Goal: Information Seeking & Learning: Understand process/instructions

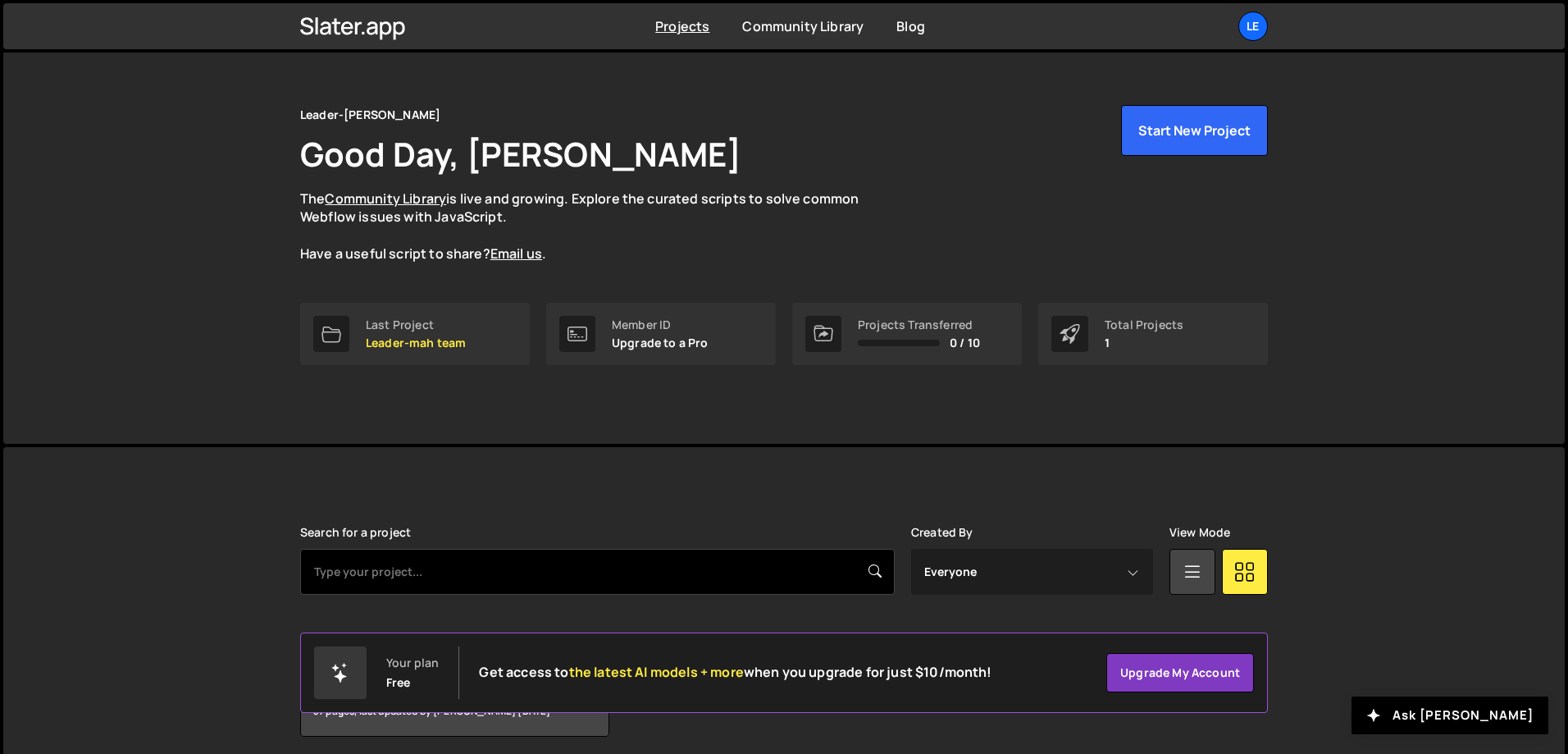
scroll to position [91, 0]
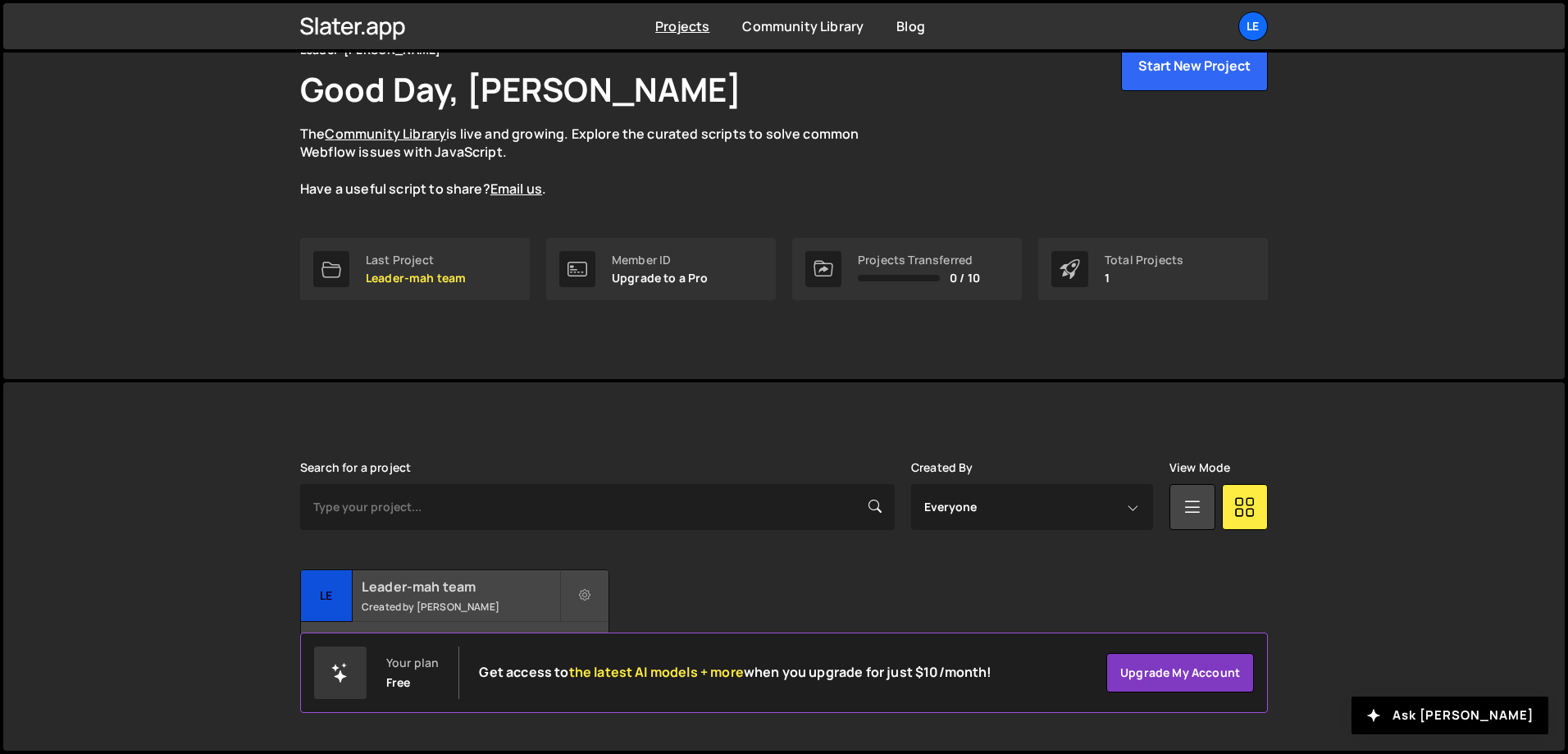
click at [442, 592] on h2 "Leader-mah team" at bounding box center [461, 586] width 198 height 18
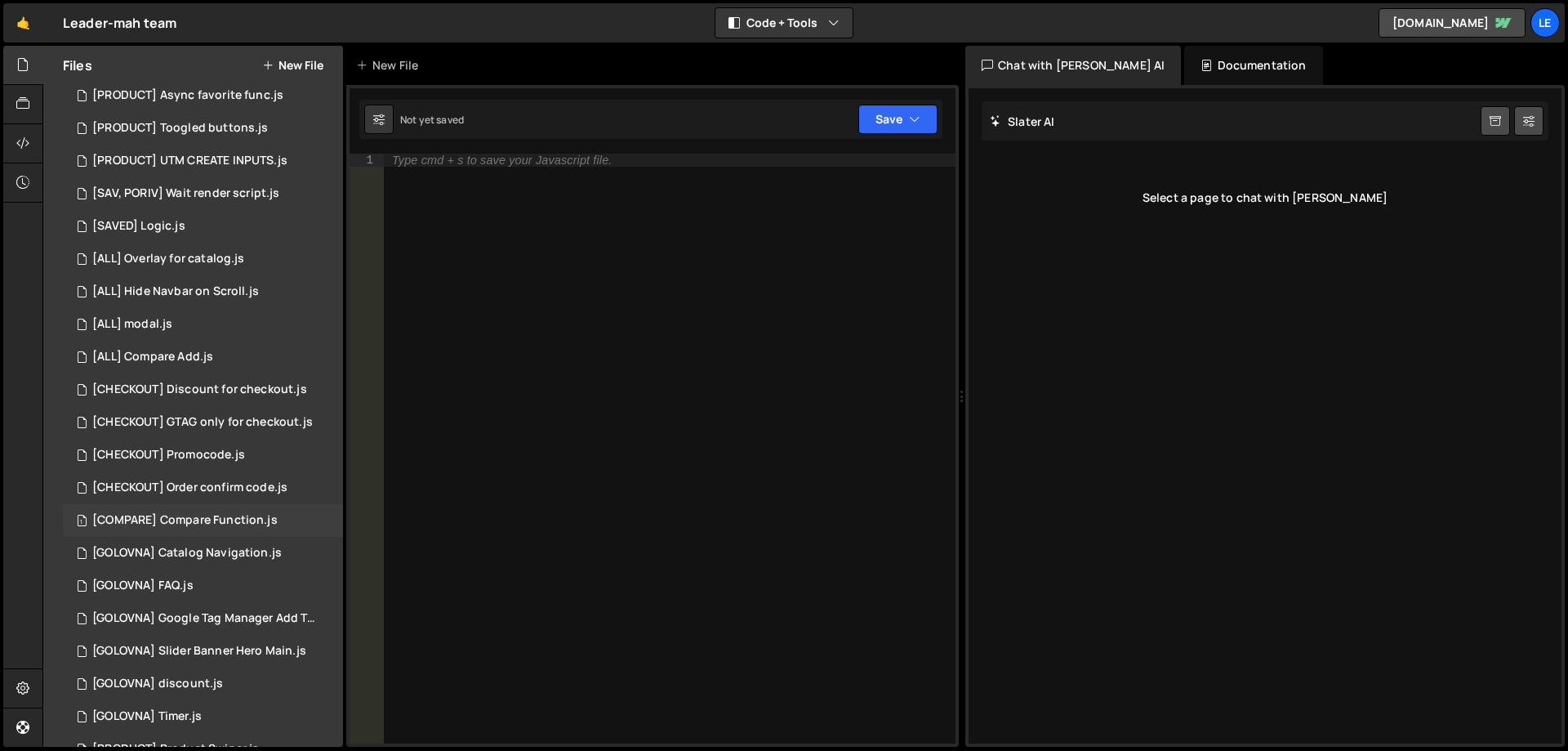
scroll to position [245, 0]
click at [201, 495] on div "1 [COMPARE] Compare Function.js 0" at bounding box center [203, 510] width 280 height 33
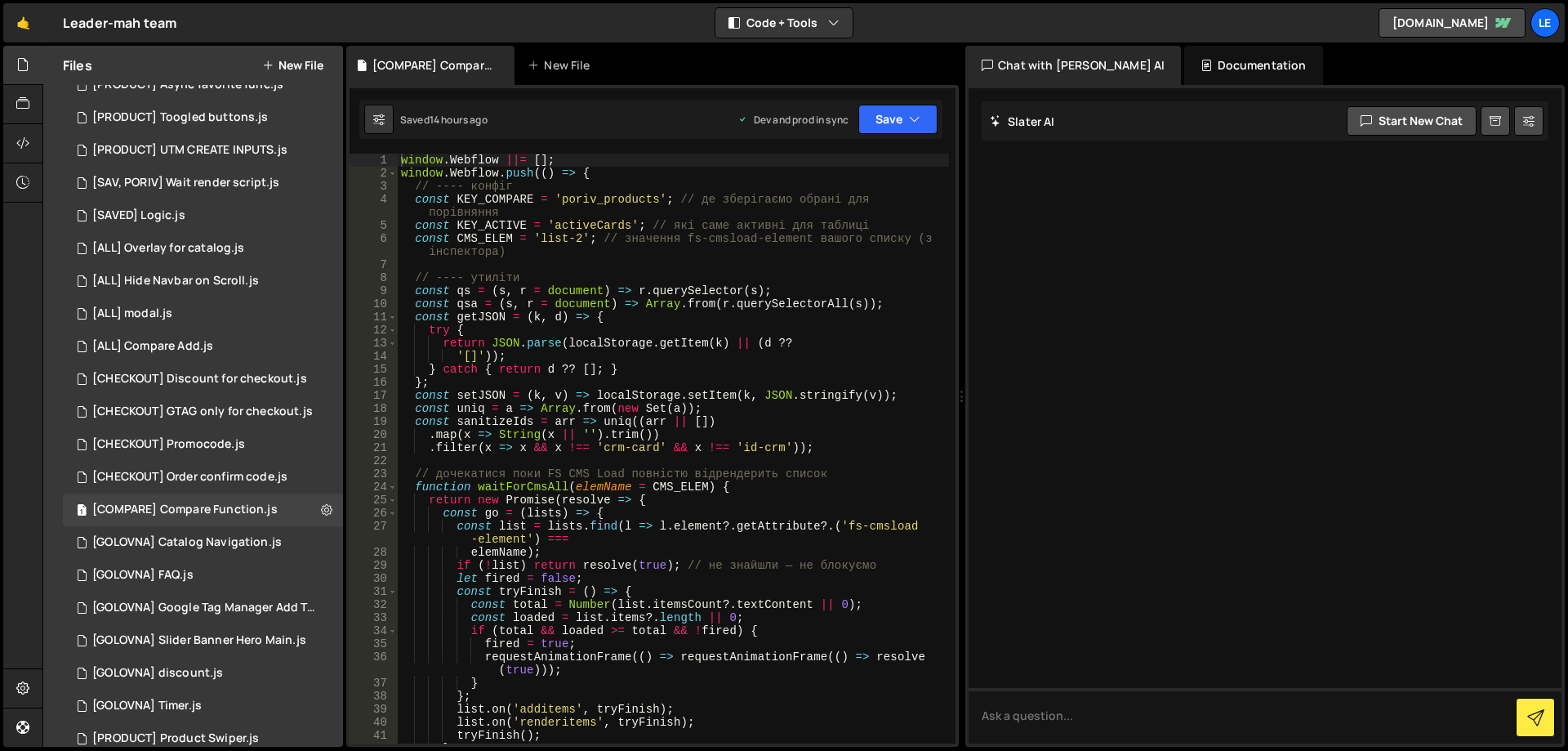
click at [606, 458] on div "window . Webflow ||= [ ] ; window . Webflow . push (( ) => { // ---- конфіг con…" at bounding box center [673, 468] width 552 height 629
drag, startPoint x: 1063, startPoint y: 248, endPoint x: 1046, endPoint y: 218, distance: 34.5
click at [1046, 218] on div at bounding box center [1264, 416] width 593 height 655
click at [237, 476] on div "[CHECKOUT] Order confirm code.js" at bounding box center [190, 477] width 195 height 15
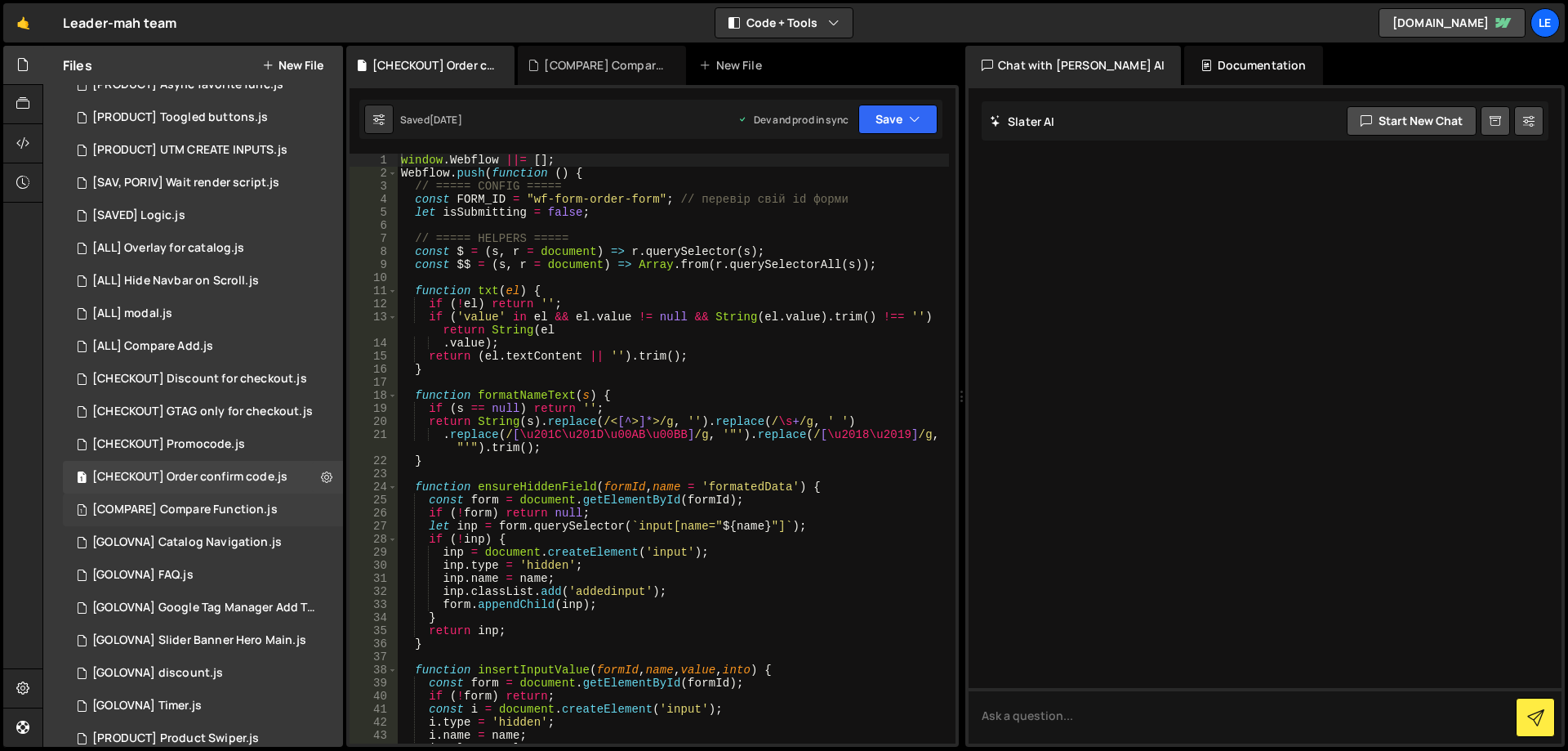
click at [226, 512] on div "[COMPARE] Compare Function.js" at bounding box center [185, 509] width 185 height 15
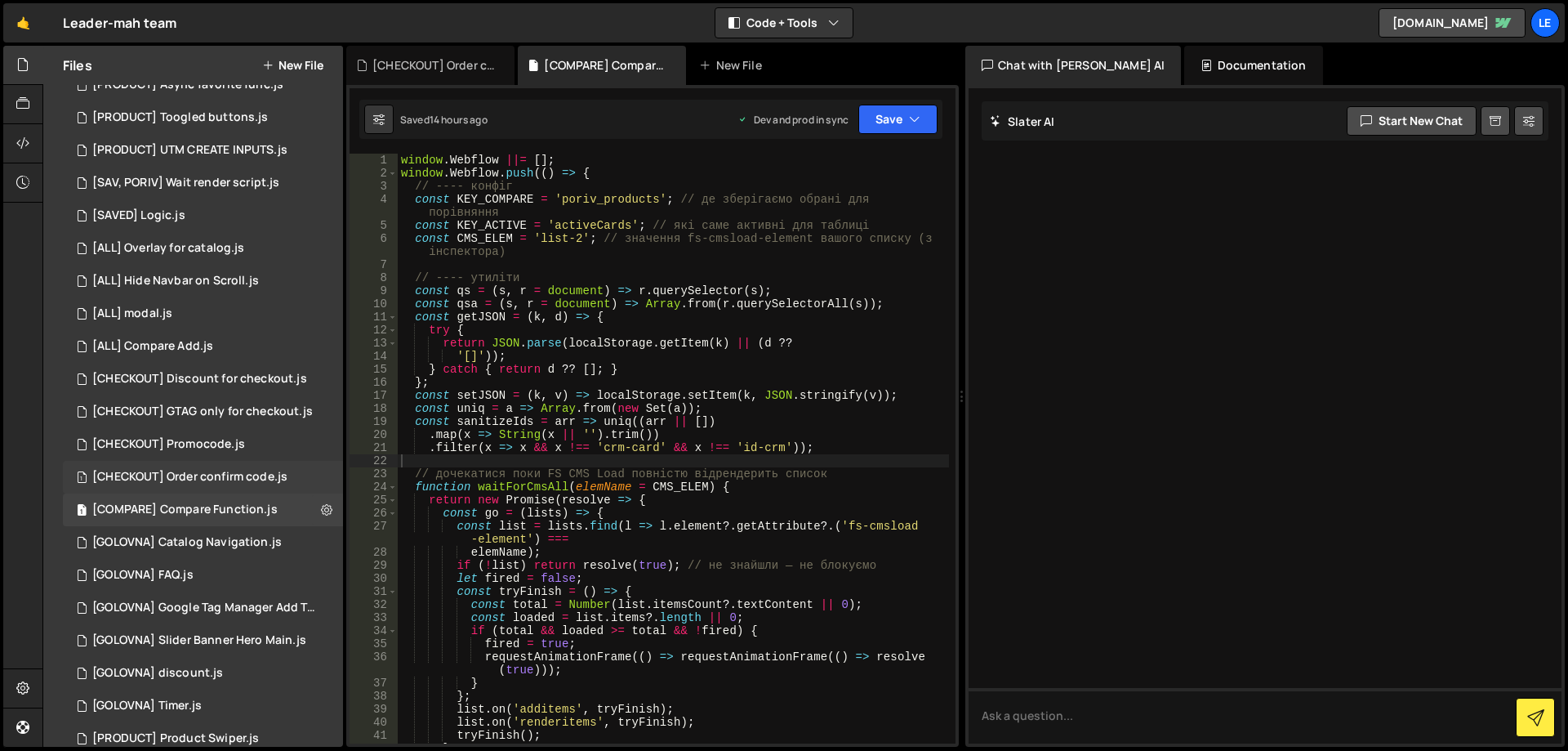
click at [218, 481] on div "[CHECKOUT] Order confirm code.js" at bounding box center [190, 477] width 195 height 15
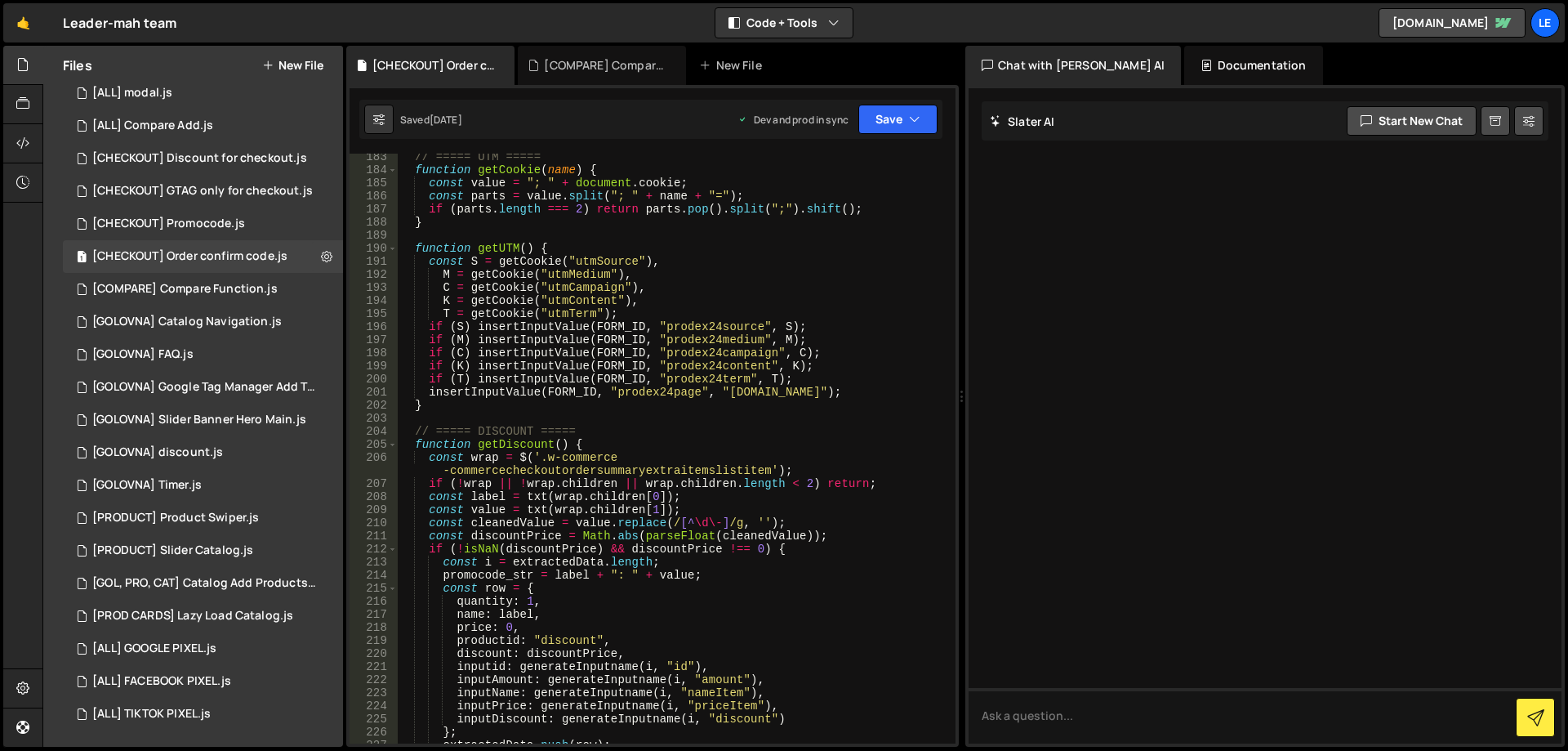
scroll to position [0, 0]
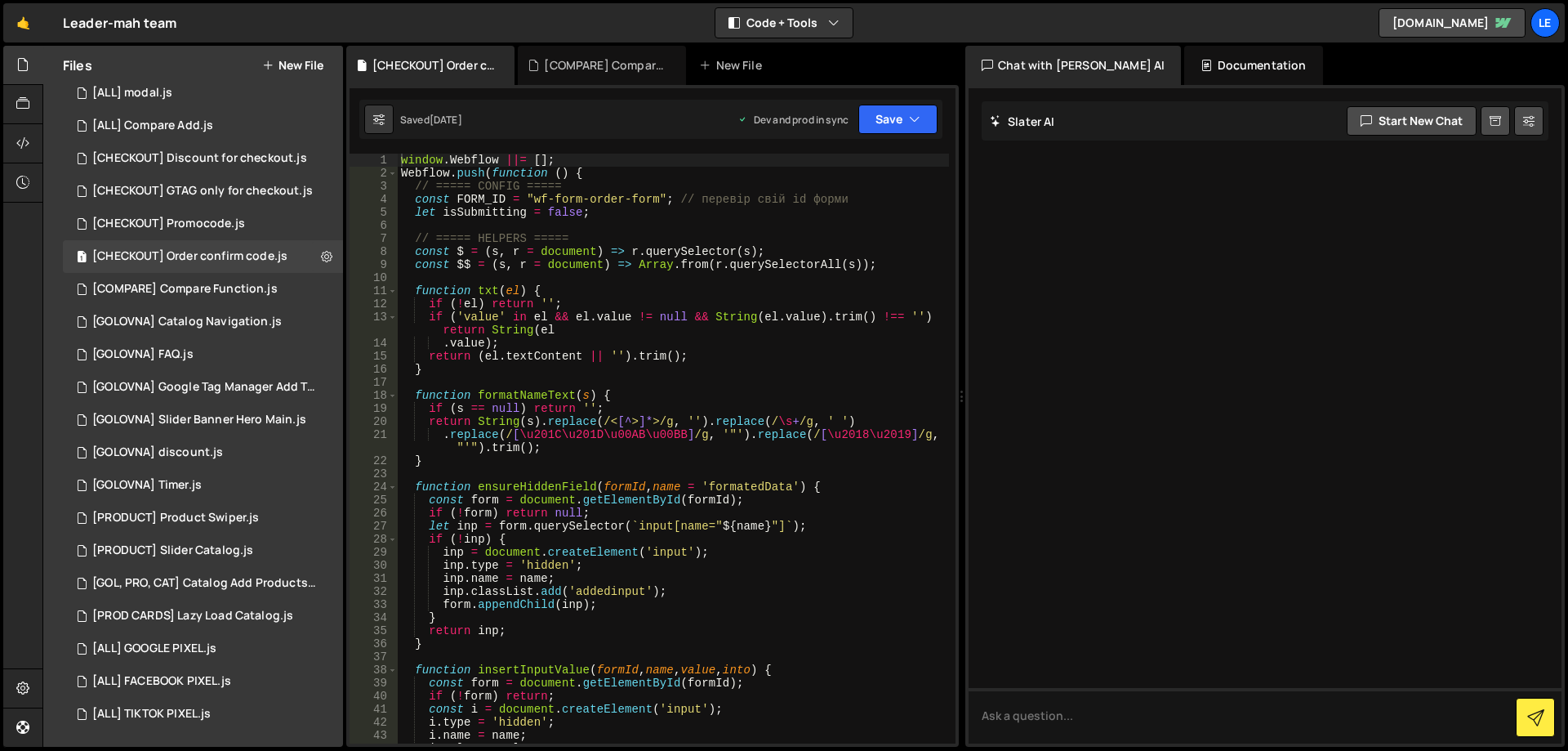
type textarea "if (!inp) {"
click at [806, 543] on div "window . Webflow ||= [ ] ; Webflow . push ( function ( ) { // ===== CONFIG ====…" at bounding box center [673, 462] width 552 height 616
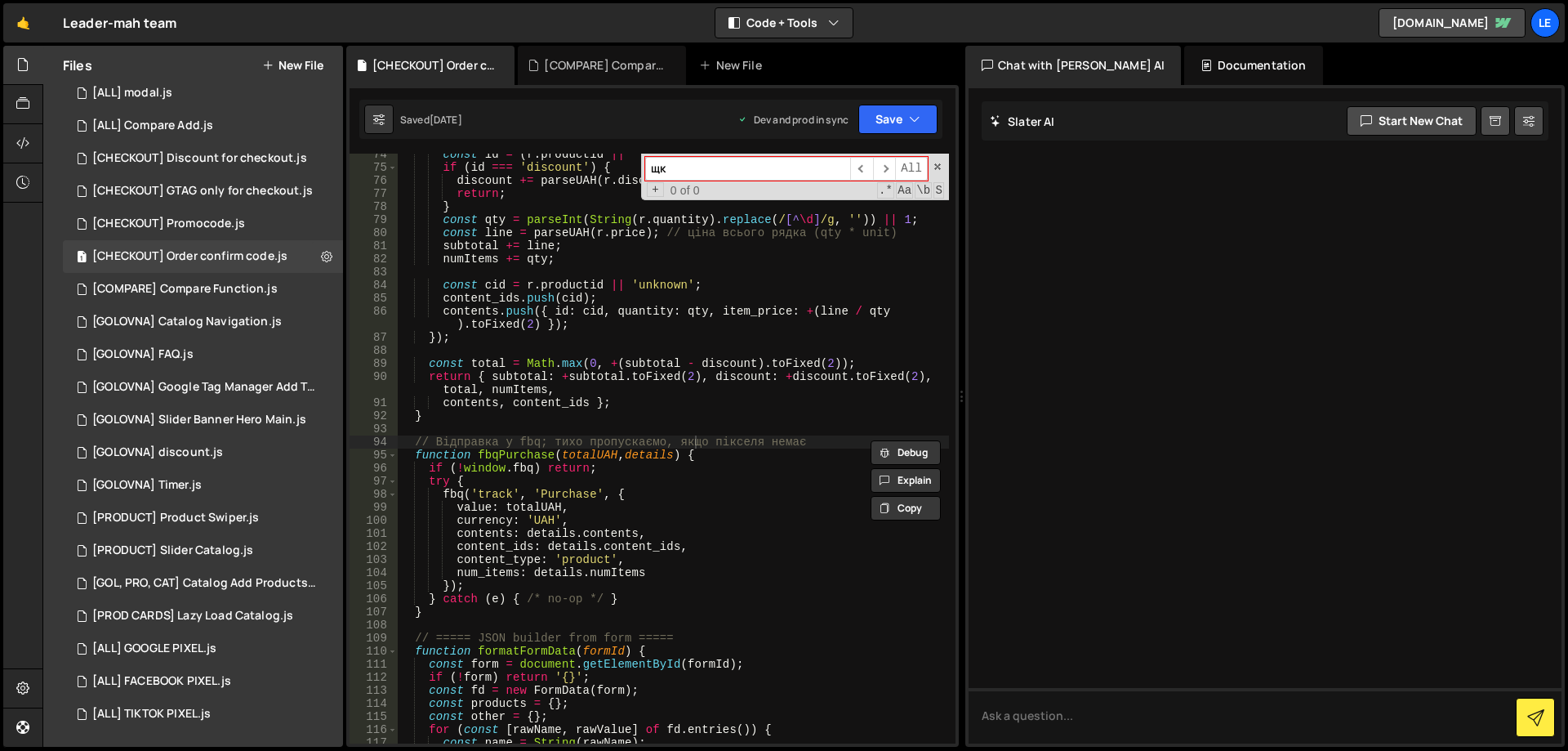
type input "щ"
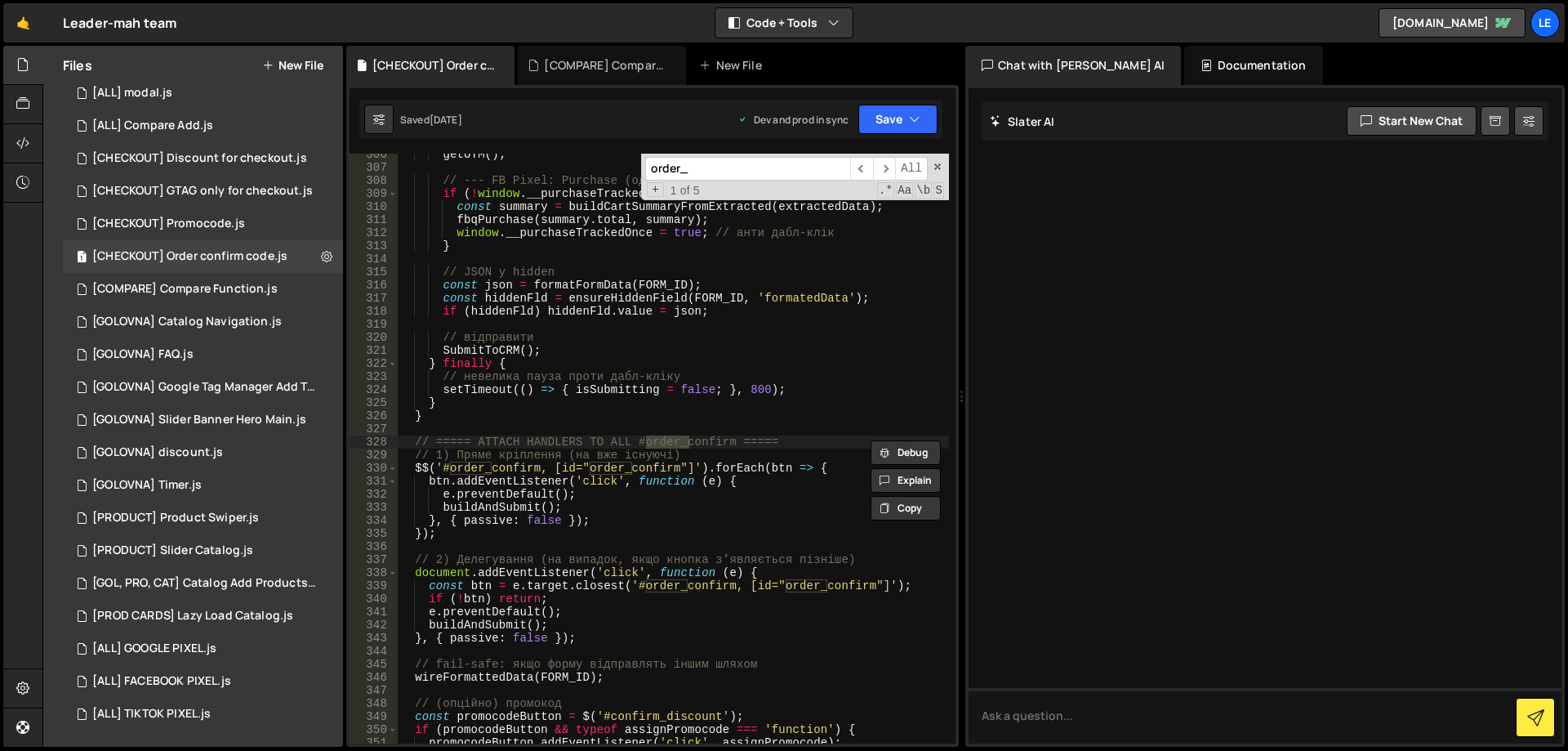
scroll to position [4241, 0]
type input "order_conf"
click at [607, 495] on div "getUTM ( ) ; // --- FB Pixel: Purchase (одноразово на клік) if ( ! window . __p…" at bounding box center [673, 456] width 552 height 616
click at [744, 482] on div "getUTM ( ) ; // --- FB Pixel: Purchase (одноразово на клік) if ( ! window . __p…" at bounding box center [673, 456] width 552 height 616
click at [939, 165] on span at bounding box center [938, 167] width 12 height 12
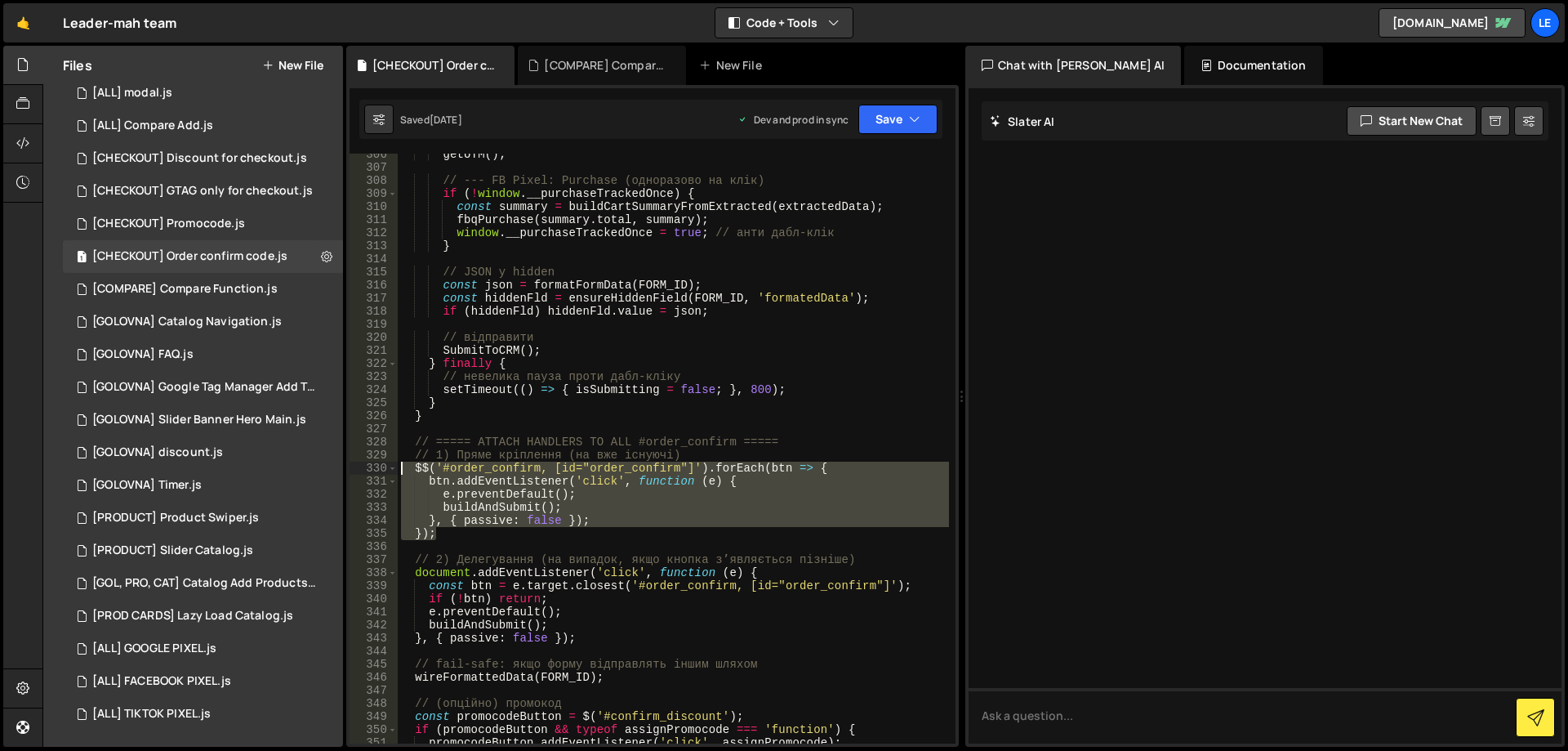
drag, startPoint x: 467, startPoint y: 533, endPoint x: 382, endPoint y: 469, distance: 106.4
click at [382, 469] on div "btn.addEventListener('click', function (e) { 306 307 308 309 310 311 312 313 31…" at bounding box center [653, 448] width 606 height 590
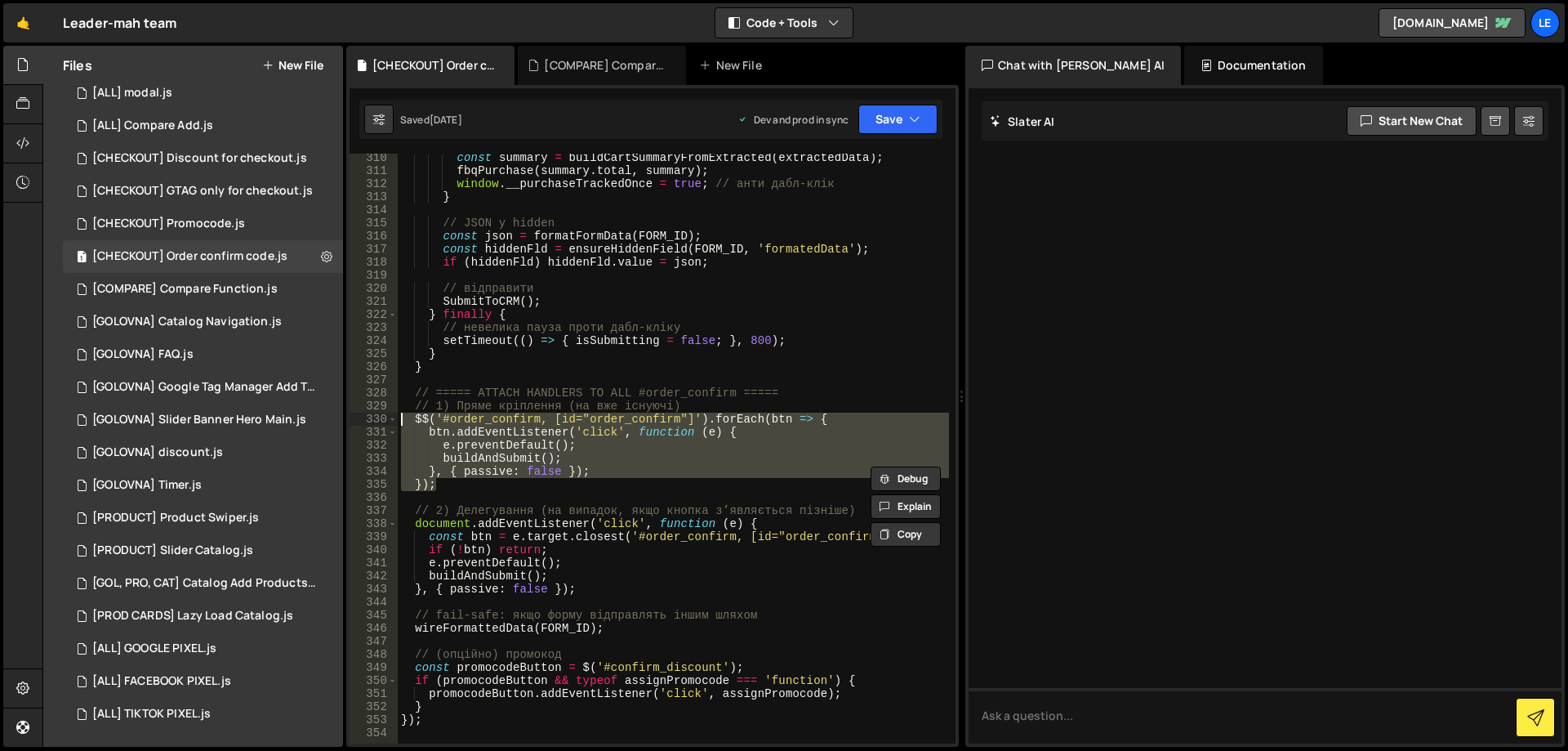
click at [621, 629] on div "const summary = buildCartSummaryFromExtracted ( extractedData ) ; fbqPurchase (…" at bounding box center [673, 459] width 552 height 616
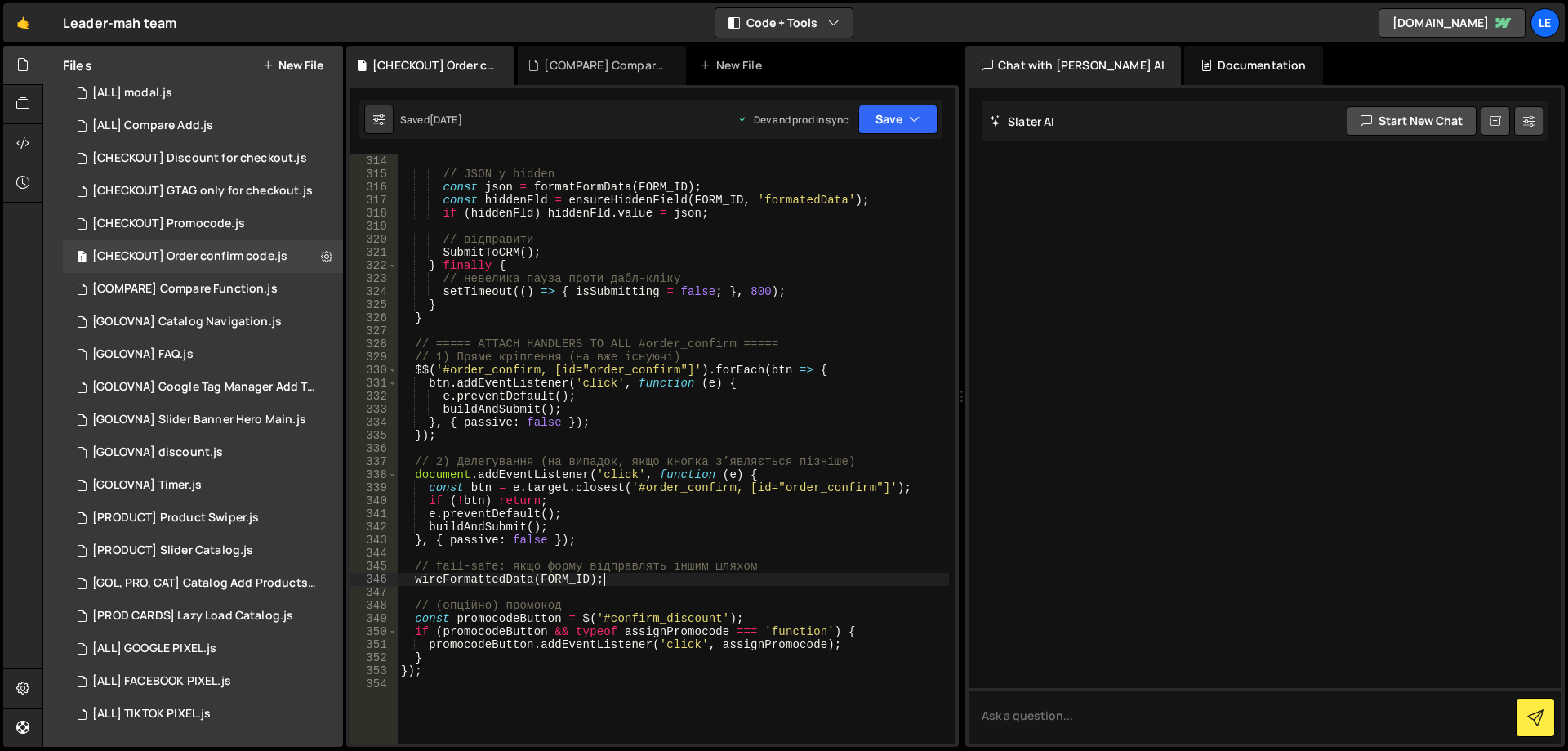
scroll to position [4338, 0]
click at [858, 369] on div "} // JSON у hidden const json = formatFormData ( FORM_ID ) ; const hiddenFld = …" at bounding box center [673, 449] width 552 height 616
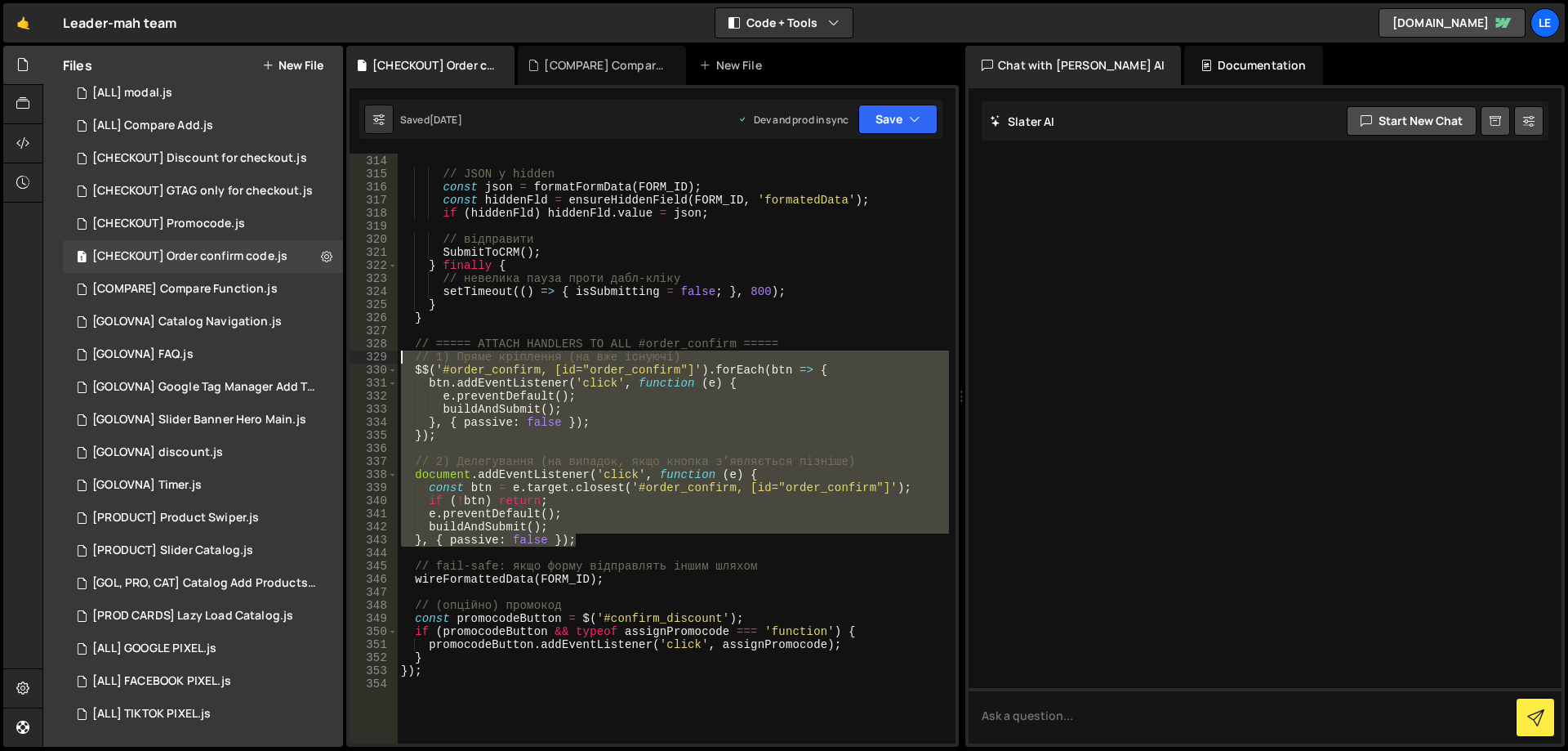
drag, startPoint x: 618, startPoint y: 545, endPoint x: 367, endPoint y: 356, distance: 314.2
click at [367, 356] on div "$$('#order_confirm, [id="order_confirm"]').forEach(btn => { 313 314 315 316 317…" at bounding box center [653, 448] width 606 height 590
click at [605, 368] on div "} // JSON у hidden const json = formatFormData ( FORM_ID ) ; const hiddenFld = …" at bounding box center [673, 448] width 552 height 590
type textarea "$$('#order_confirm, [id="order_confirm"]').forEach(btn => {"
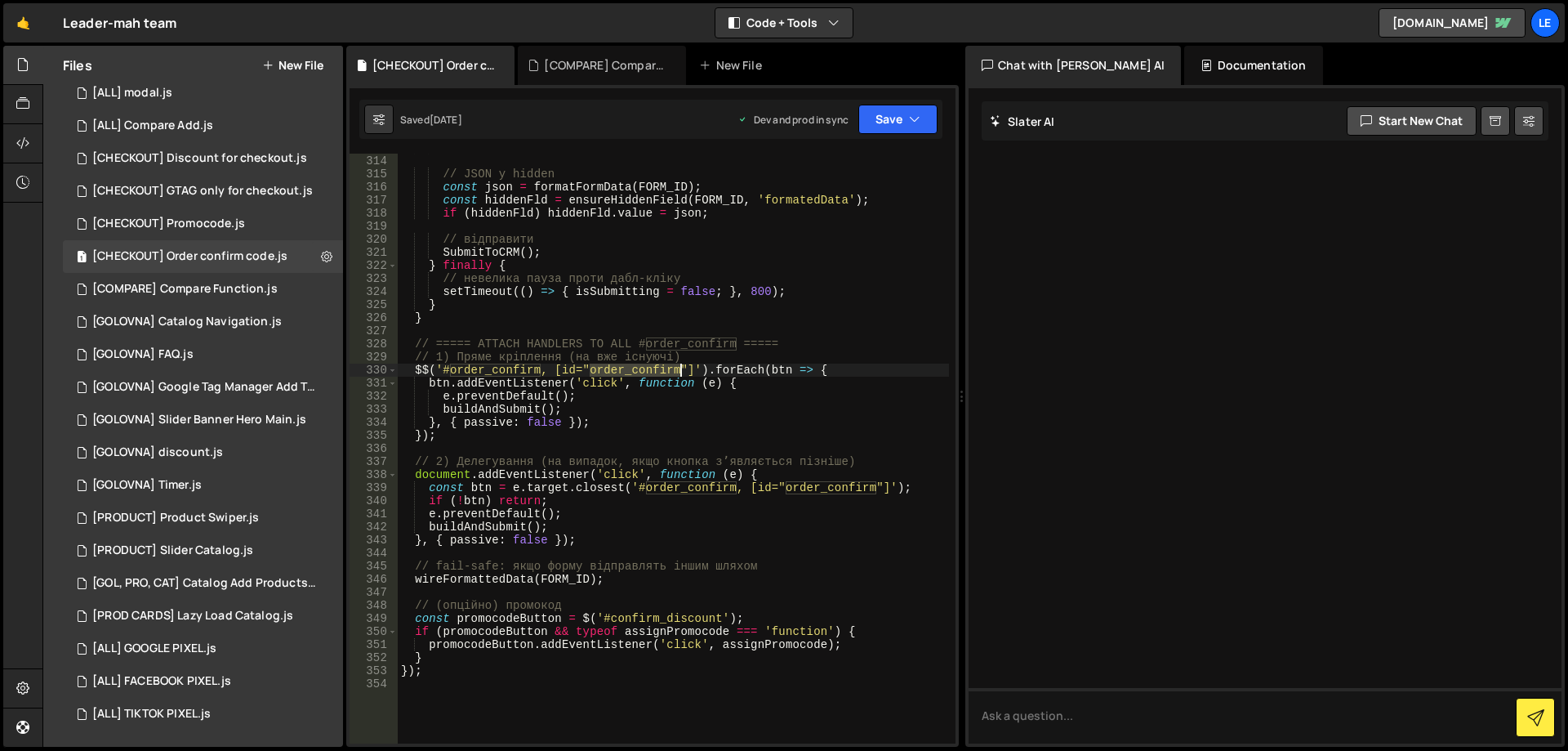
drag, startPoint x: 605, startPoint y: 368, endPoint x: 655, endPoint y: 370, distance: 50.0
click at [655, 370] on div "} // JSON у hidden const json = formatFormData ( FORM_ID ) ; const hiddenFld = …" at bounding box center [673, 449] width 552 height 616
drag, startPoint x: 437, startPoint y: 367, endPoint x: 702, endPoint y: 368, distance: 265.0
click at [702, 368] on div "} // JSON у hidden const json = formatFormData ( FORM_ID ) ; const hiddenFld = …" at bounding box center [673, 449] width 552 height 616
click at [1114, 707] on textarea at bounding box center [1264, 715] width 593 height 55
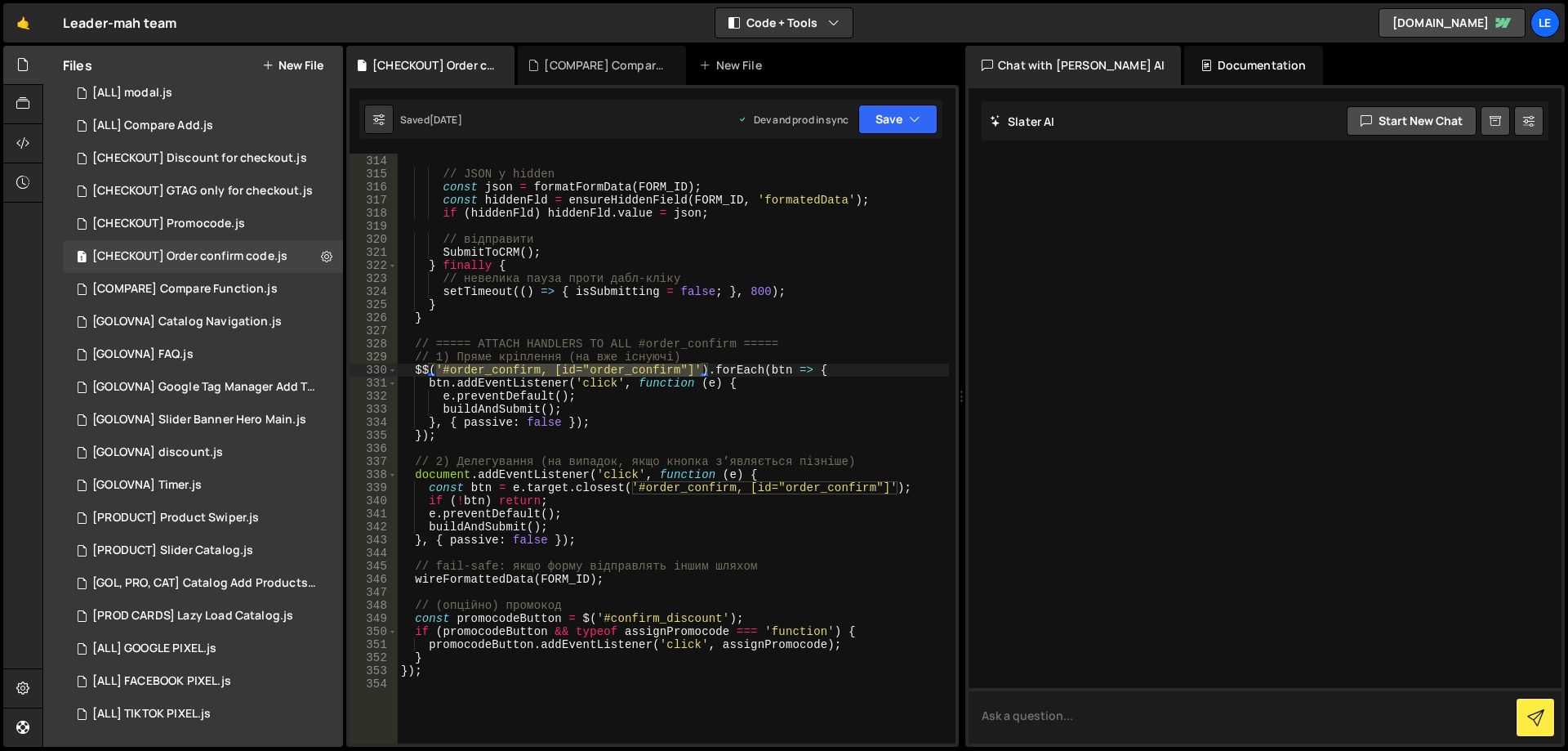
paste textarea "'#order_confirm, [id="order_confirm"]'"
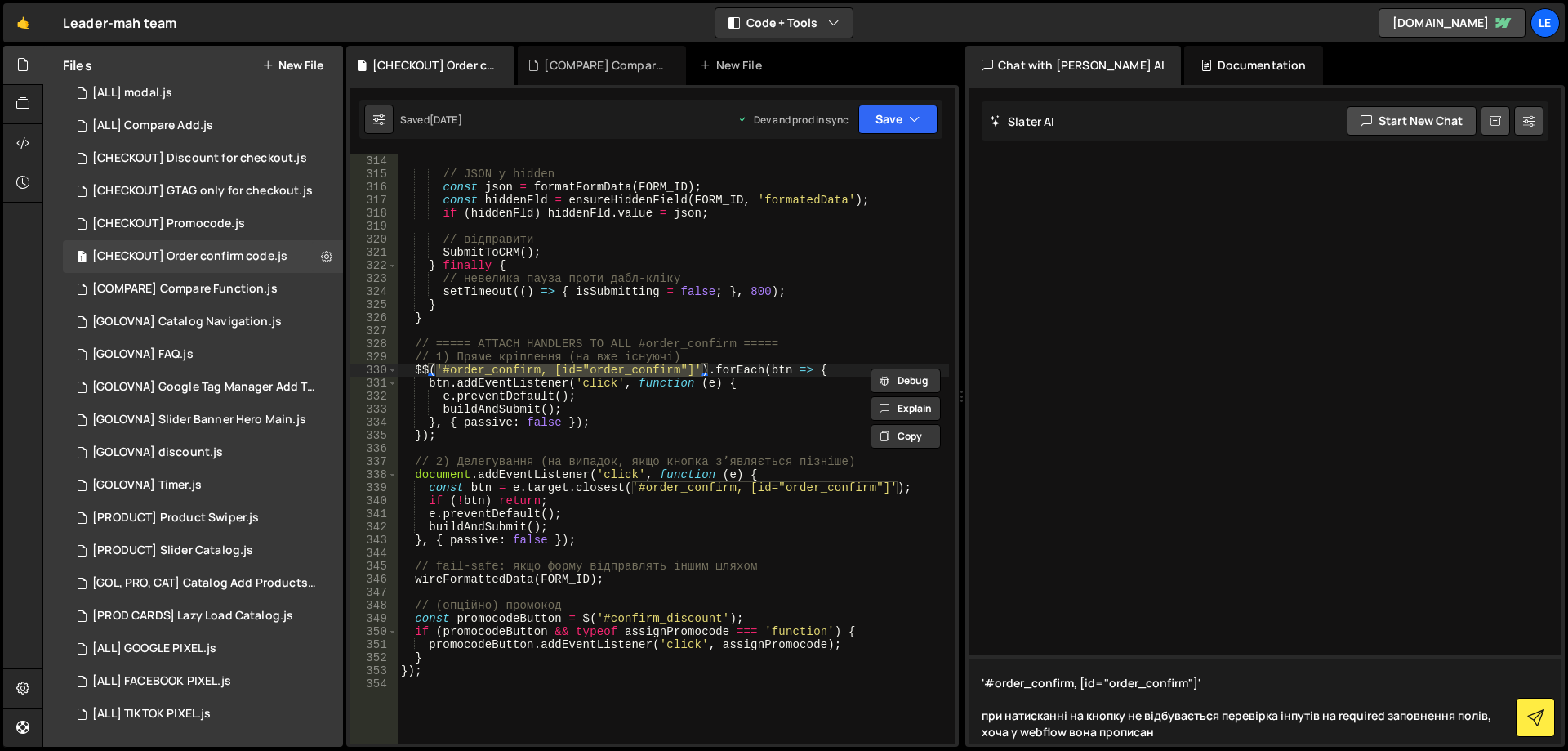
type textarea "'#order_confirm, [id="order_confirm"]' при натисканні на кнопку не відбувається…"
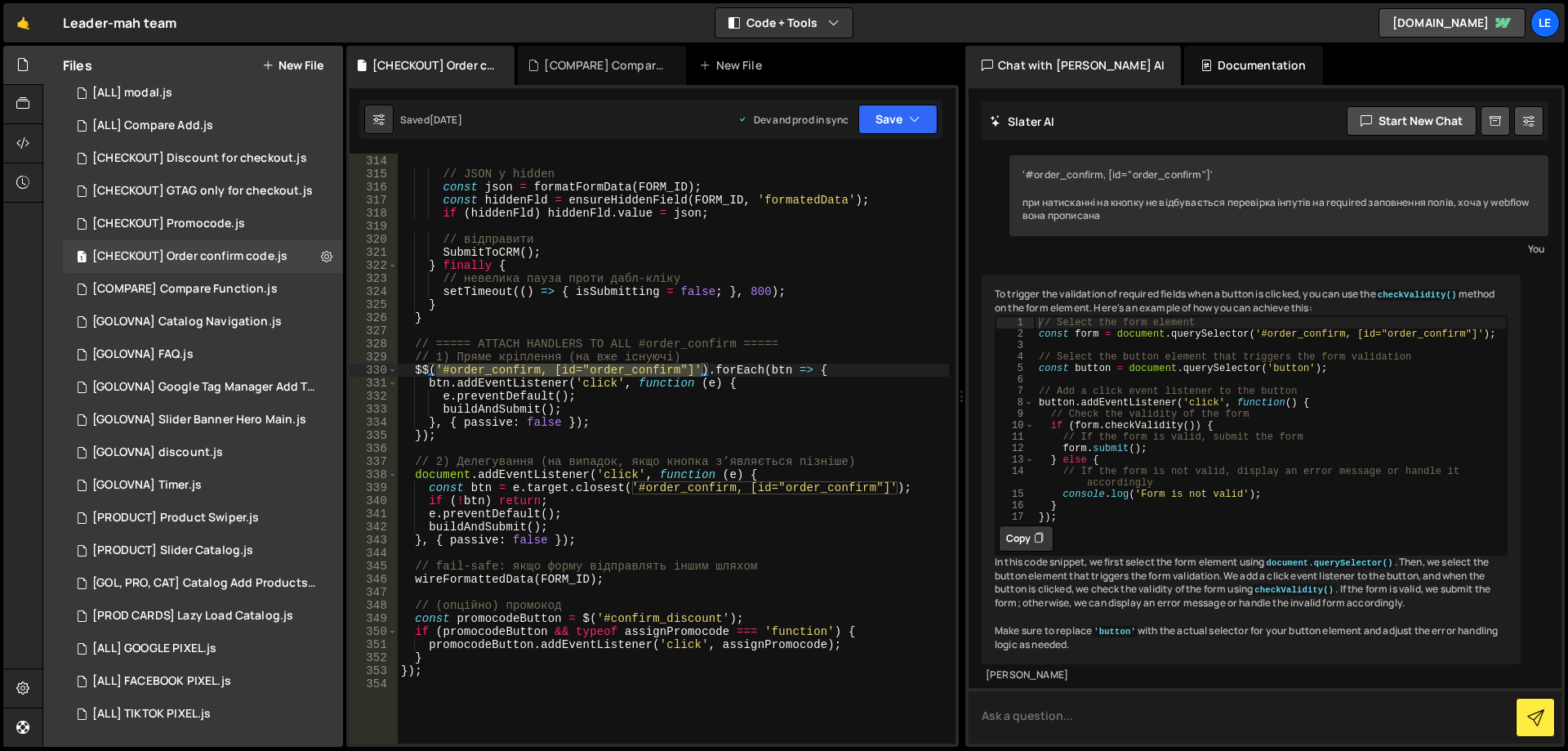
scroll to position [0, 0]
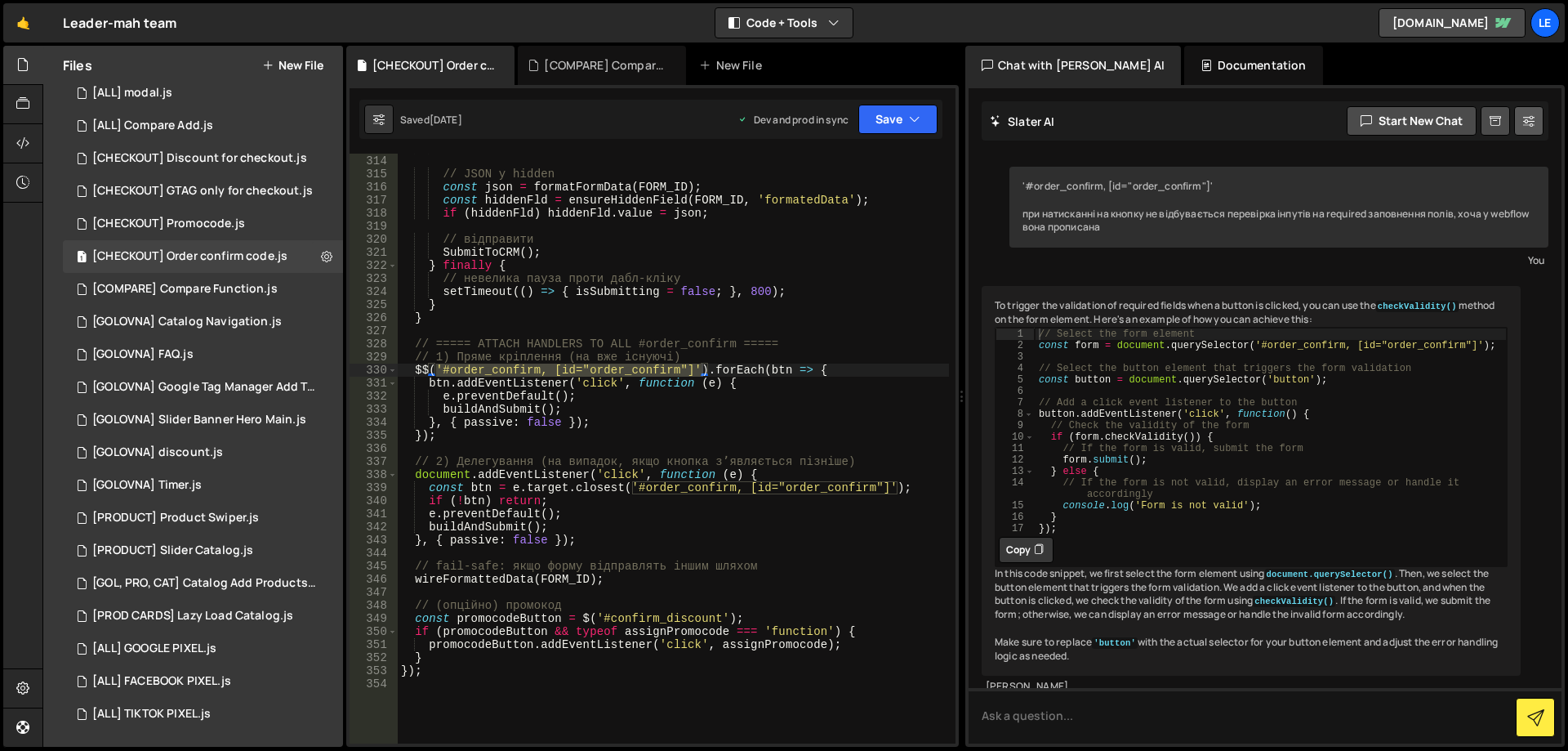
click at [1534, 116] on icon at bounding box center [1529, 121] width 12 height 17
select select "chat"
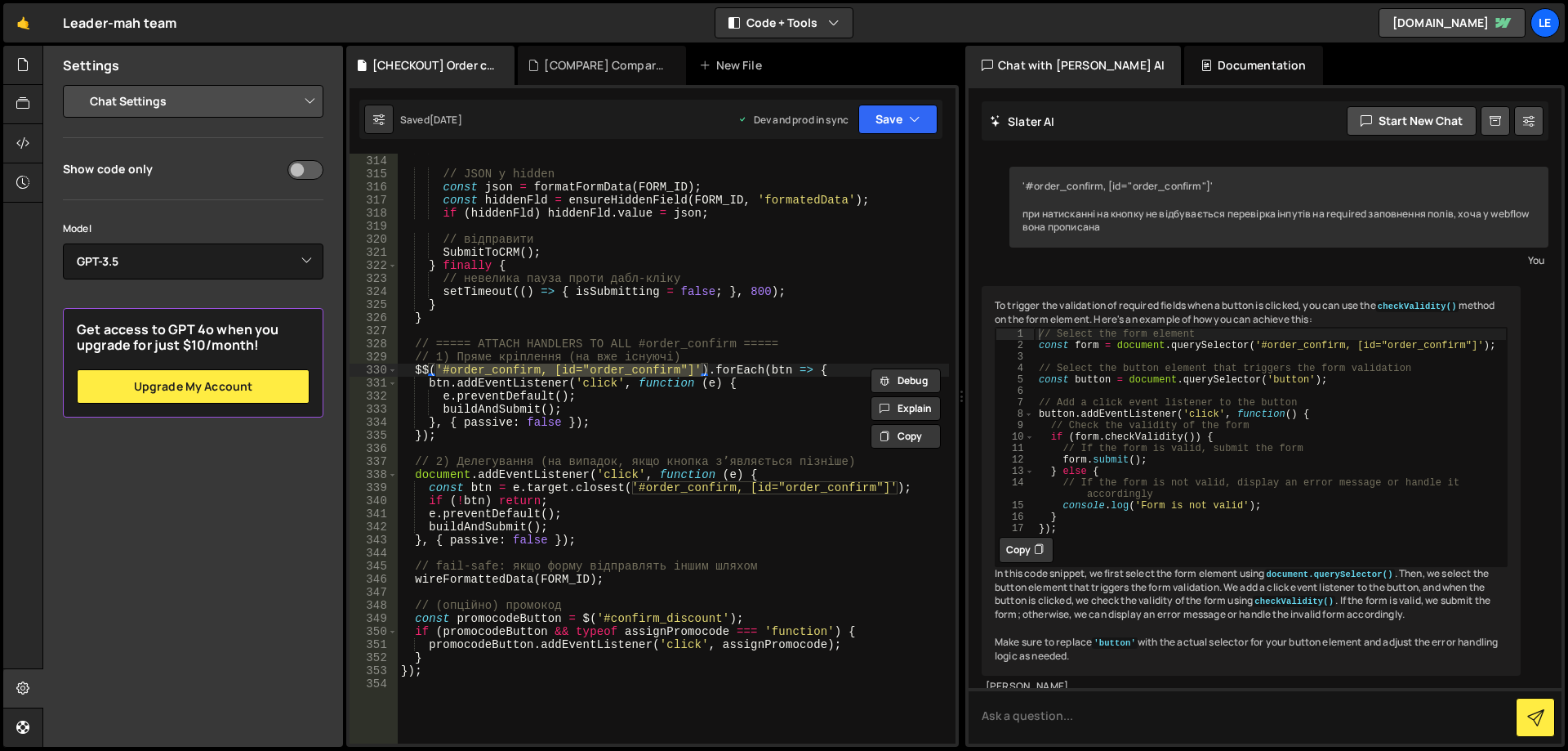
click at [304, 166] on input "checkbox" at bounding box center [305, 170] width 36 height 20
checkbox input "true"
click at [246, 271] on select "Select Model GPT-3.5 GPT-4o mini GPT-4o (Pro) GPT-4.1 (Pro)" at bounding box center [193, 261] width 261 height 36
select select "gpt-4o-mini"
click at [63, 243] on select "Select Model GPT-3.5 GPT-4o mini GPT-4o (Pro) GPT-4.1 (Pro)" at bounding box center [193, 261] width 261 height 36
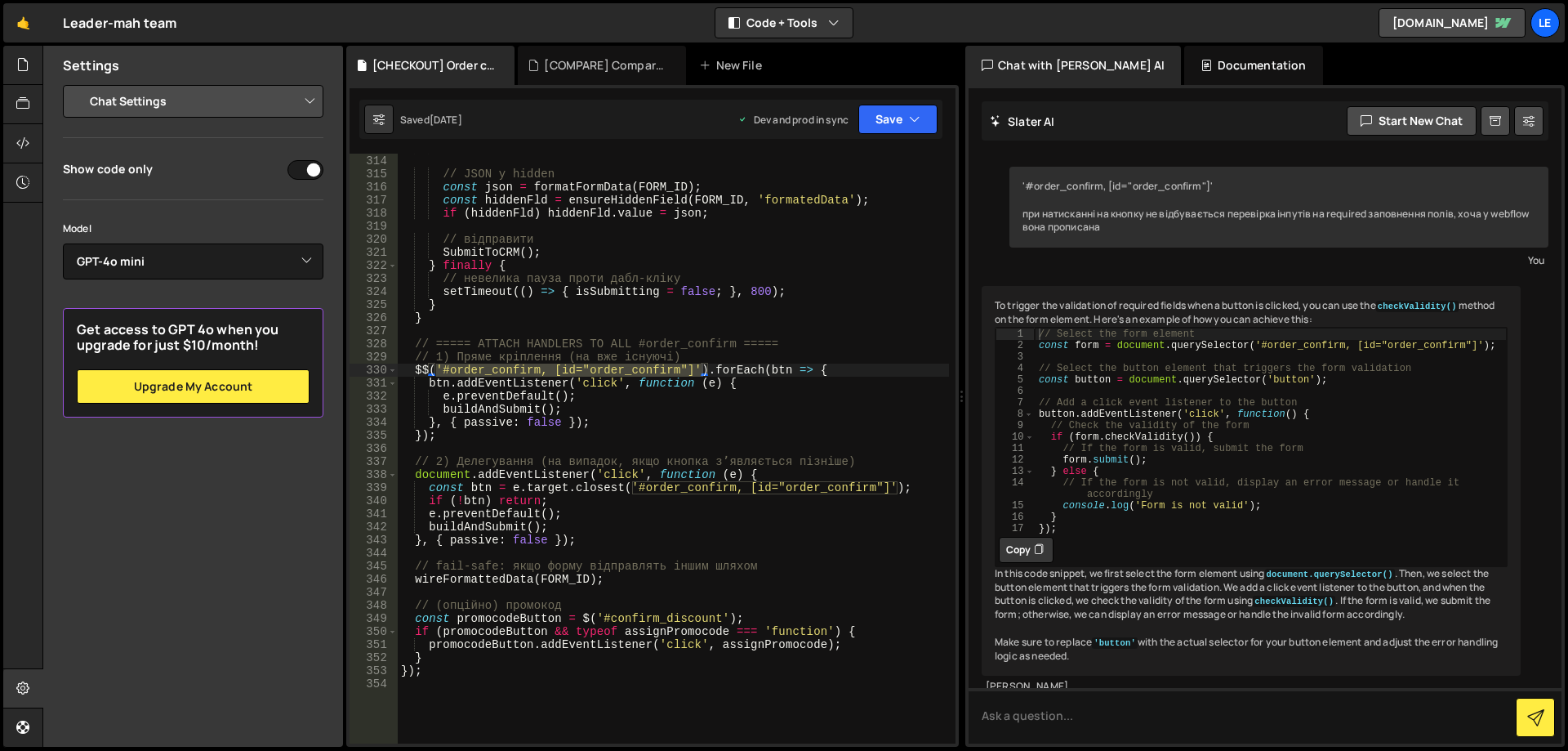
click at [212, 87] on select "Project Settings Code Editor Settings Chat Settings" at bounding box center [196, 101] width 239 height 36
click at [77, 84] on select "Project Settings Code Editor Settings Chat Settings" at bounding box center [196, 101] width 239 height 36
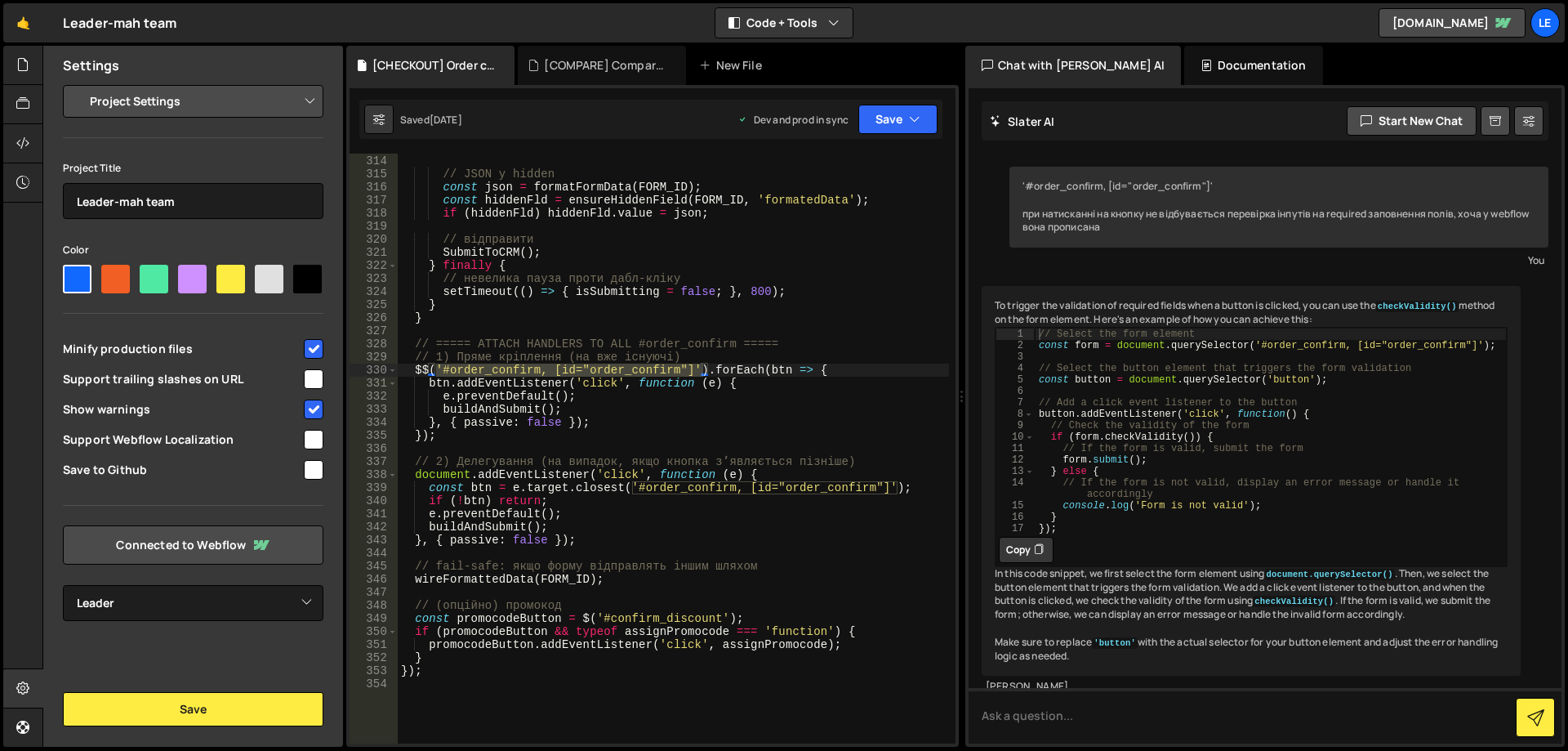
click at [203, 103] on select "Project Settings Code Editor Settings Chat Settings" at bounding box center [196, 101] width 239 height 36
click at [77, 84] on select "Project Settings Code Editor Settings Chat Settings" at bounding box center [196, 101] width 239 height 36
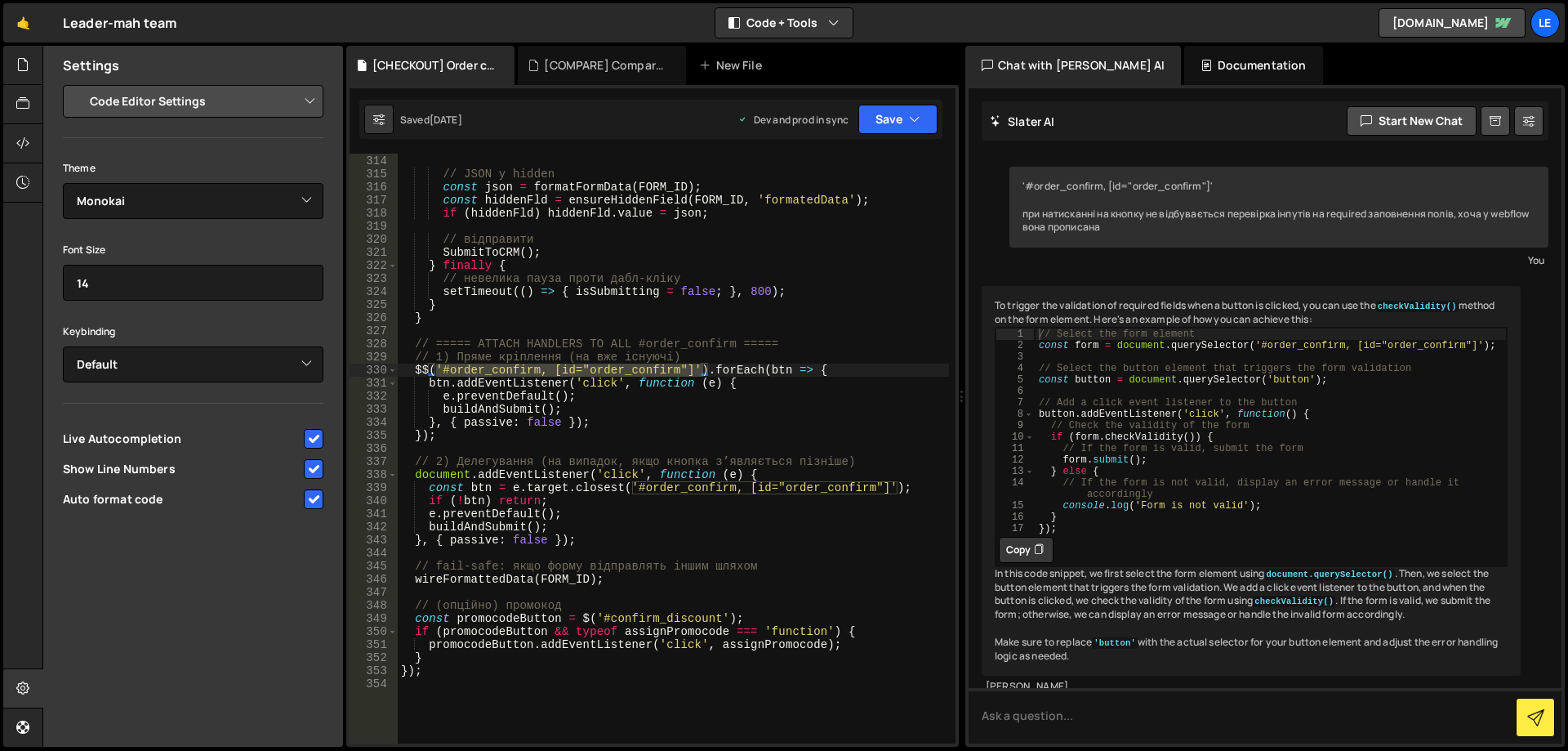
click at [188, 110] on select "Project Settings Code Editor Settings Chat Settings" at bounding box center [196, 101] width 239 height 36
select select "chat"
click at [77, 84] on select "Project Settings Code Editor Settings Chat Settings" at bounding box center [196, 101] width 239 height 36
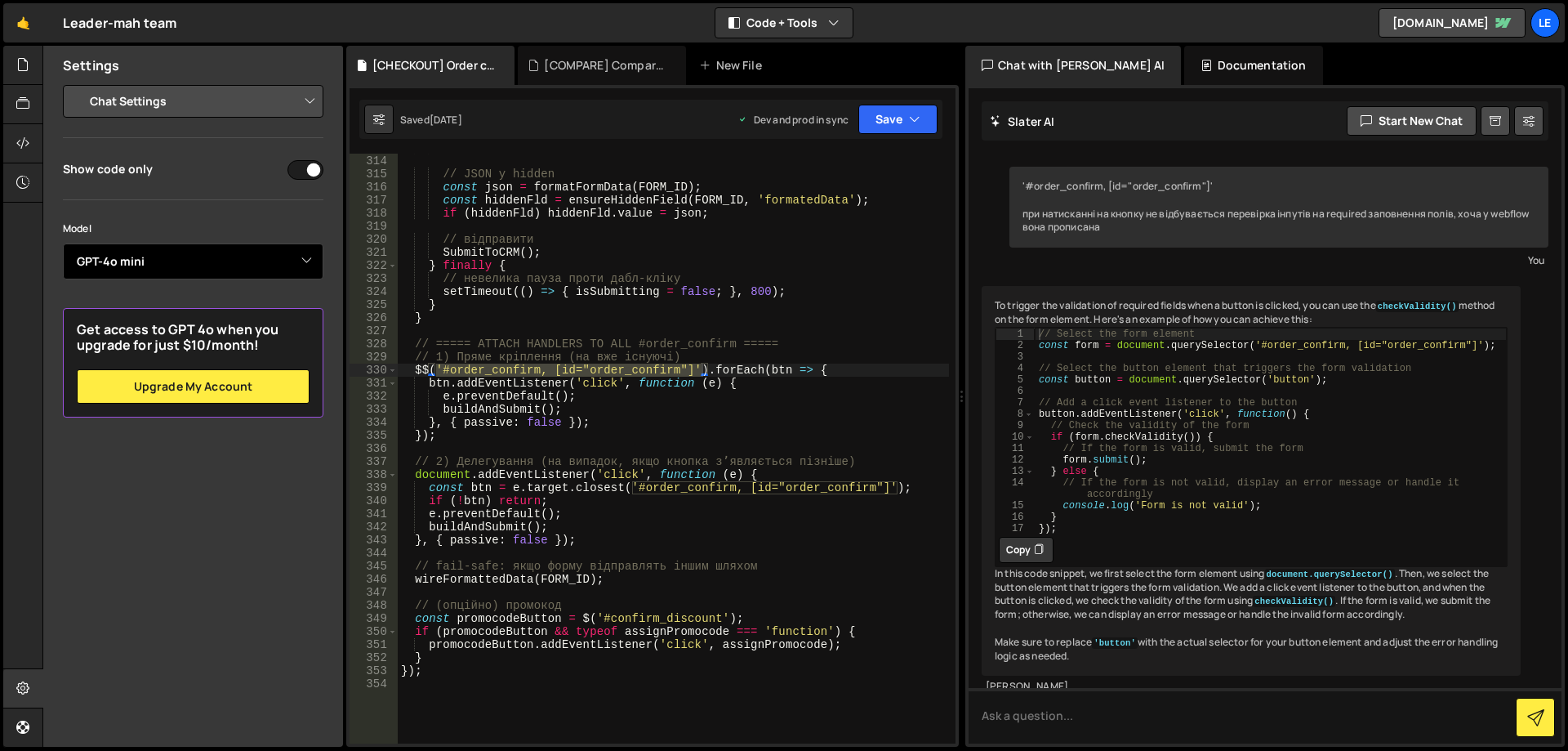
click at [255, 271] on select "Select Model GPT-3.5 GPT-4o mini GPT-4o (Pro) GPT-4.1 (Pro)" at bounding box center [193, 261] width 261 height 36
click at [221, 257] on select "Select Model GPT-3.5 GPT-4o mini GPT-4o (Pro) GPT-4.1 (Pro)" at bounding box center [193, 261] width 261 height 36
click at [20, 76] on div at bounding box center [23, 65] width 40 height 39
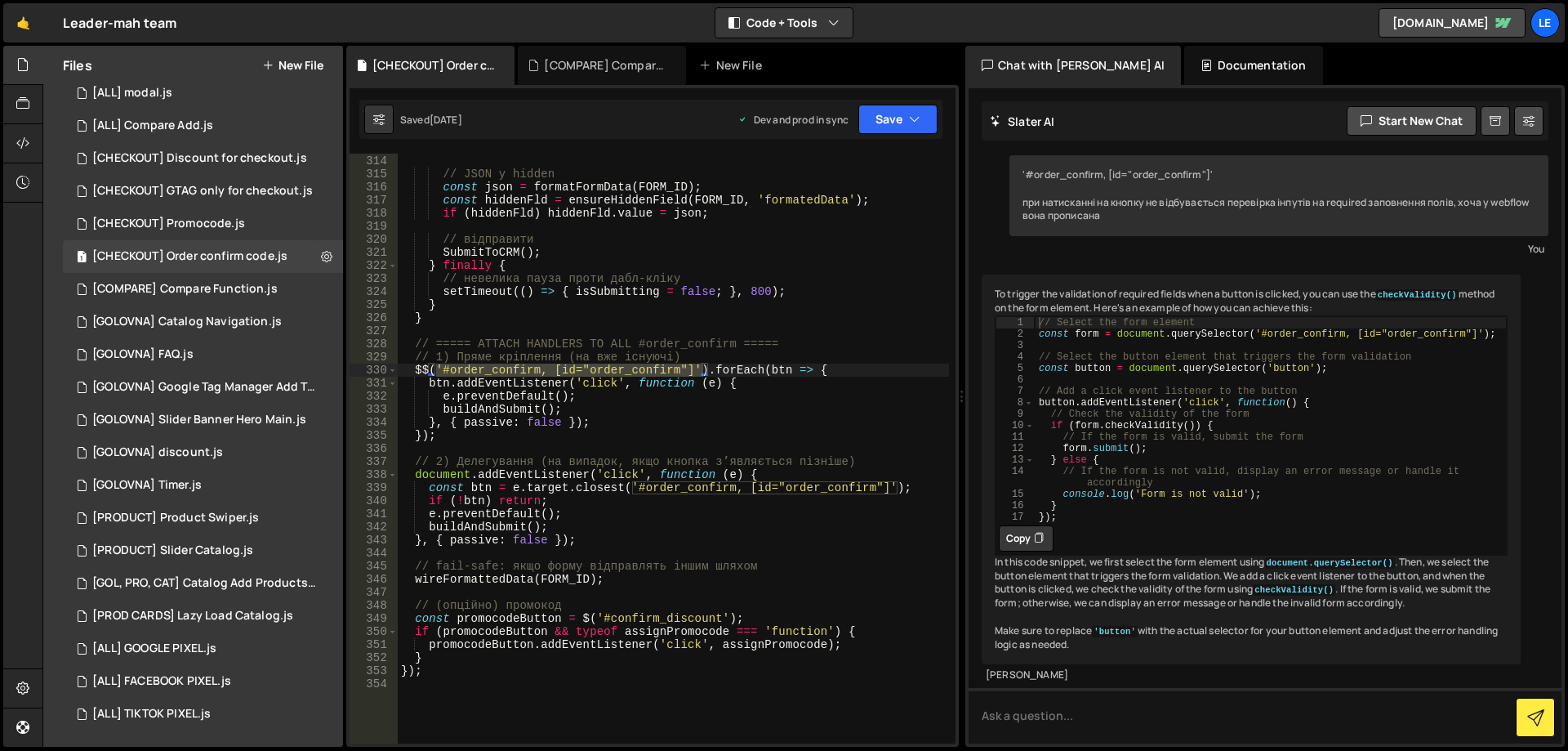
scroll to position [53, 0]
click at [1100, 708] on textarea at bounding box center [1264, 715] width 593 height 55
click at [1176, 715] on textarea at bounding box center [1264, 715] width 593 height 55
paste textarea "id="wf-form-""
paste textarea "name="wf-form-""
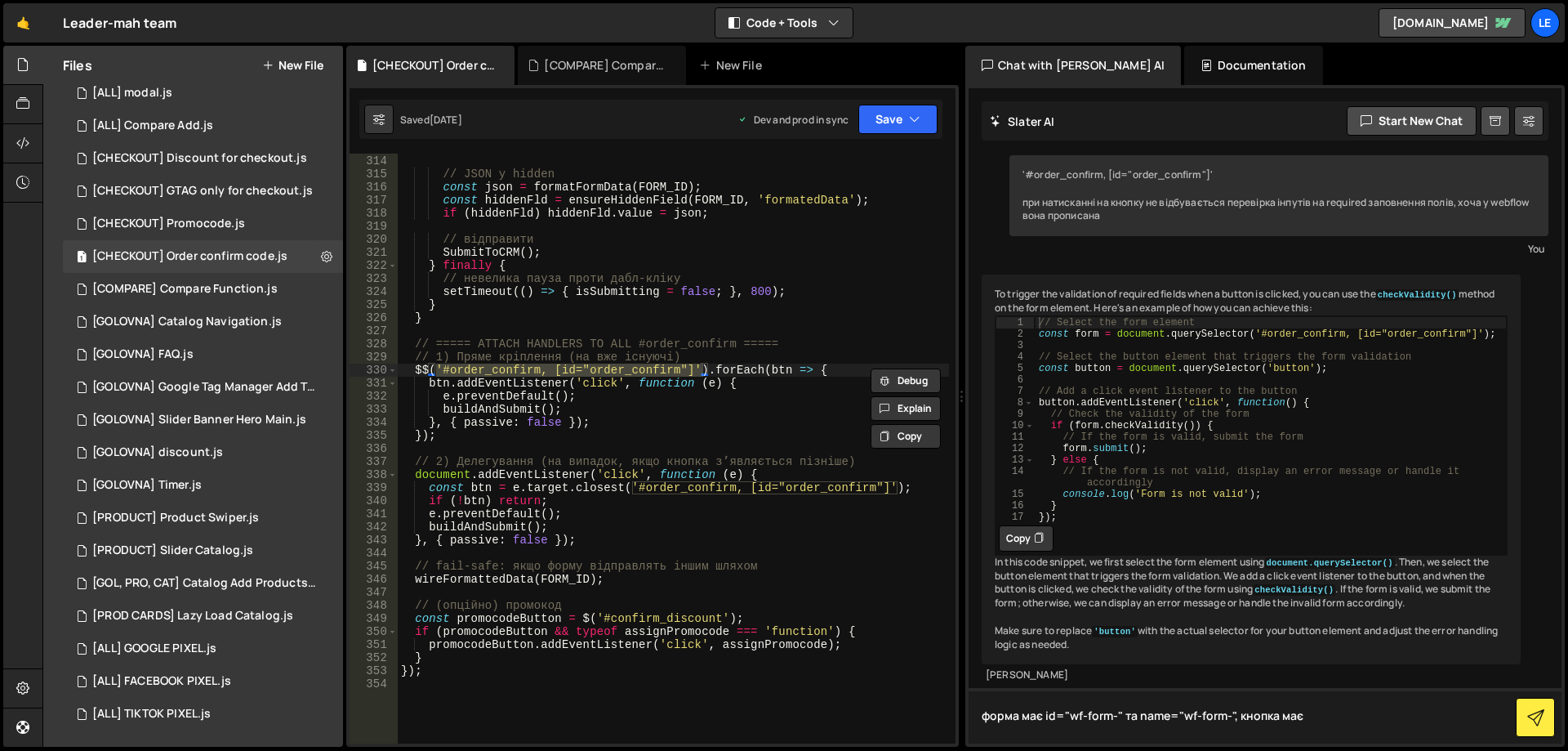
paste textarea "id="order_confirm""
click at [1280, 715] on textarea "форма має id="wf-form-" та name="wf-form-", кнопка має id="order_confirm"" at bounding box center [1264, 715] width 593 height 55
type textarea "форма має id="wf-form-" та name="wf-form-", кнопка підтвердження має id="order_…"
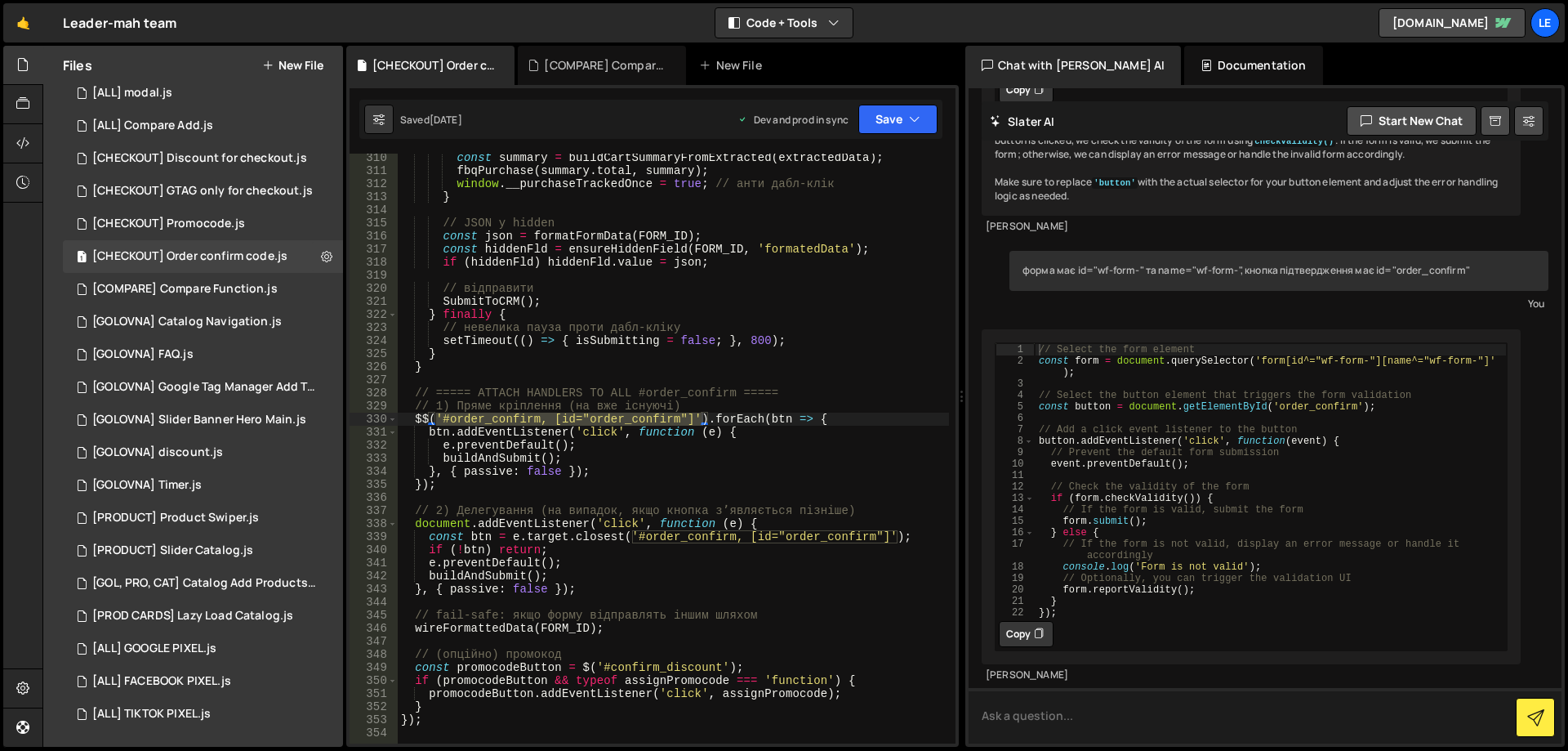
scroll to position [500, 0]
click at [858, 415] on div "const summary = buildCartSummaryFromExtracted ( extractedData ) ; fbqPurchase (…" at bounding box center [673, 459] width 552 height 616
type textarea "event.preventDefault();"
drag, startPoint x: 1086, startPoint y: 464, endPoint x: 1171, endPoint y: 462, distance: 85.0
click at [1171, 462] on div "// Select the form element const form = document . querySelector ( 'form[id^="w…" at bounding box center [1270, 492] width 472 height 298
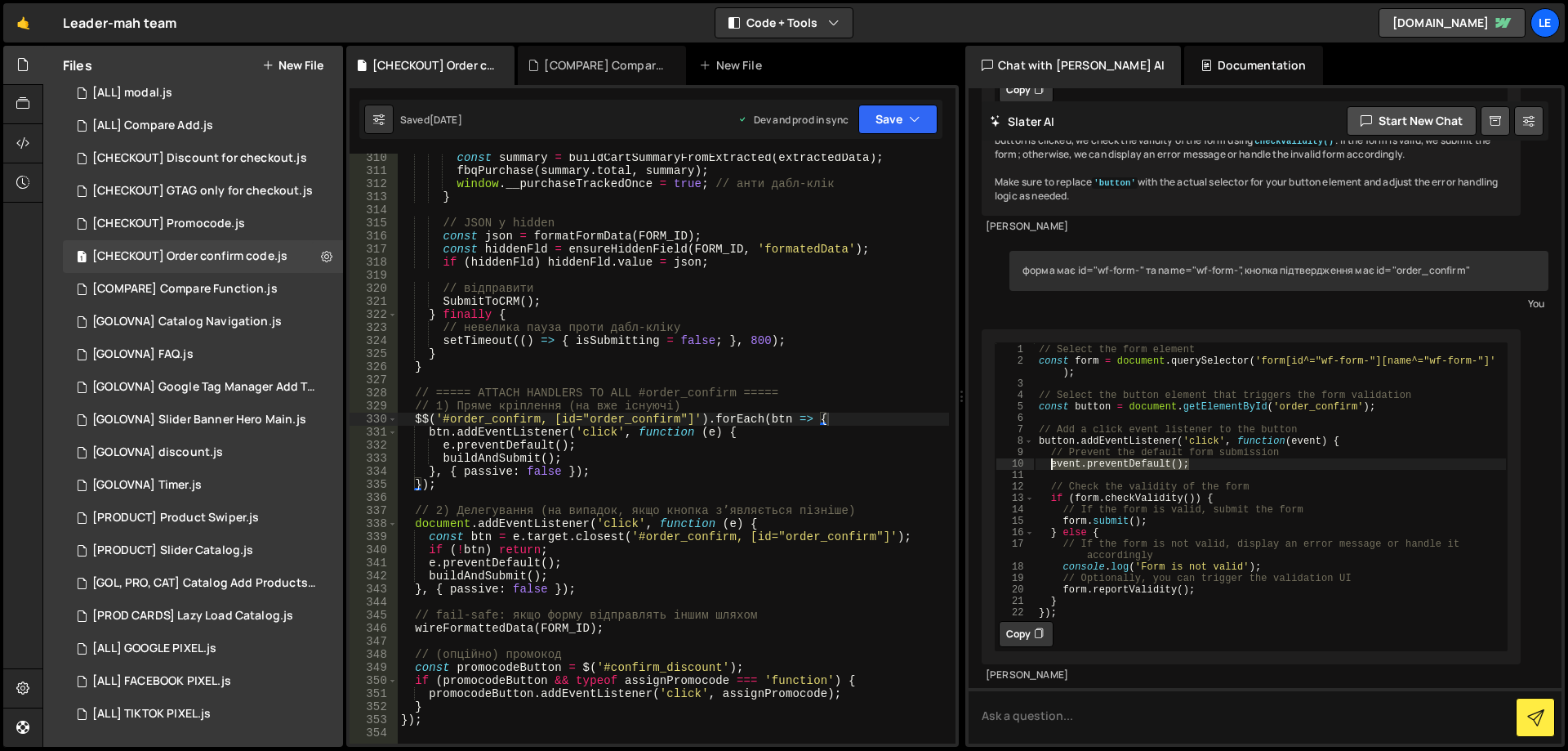
drag, startPoint x: 1201, startPoint y: 464, endPoint x: 1051, endPoint y: 466, distance: 150.0
click at [1051, 466] on div "// Select the form element const form = document . querySelector ( 'form[id^="w…" at bounding box center [1270, 492] width 472 height 298
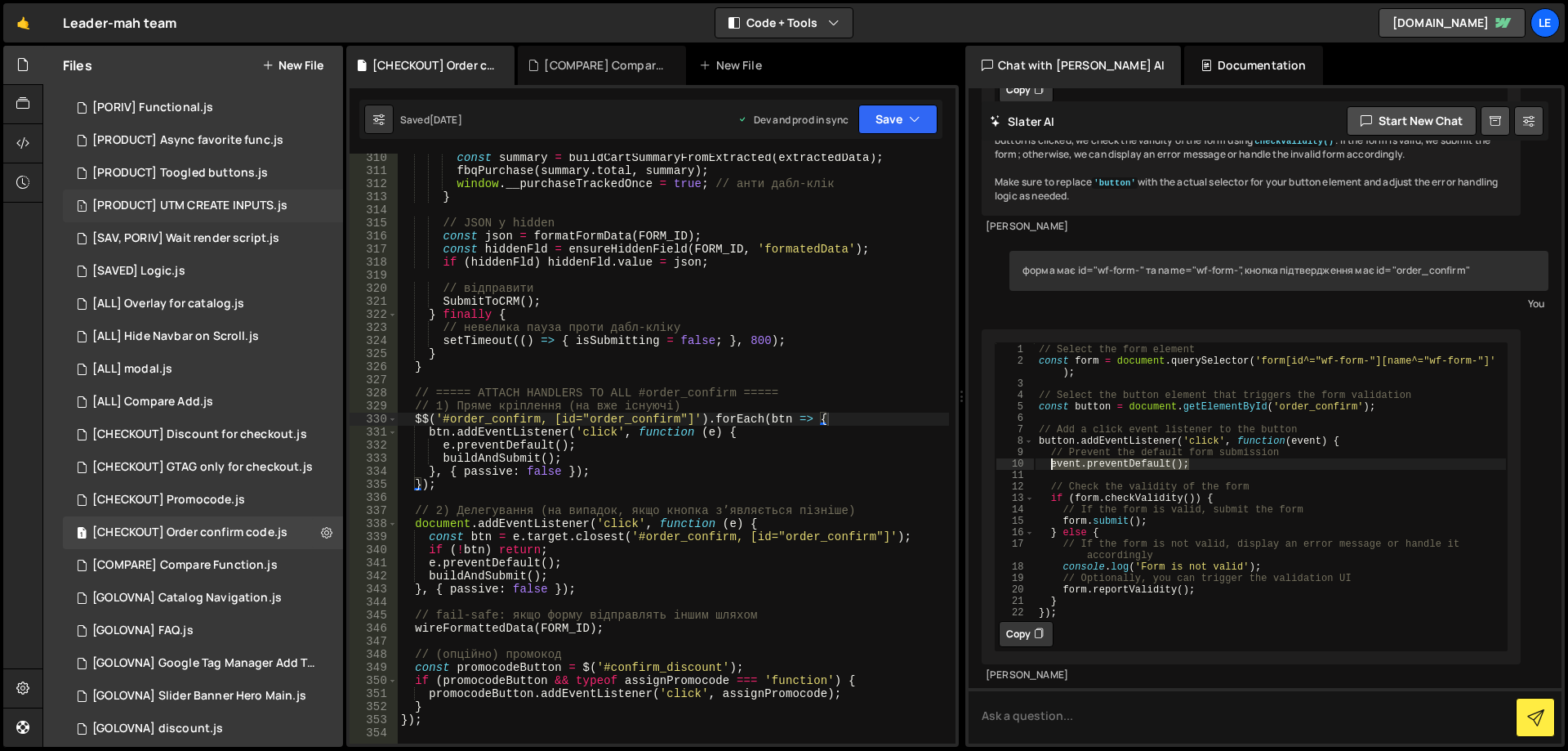
scroll to position [0, 0]
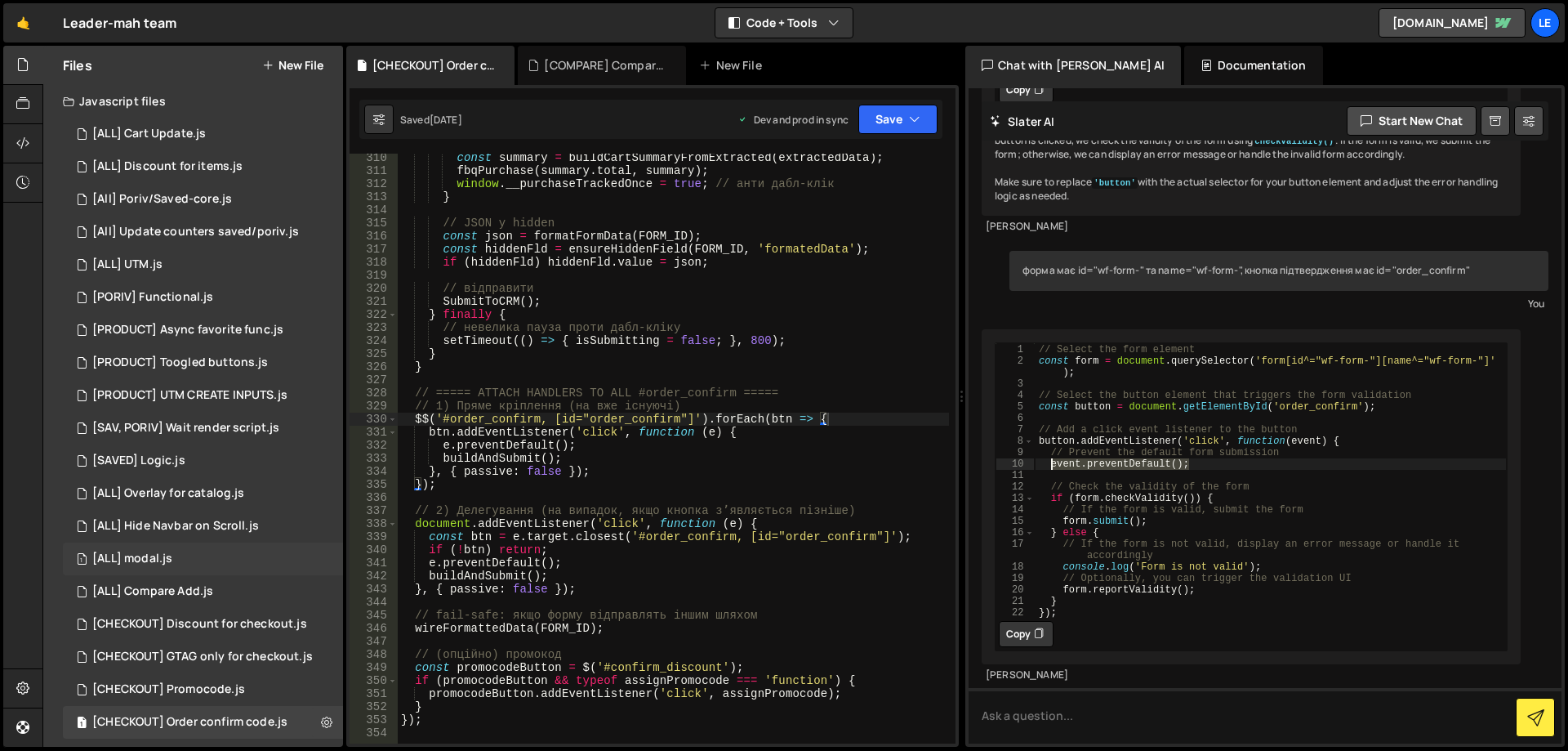
click at [208, 557] on div "1 [ALL] modal.js 0" at bounding box center [203, 559] width 280 height 33
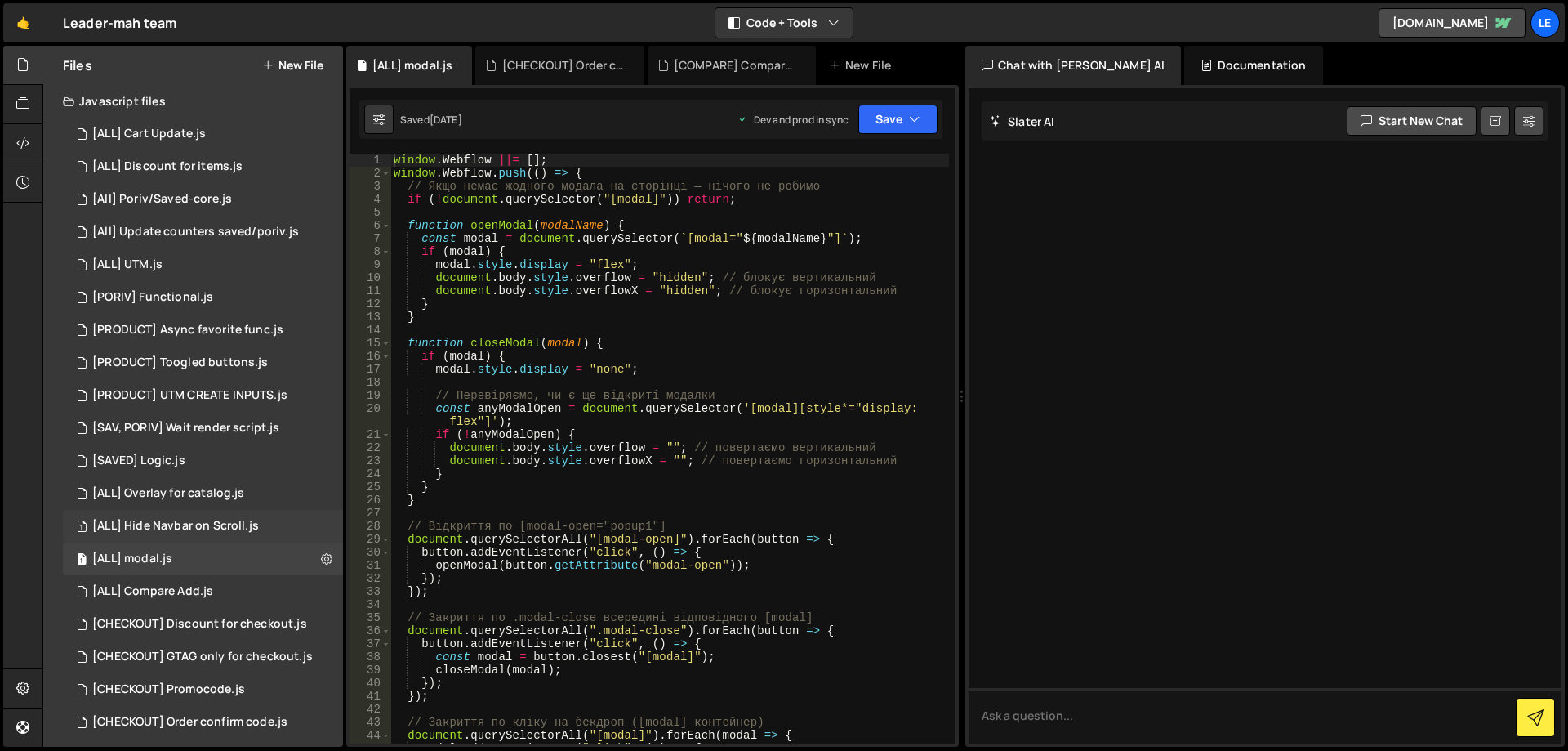
click at [212, 532] on div "[ALL] Hide Navbar on Scroll.js" at bounding box center [175, 526] width 166 height 15
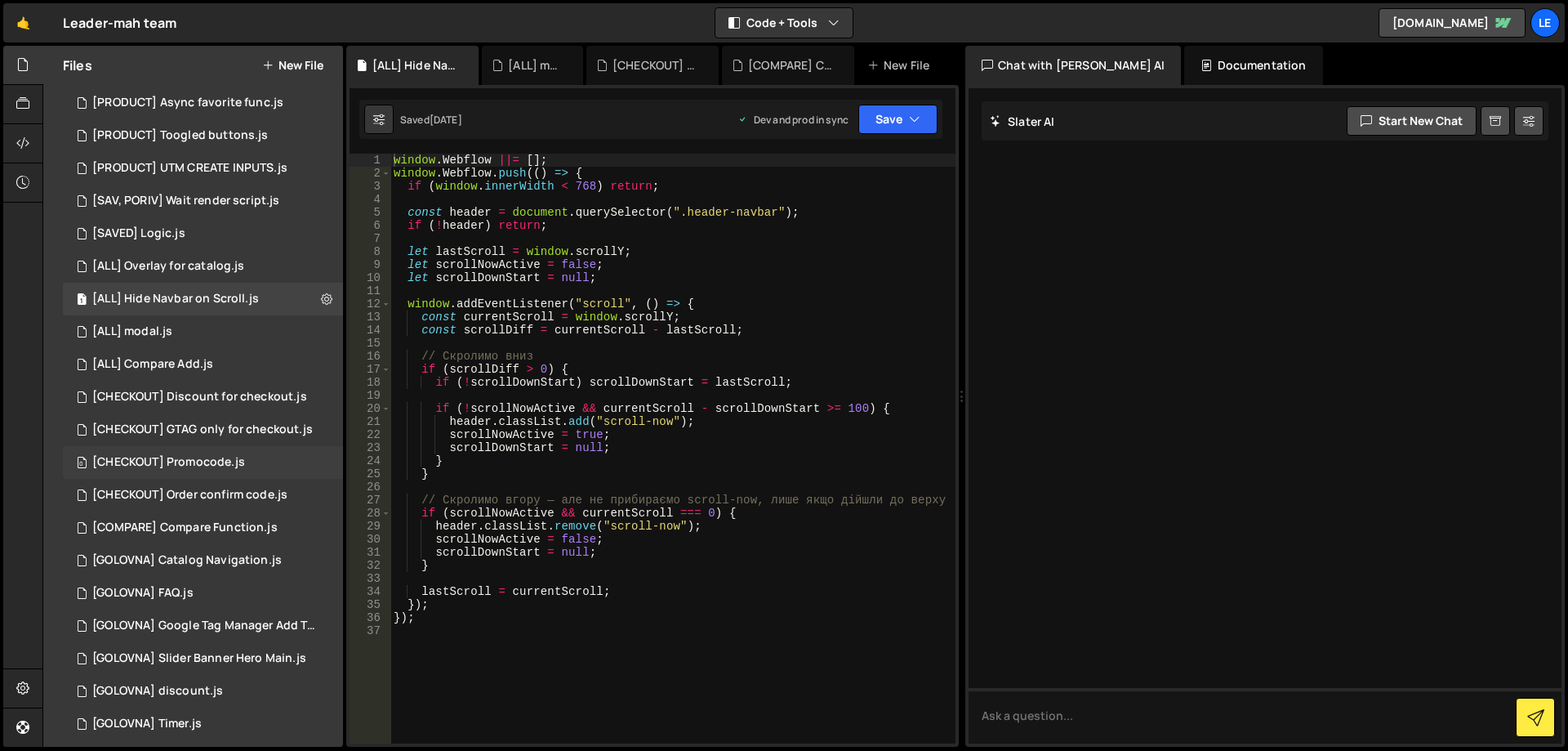
scroll to position [221, 0]
click at [201, 376] on div "[ALL] Compare Add.js" at bounding box center [153, 371] width 121 height 15
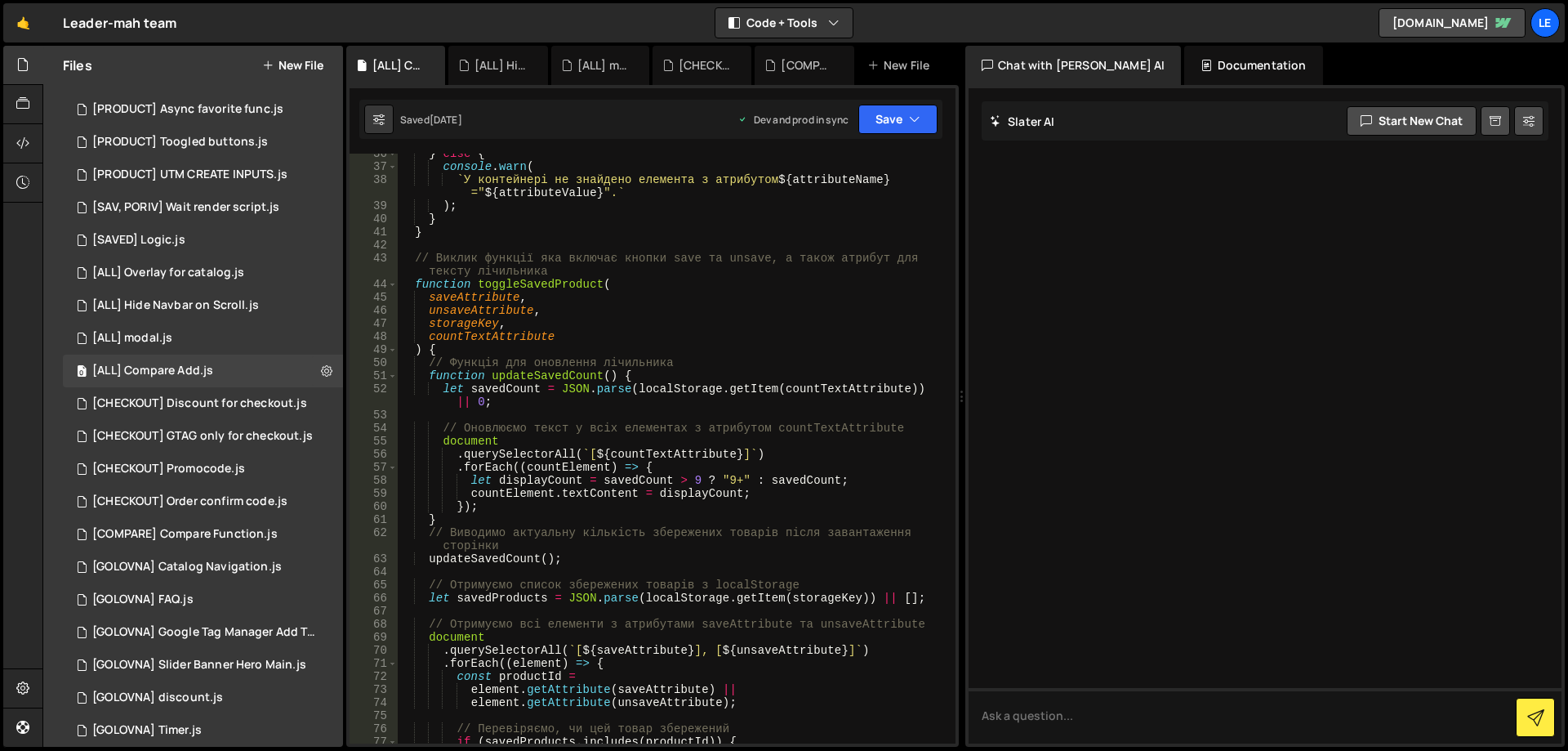
scroll to position [490, 0]
type textarea ".querySelectorAll(`[${countTextAttribute}]`)"
click at [700, 450] on div "} else { console . warn ( ` У контейнері не знайдено елемента з атрибутом ${ at…" at bounding box center [673, 462] width 552 height 629
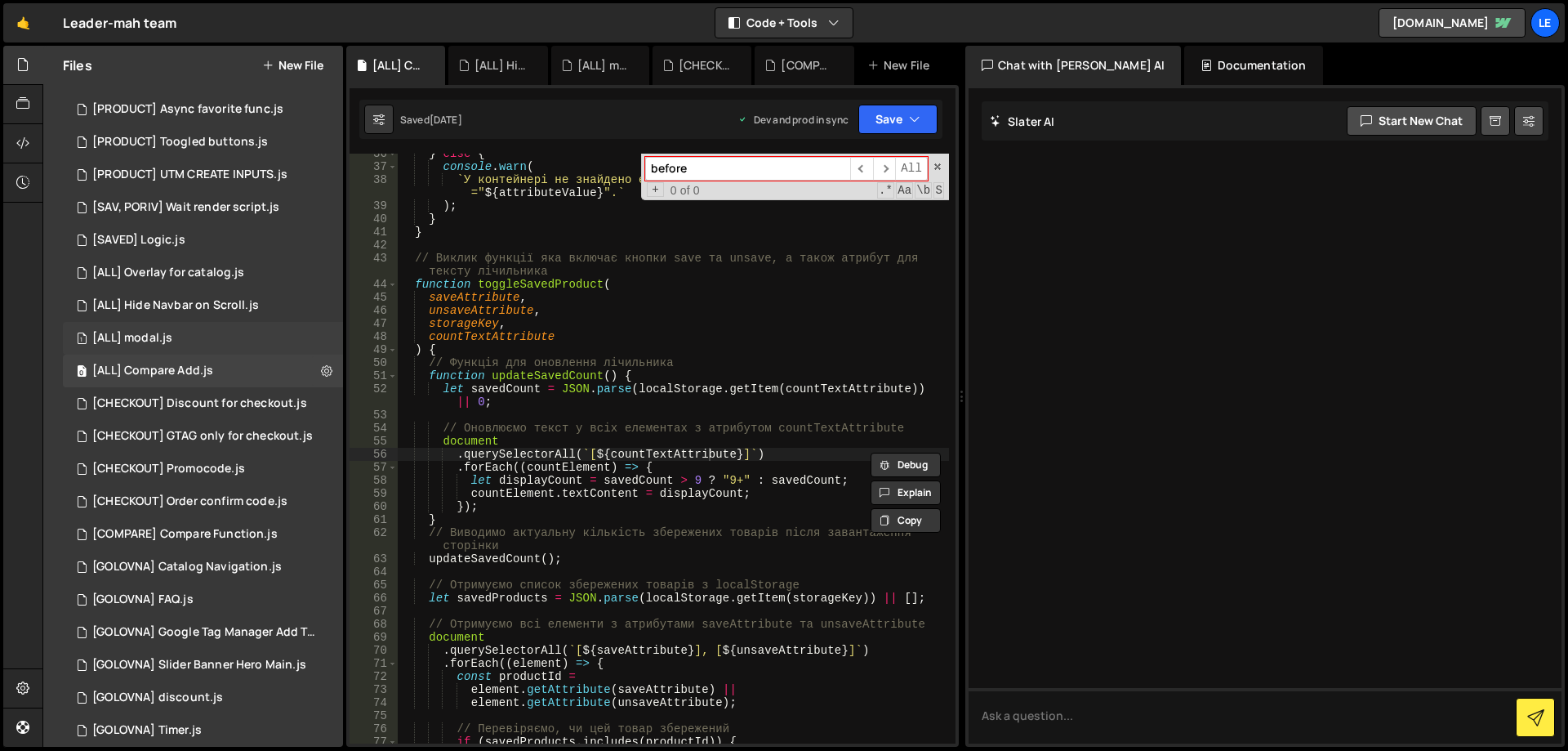
type input "before"
click at [238, 335] on div "1 [ALL] modal.js 0" at bounding box center [203, 338] width 280 height 33
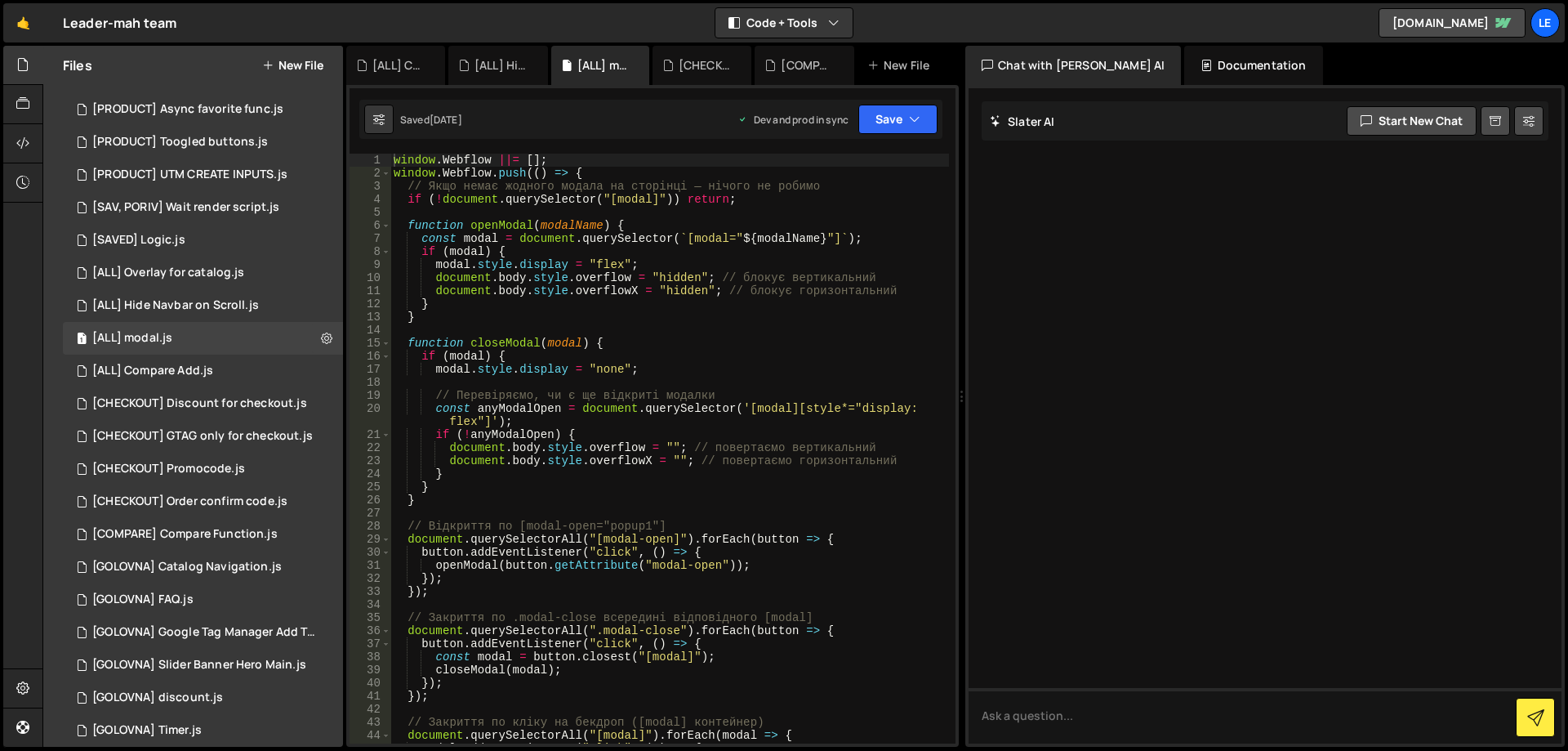
type textarea "modal.style.display = "none";"
click at [661, 363] on div "window . Webflow ||= [ ] ; window . Webflow . push (( ) => { // Якщо немає жодн…" at bounding box center [670, 468] width 559 height 629
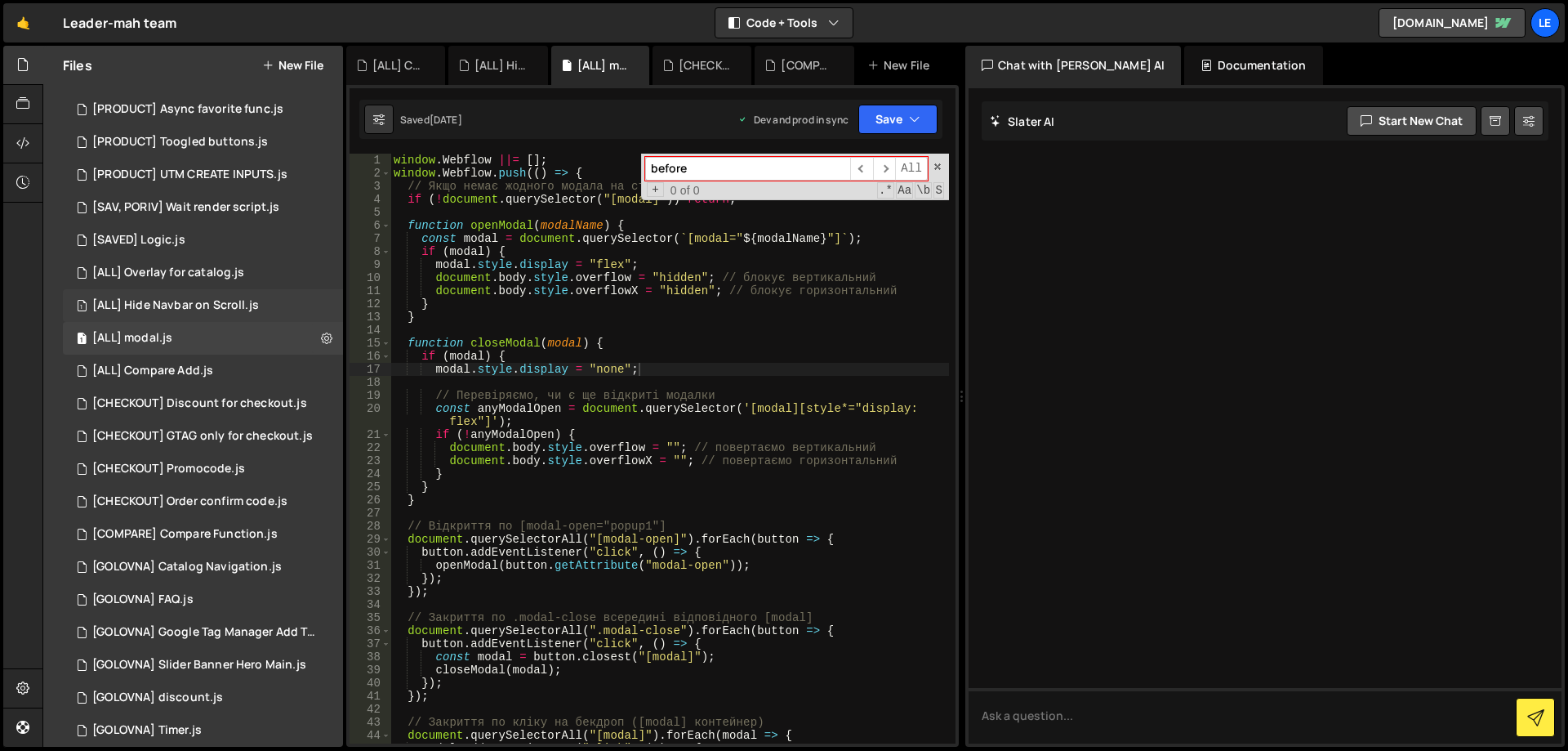
type input "before"
click at [190, 312] on div "[ALL] Hide Navbar on Scroll.js" at bounding box center [175, 305] width 166 height 15
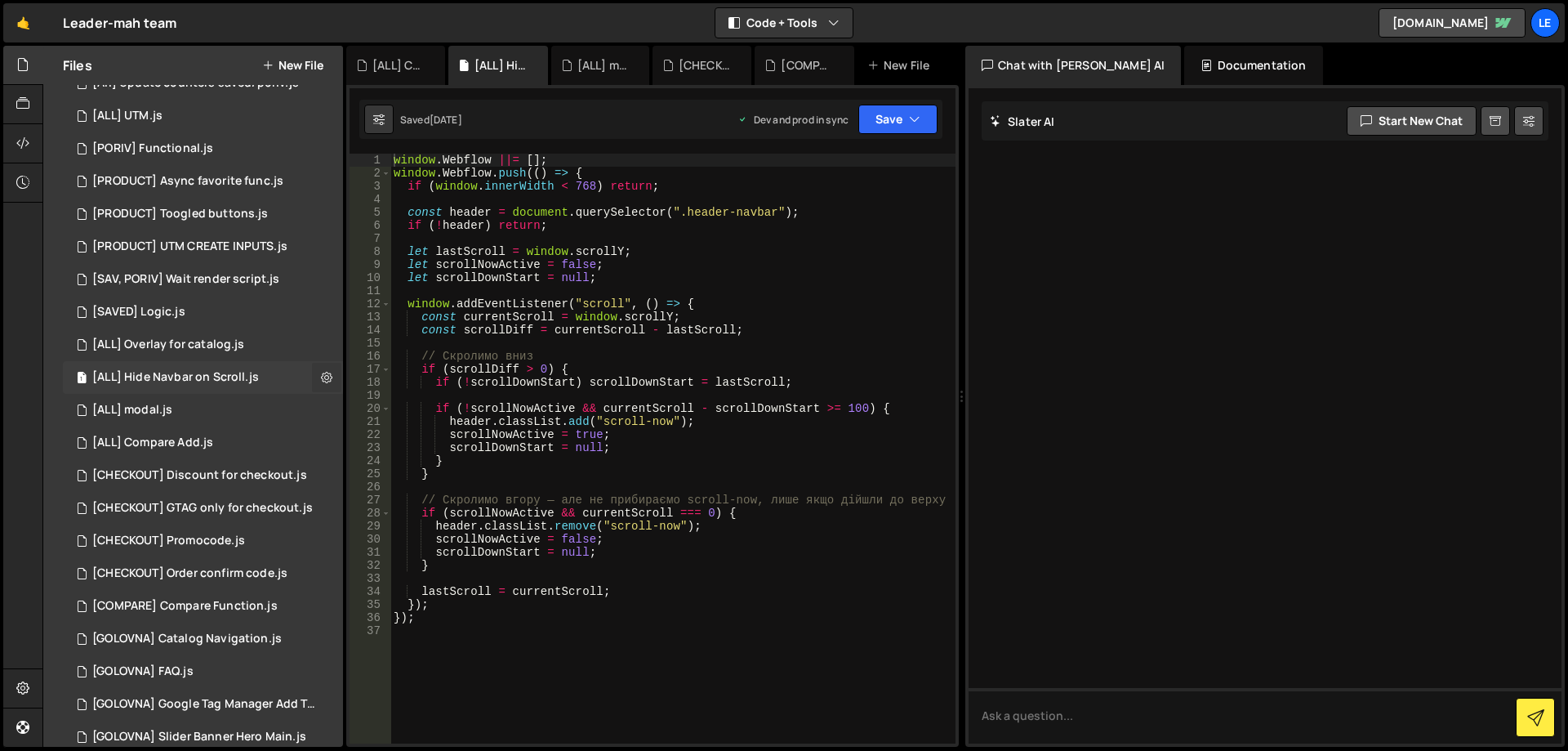
scroll to position [139, 0]
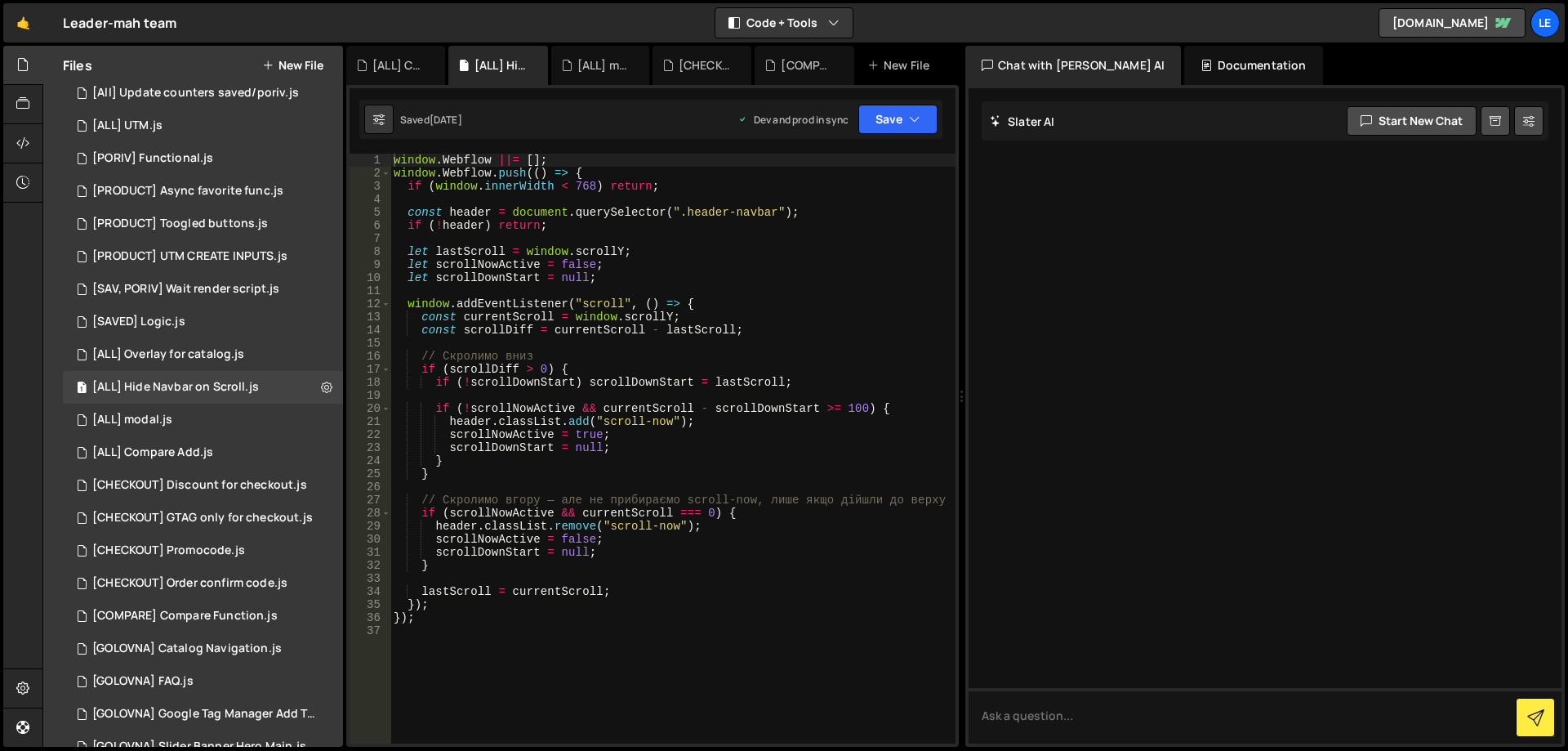
click at [576, 395] on div "window . Webflow ||= [ ] ; window . Webflow . push (( ) => { if ( window . inne…" at bounding box center [672, 462] width 565 height 616
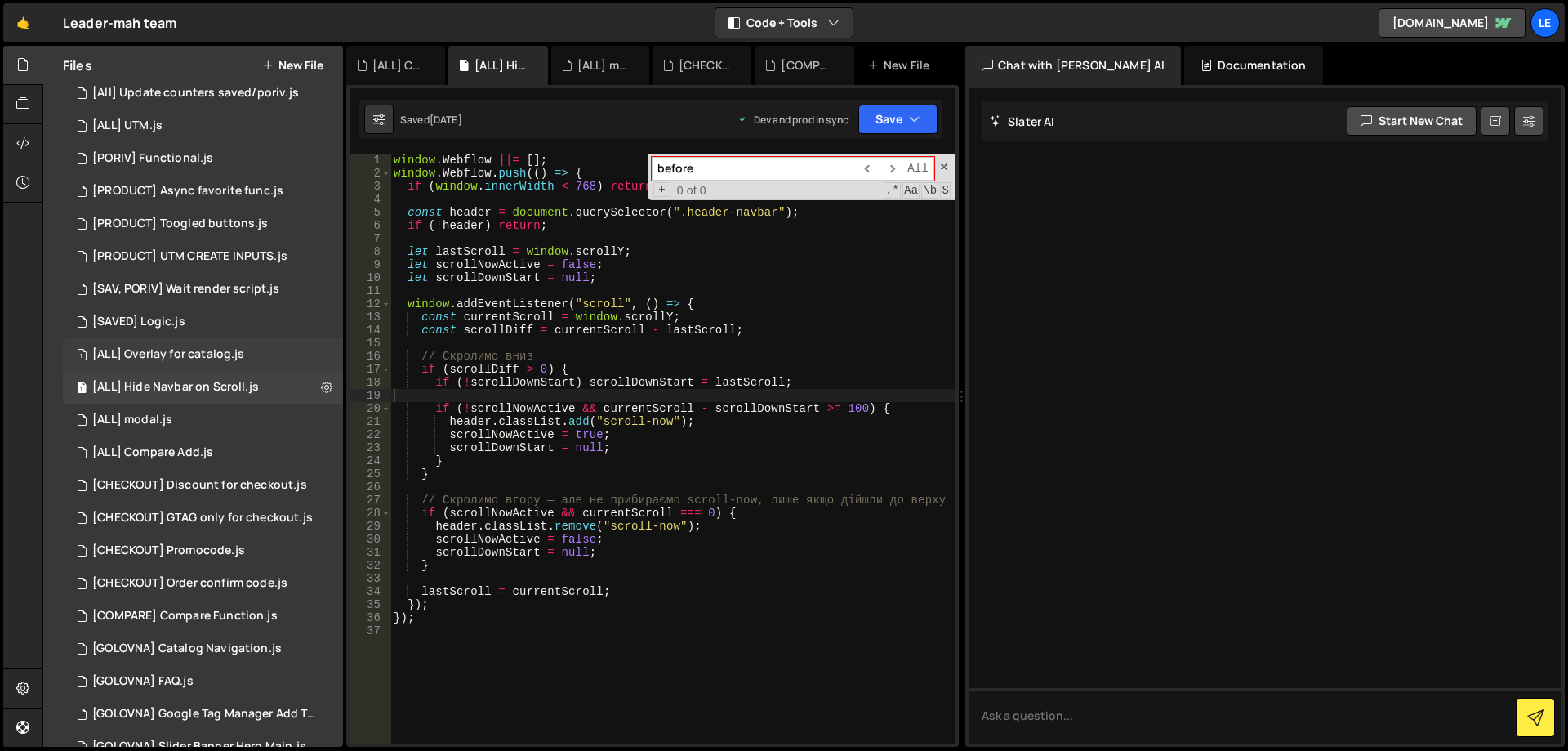
type input "before"
click at [209, 352] on div "[ALL] Overlay for catalog.js" at bounding box center [169, 355] width 152 height 15
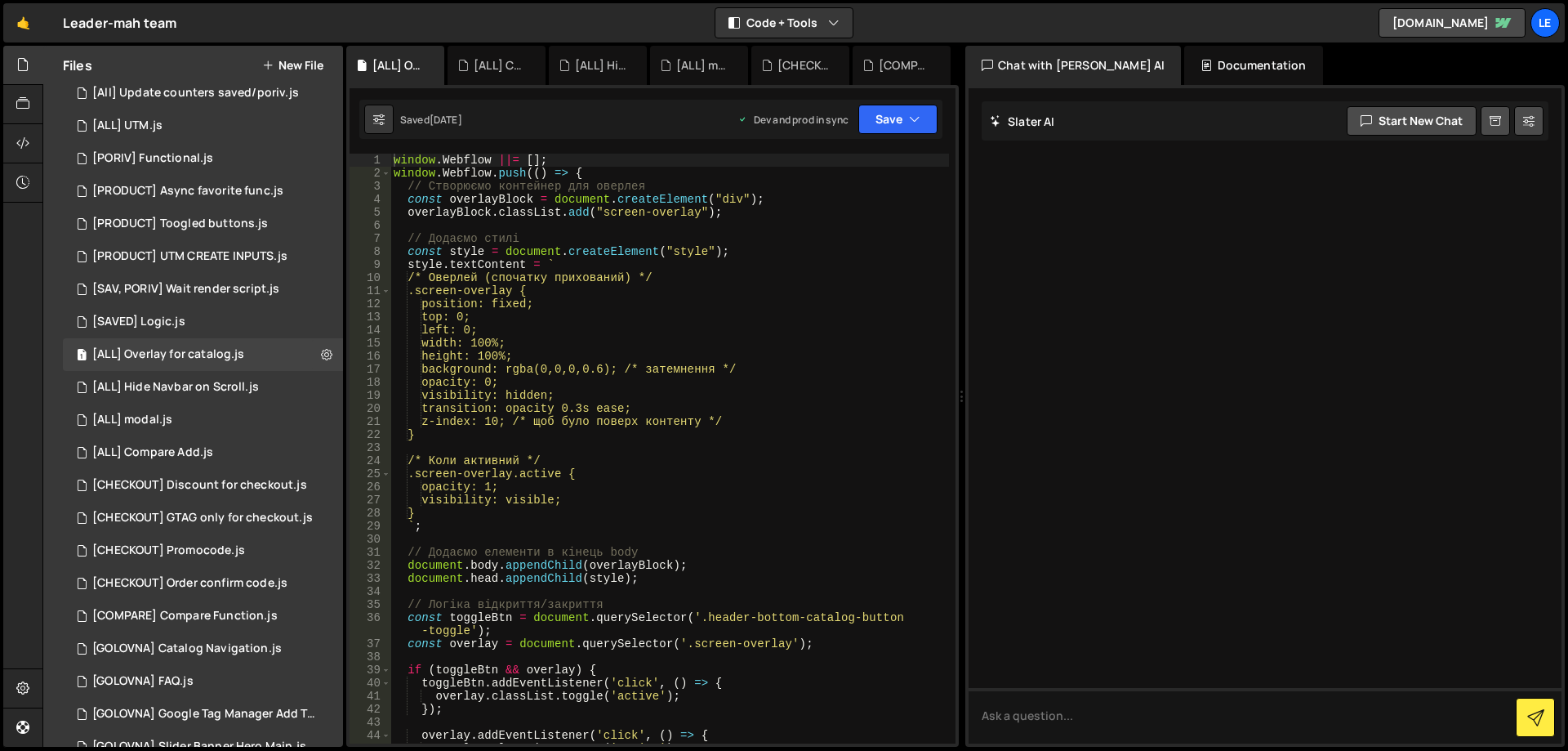
type textarea "background: rgba(0,0,0,0.6); /* затемнення */"
click at [633, 366] on div "window . Webflow ||= [ ] ; window . Webflow . push (( ) => { // Створюємо конте…" at bounding box center [670, 462] width 559 height 616
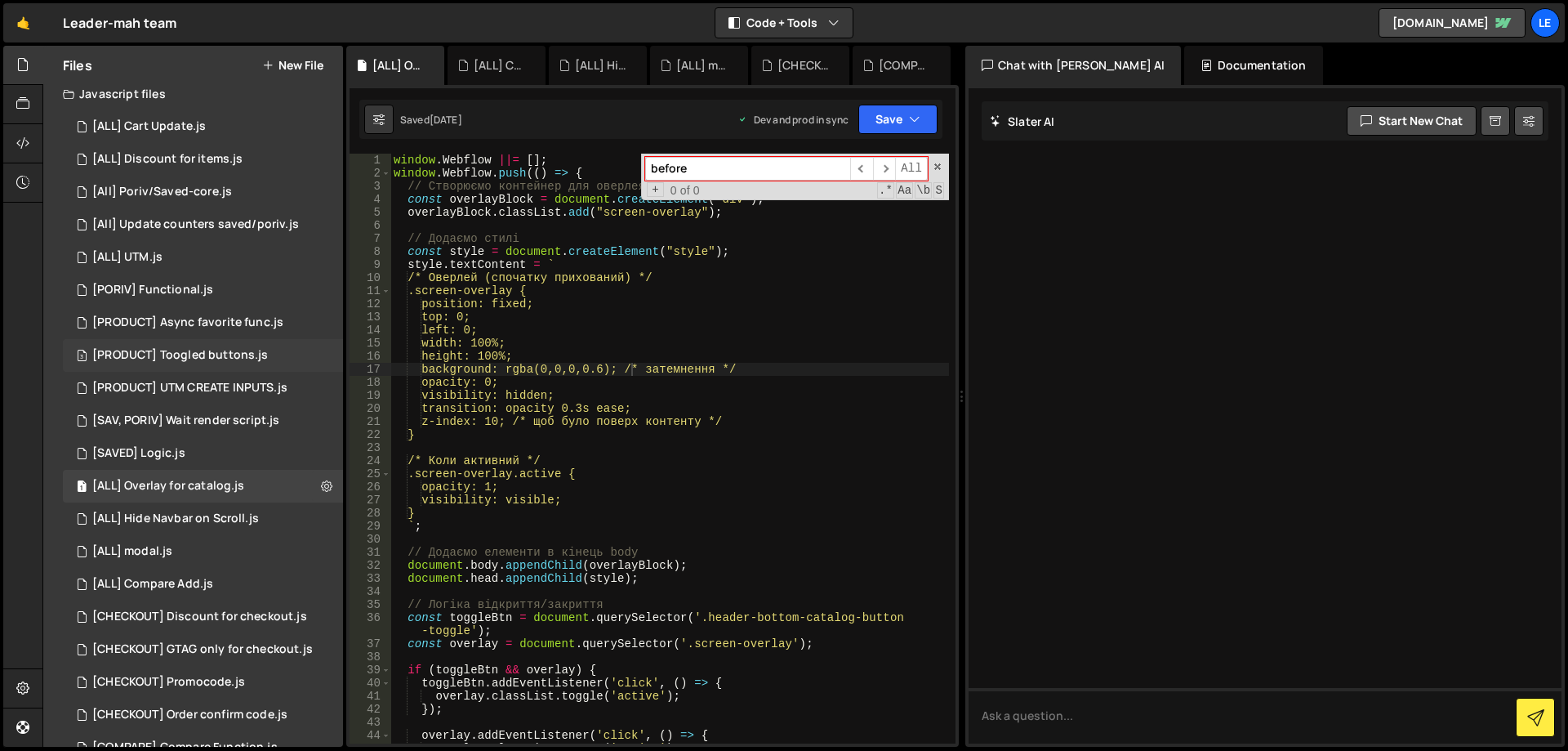
scroll to position [0, 0]
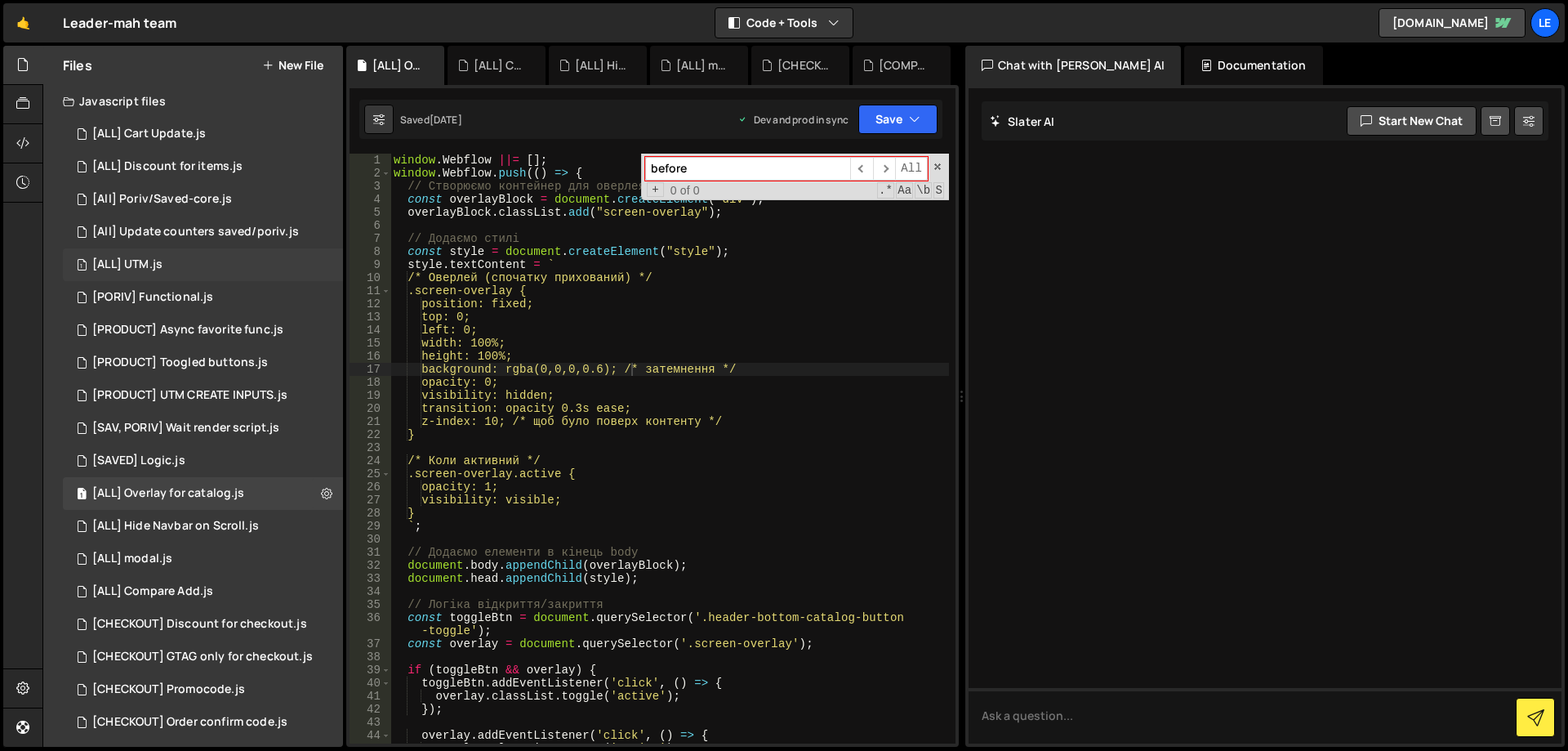
type input "before"
click at [166, 277] on div "1 [ALL] UTM.js 0" at bounding box center [203, 265] width 280 height 33
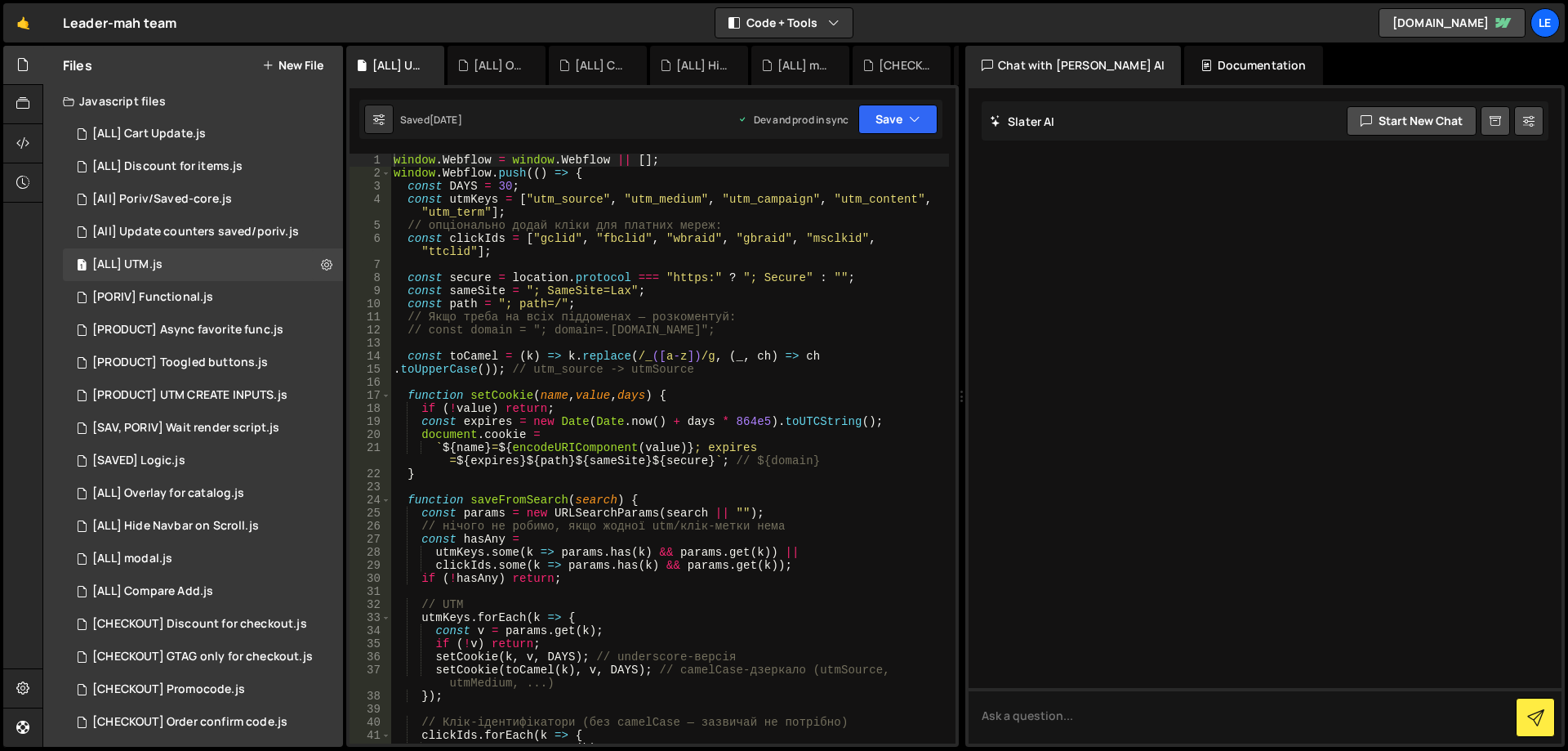
type textarea "// const domain = "; domain=.[DOMAIN_NAME]";"
click at [587, 333] on div "window . Webflow = window . Webflow || [ ] ; window . Webflow . push (( ) => { …" at bounding box center [670, 462] width 559 height 616
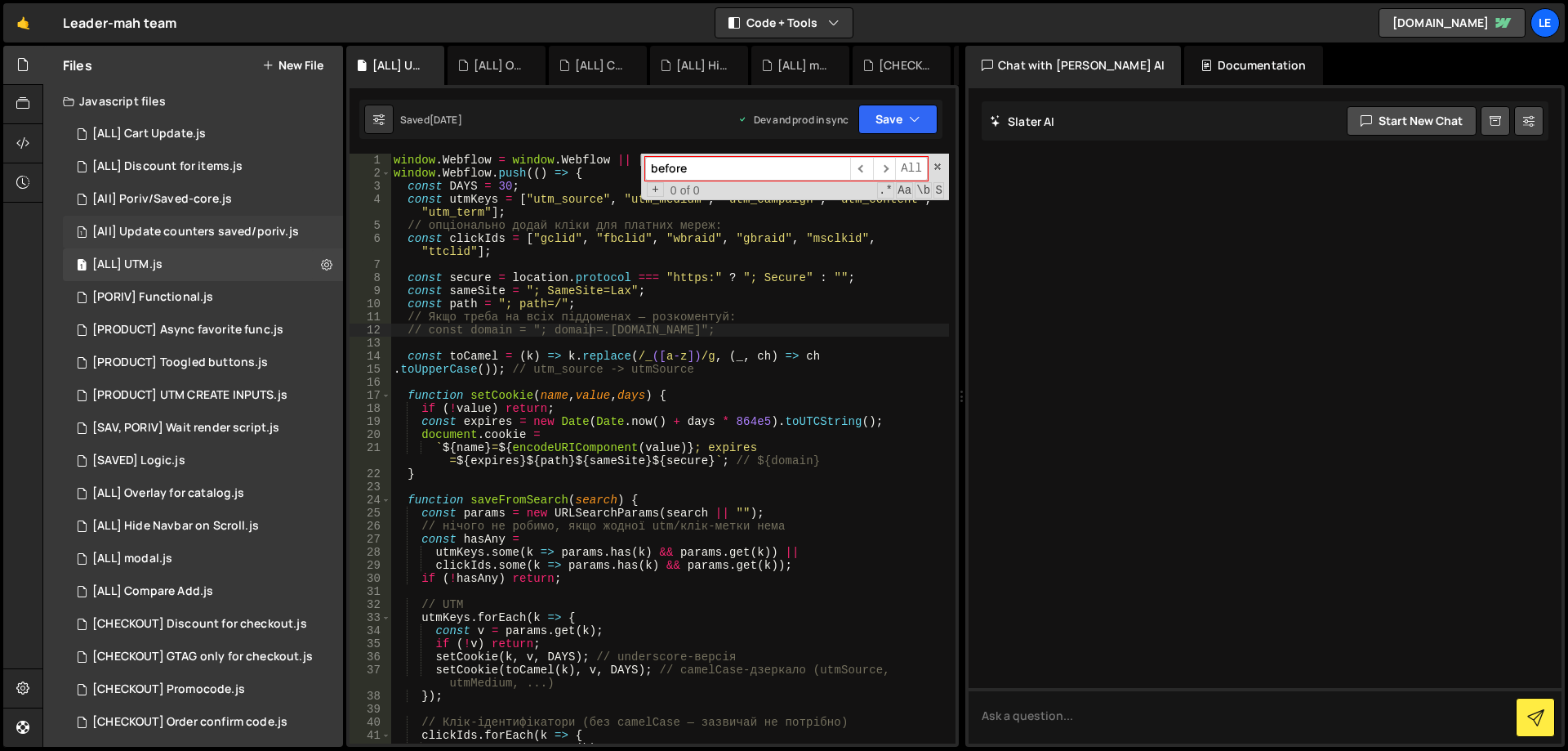
type input "before"
click at [213, 230] on div "[All] Update counters saved/poriv.js" at bounding box center [196, 232] width 207 height 15
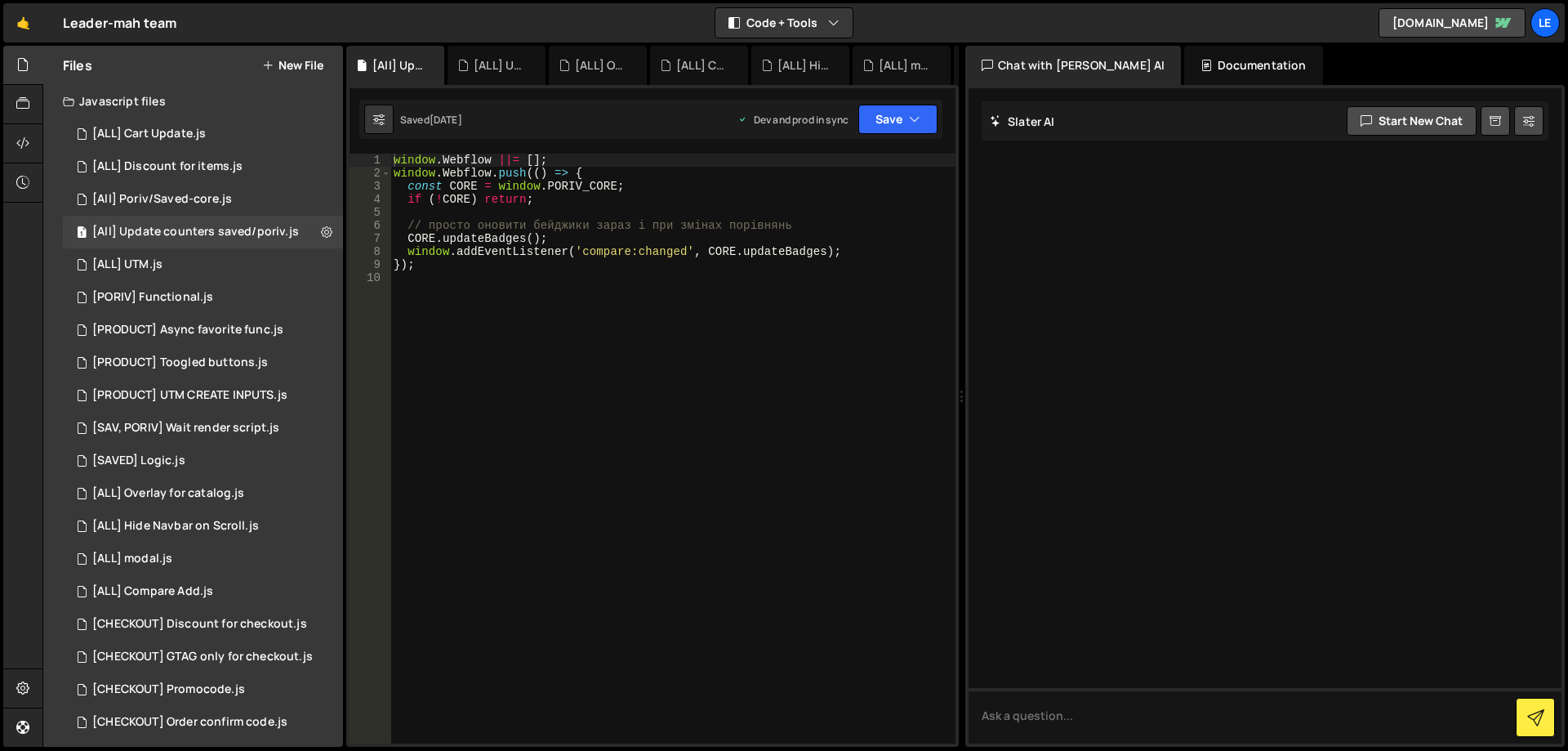
click at [576, 289] on div "window . Webflow ||= [ ] ; window . Webflow . push (( ) => { const CORE = windo…" at bounding box center [672, 462] width 565 height 616
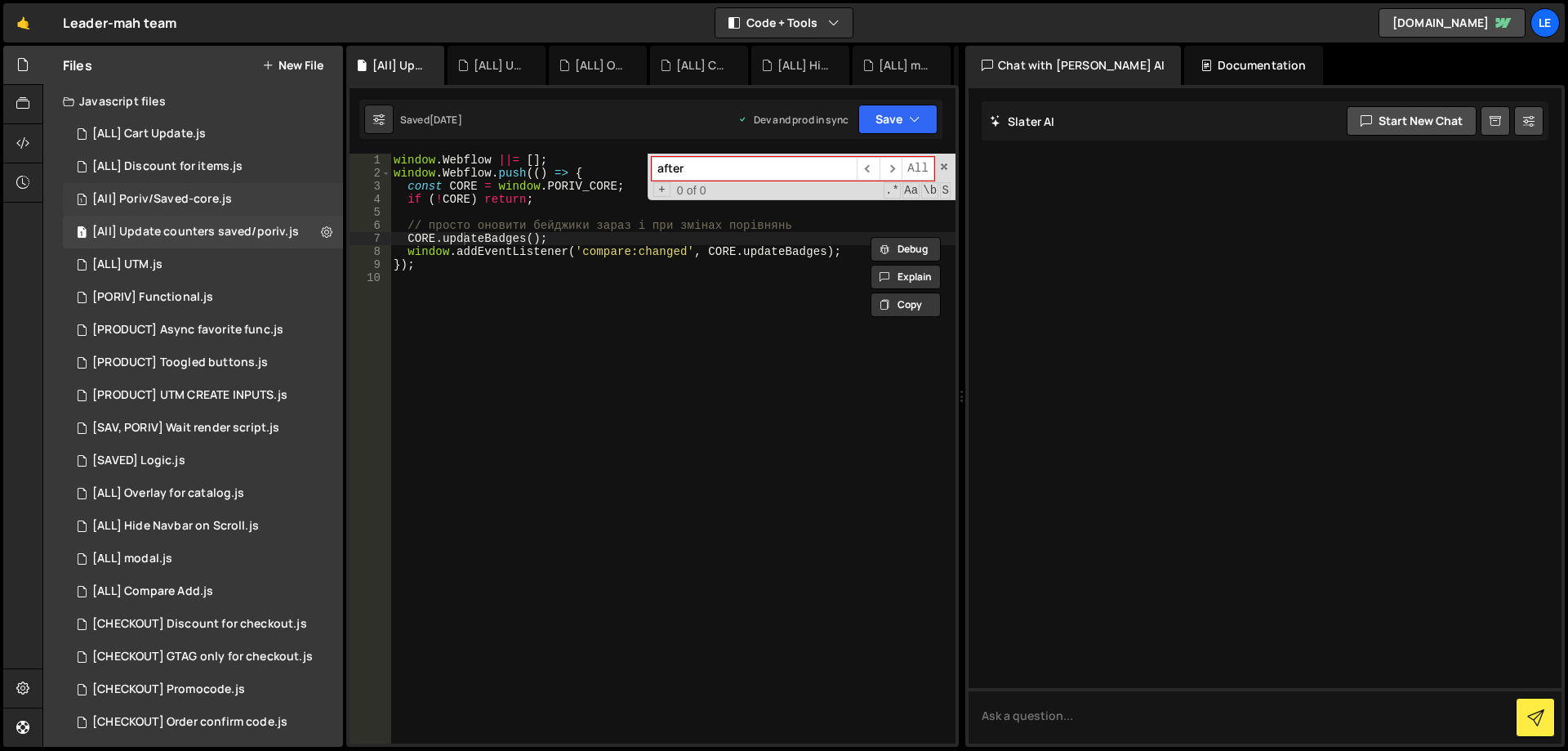
type input "after"
click at [221, 189] on div "1 [All] Poriv/Saved-core.js 0" at bounding box center [203, 199] width 280 height 33
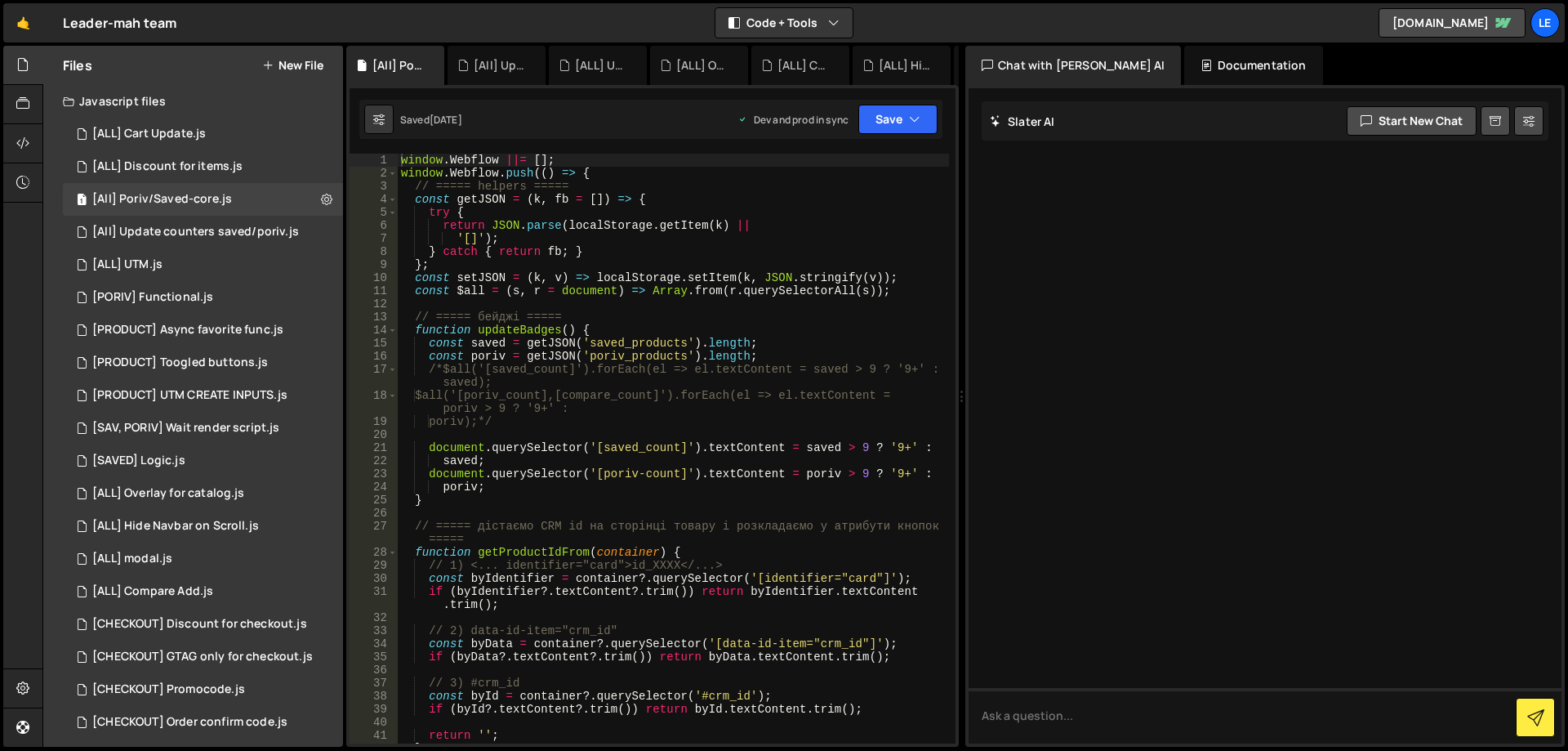
type textarea "'[]');"
click at [646, 235] on div "window . Webflow ||= [ ] ; window . Webflow . push (( ) => { // ===== helpers =…" at bounding box center [673, 462] width 552 height 616
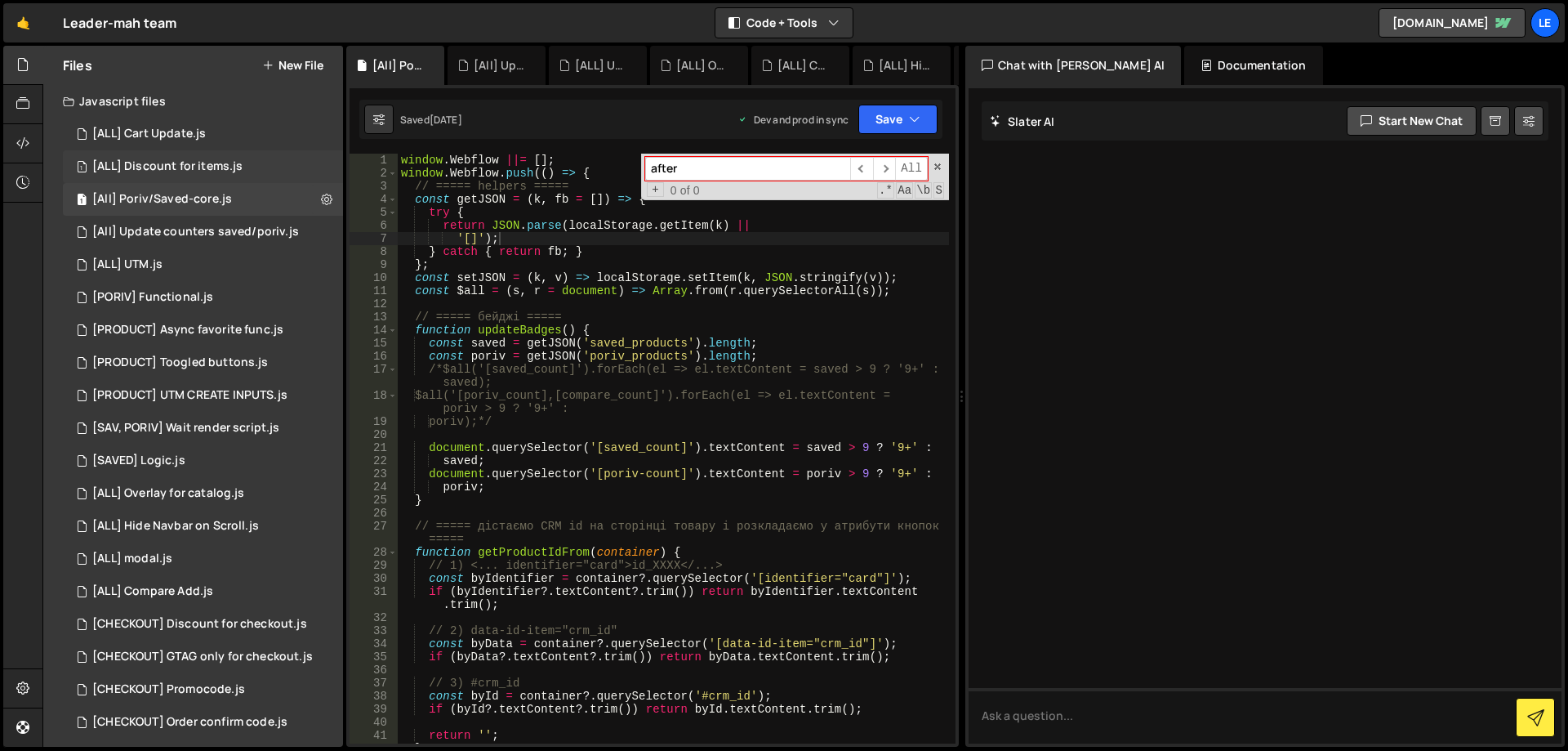
type input "after"
click at [189, 156] on div "1 [ALL] Discount for items.js 0" at bounding box center [203, 167] width 280 height 33
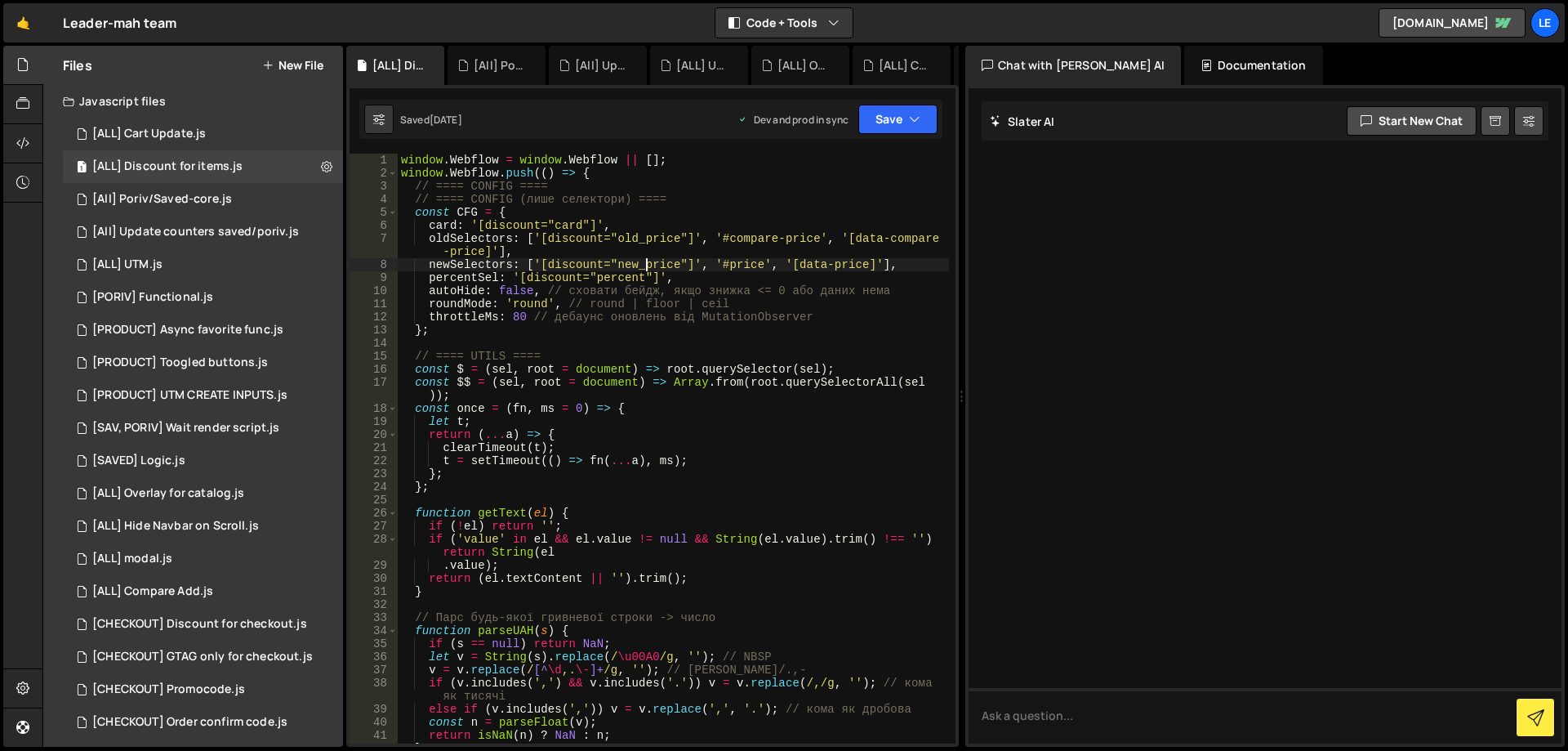
click at [648, 263] on div "window . Webflow = window . Webflow || [ ] ; window . Webflow . push (( ) => { …" at bounding box center [673, 462] width 552 height 616
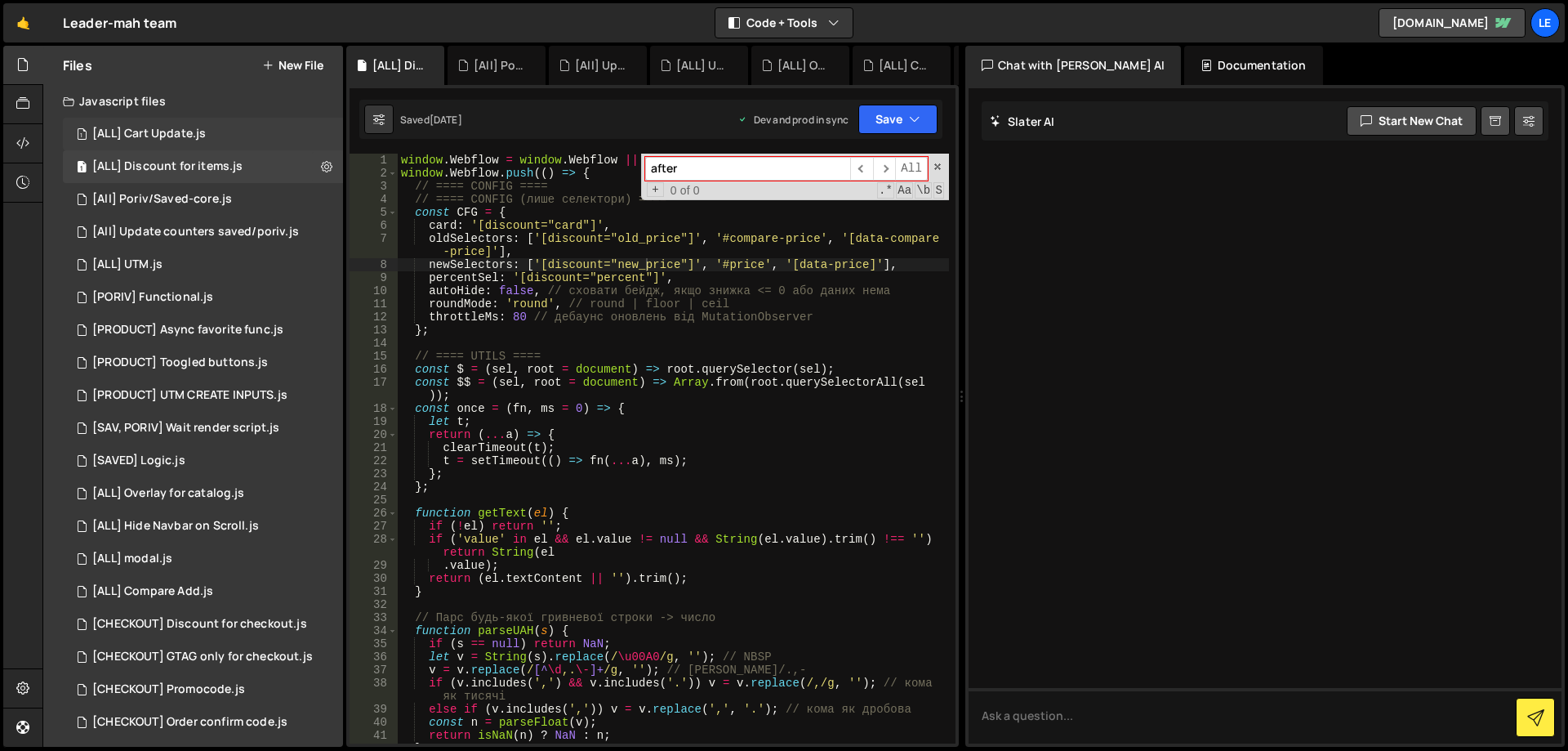
type input "after"
click at [153, 127] on div "[ALL] Cart Update.js" at bounding box center [149, 134] width 113 height 15
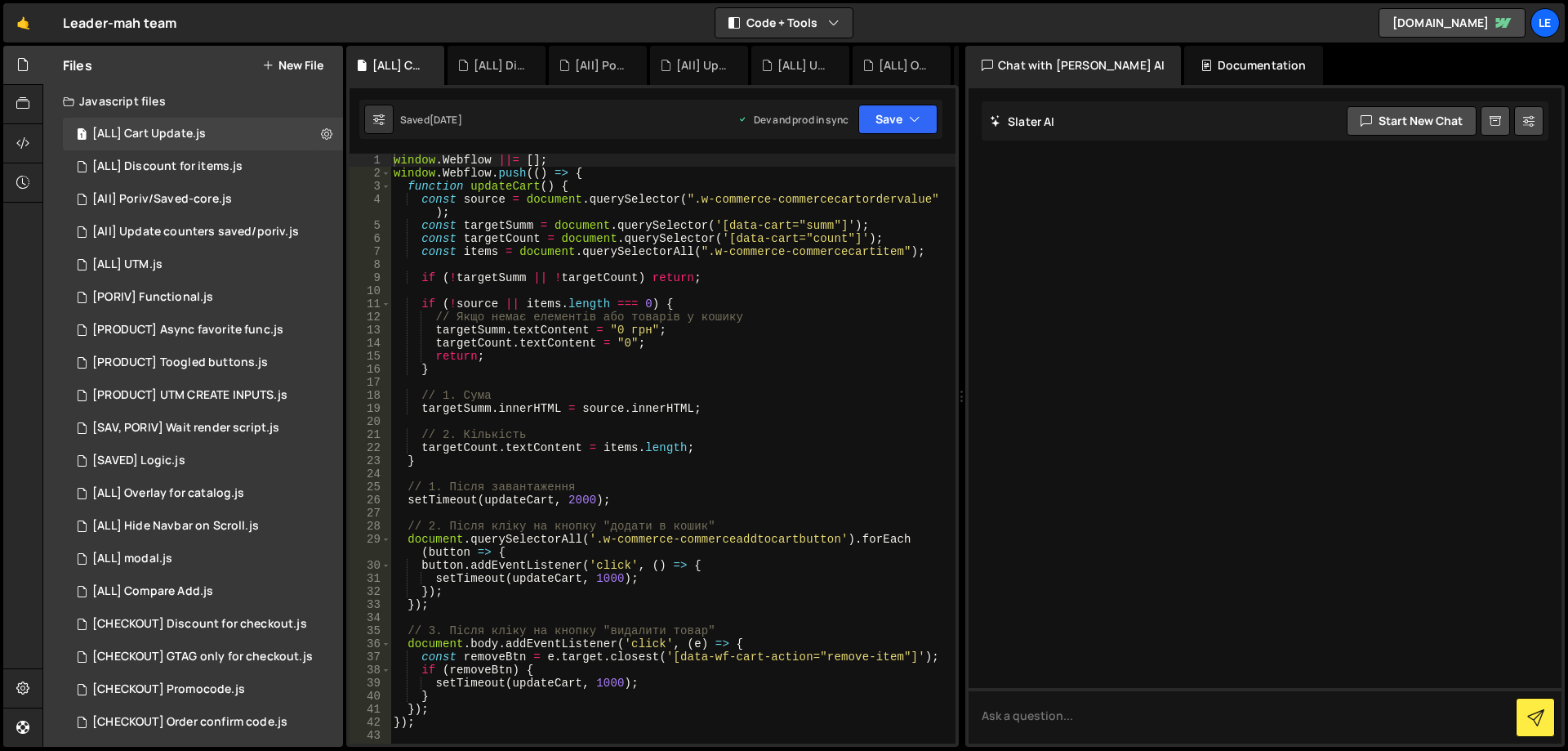
click at [581, 291] on div "window . Webflow ||= [ ] ; window . Webflow . push (( ) => { function updateCar…" at bounding box center [672, 462] width 565 height 616
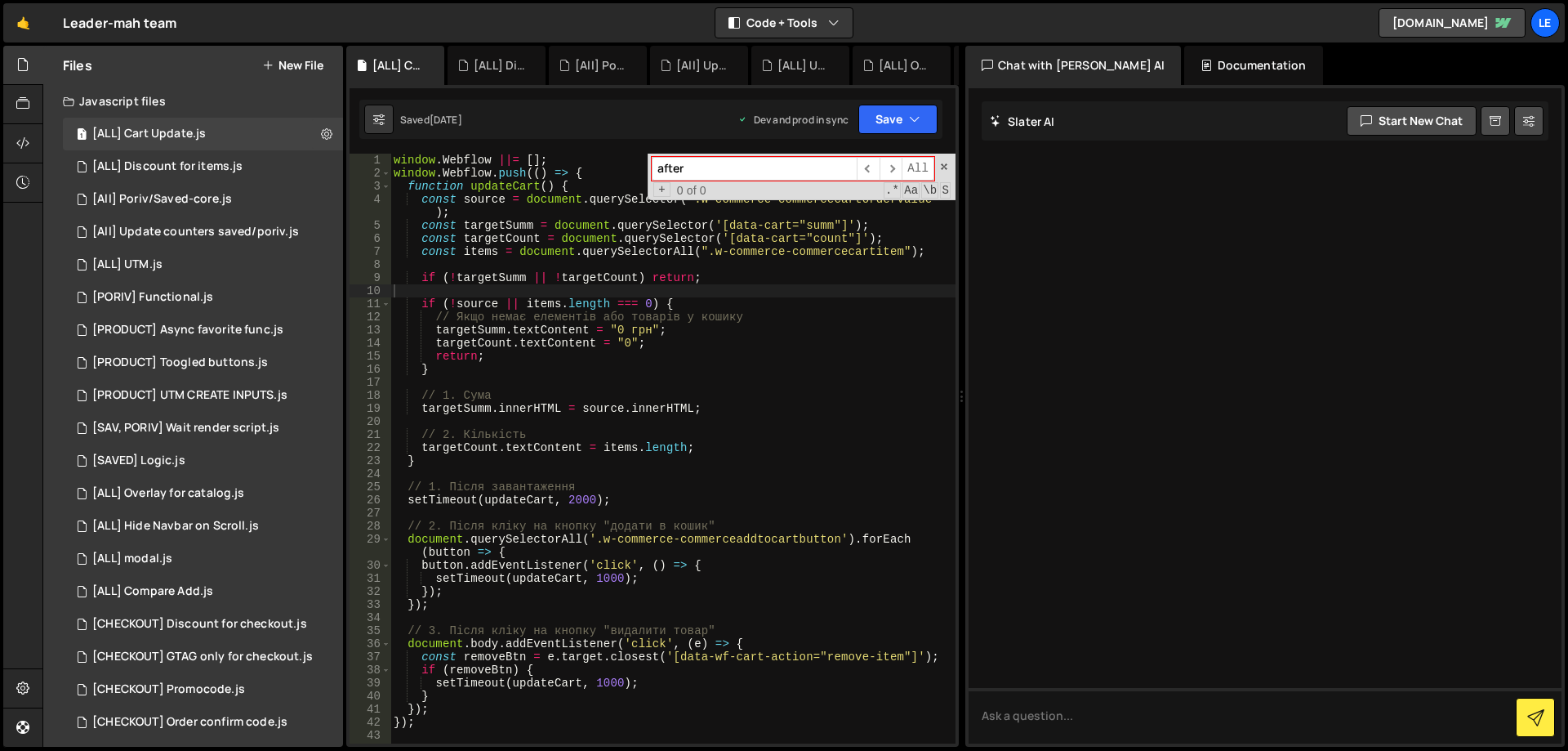
type input "after"
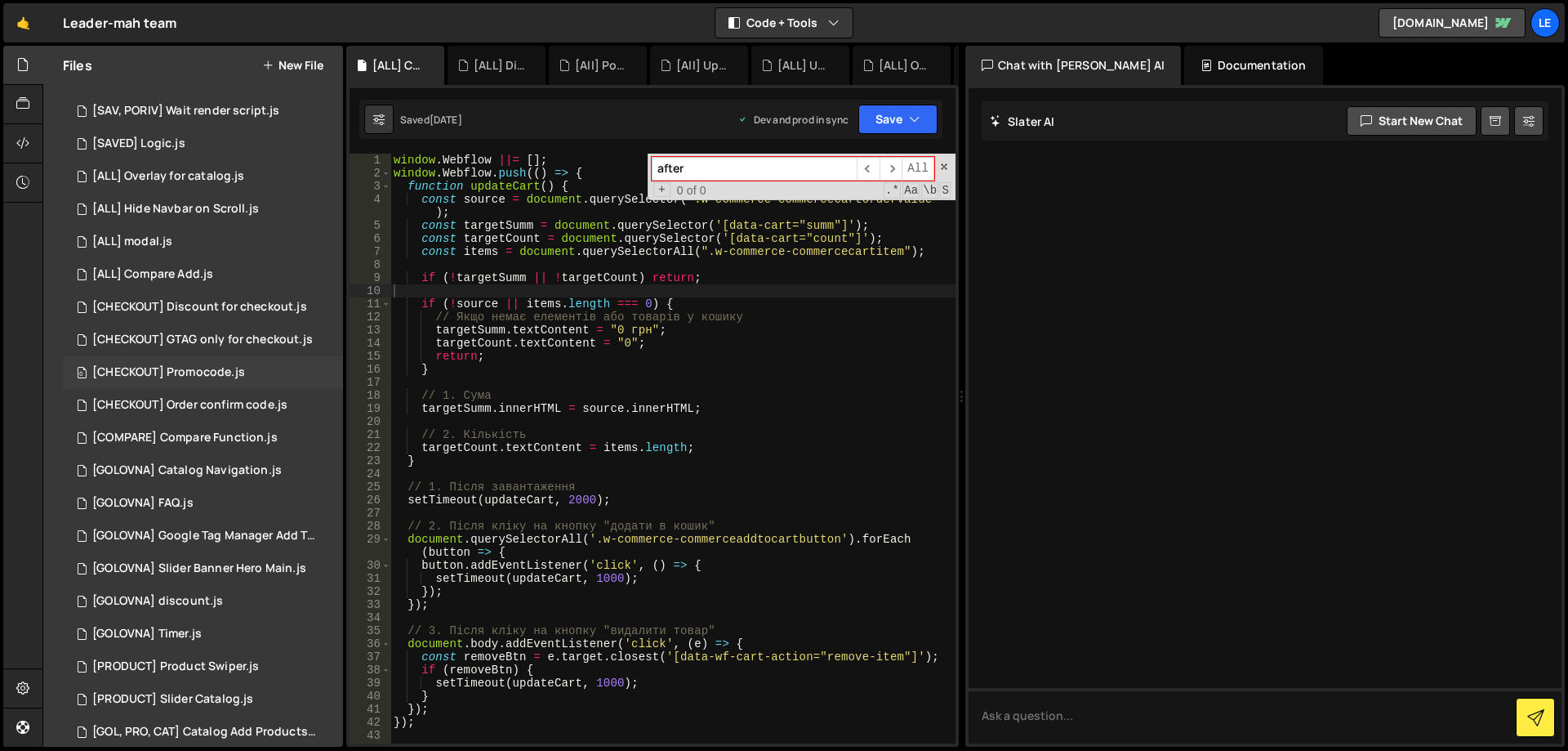
scroll to position [327, 0]
click at [174, 423] on div "[COMPARE] Compare Function.js" at bounding box center [185, 428] width 185 height 15
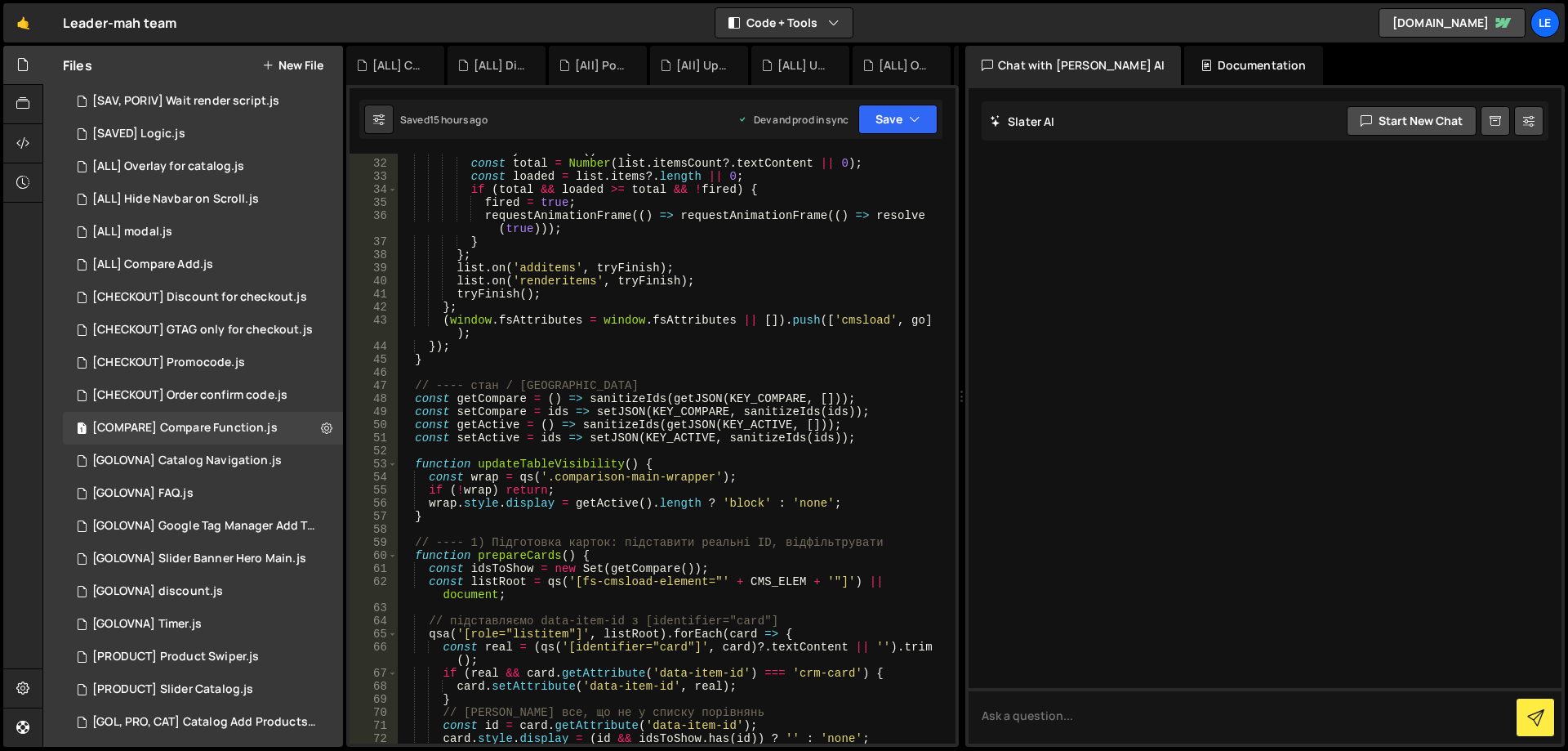
scroll to position [441, 0]
click at [572, 387] on div "const tryFinish = ( ) => { const total = Number ( list . itemsCount ?. textCont…" at bounding box center [673, 452] width 552 height 616
click at [1545, 23] on div "Le" at bounding box center [1546, 23] width 30 height 30
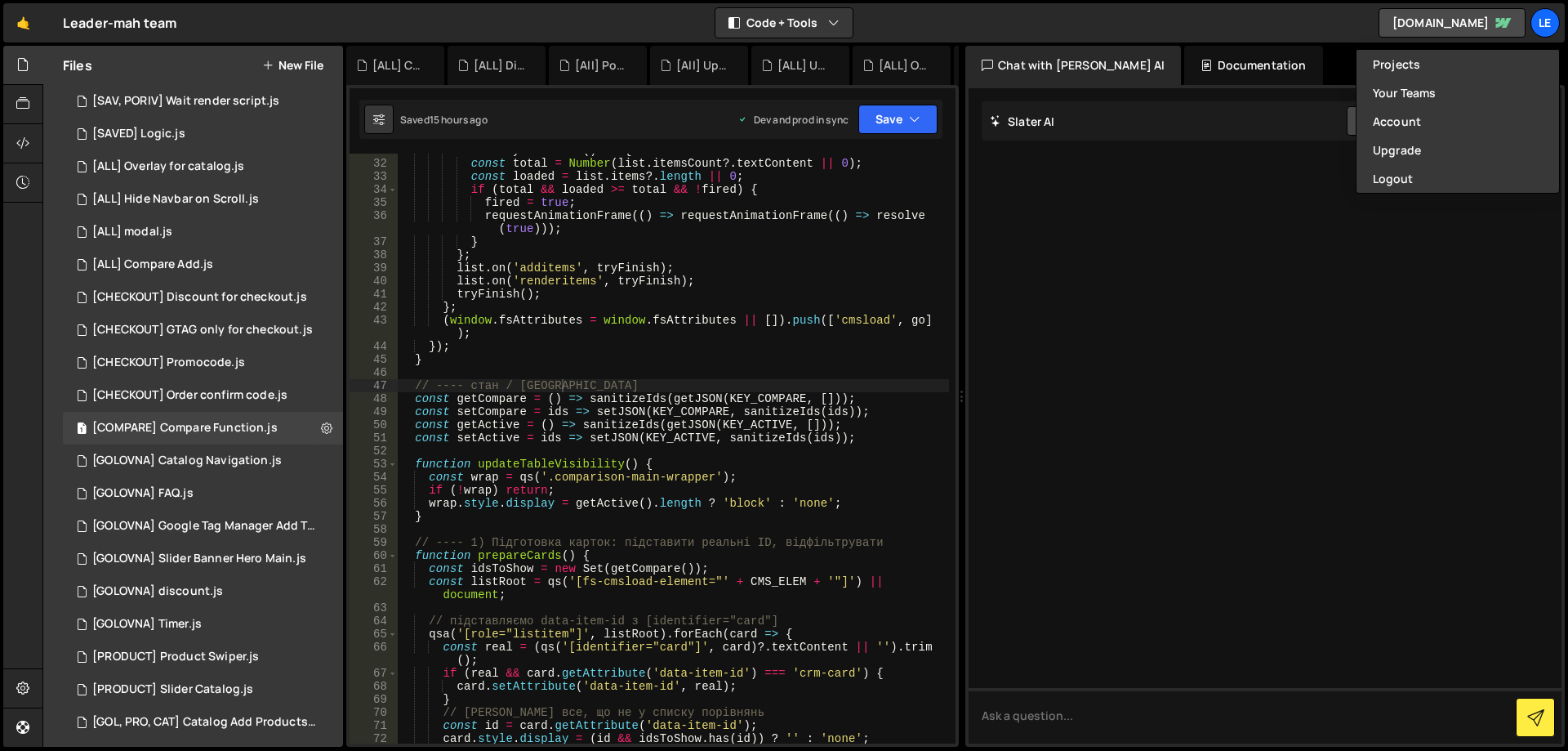
click at [1331, 59] on div "Chat with [PERSON_NAME] AI Documentation" at bounding box center [1266, 65] width 603 height 39
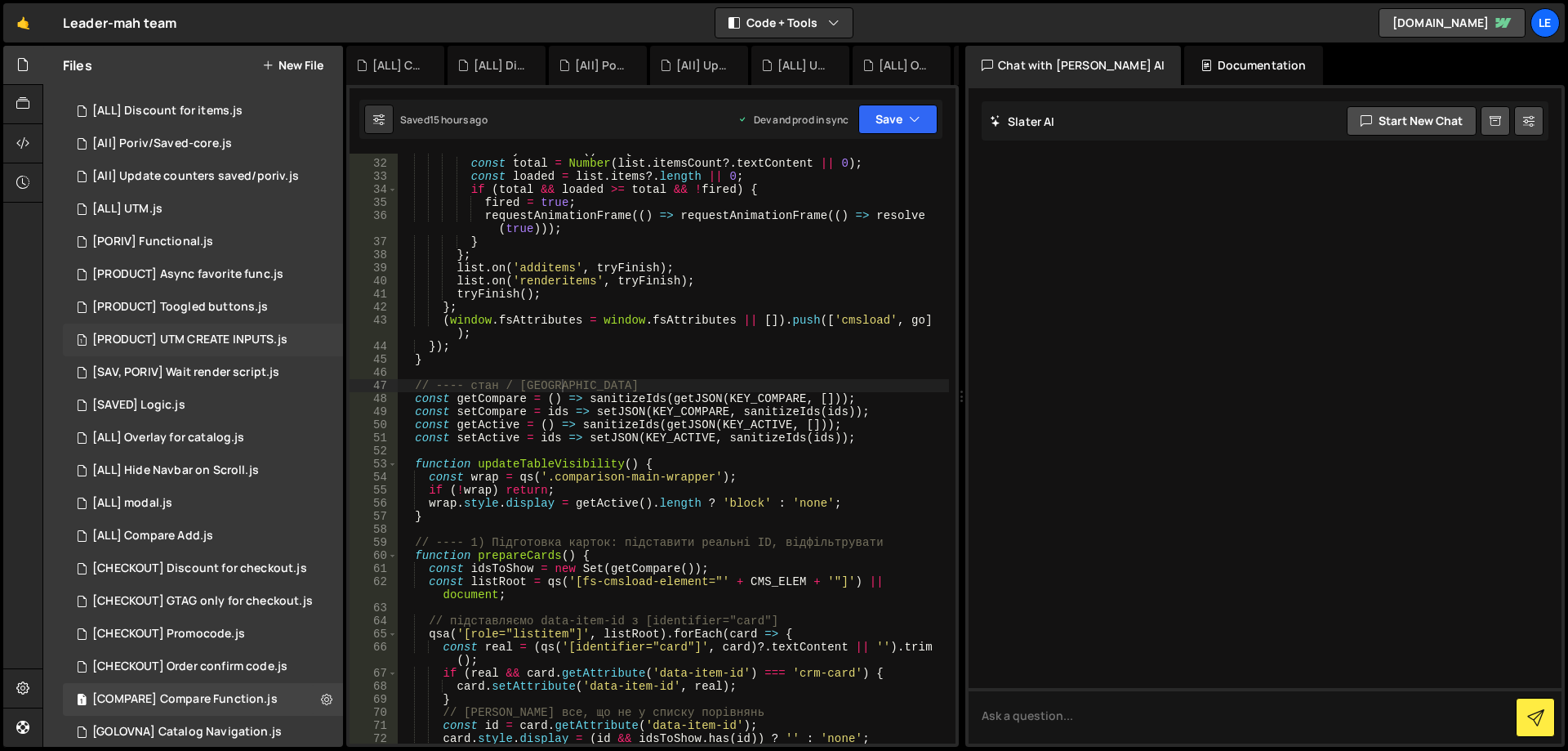
scroll to position [0, 0]
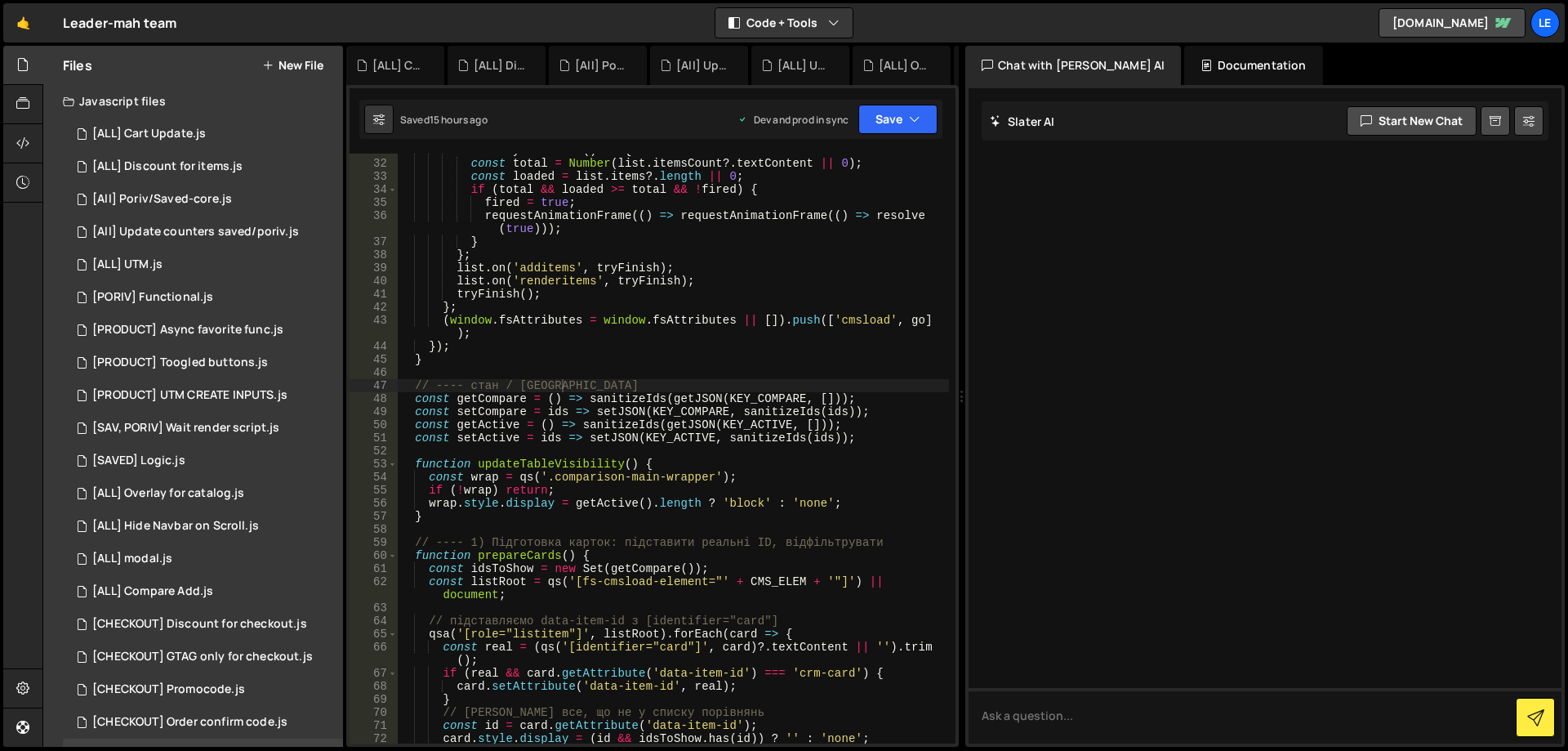
type textarea "const setActive = ids => setJSON(KEY_ACTIVE, sanitizeIds(ids));"
click at [685, 436] on div "const tryFinish = ( ) => { const total = Number ( list . itemsCount ?. textCont…" at bounding box center [673, 452] width 552 height 616
click at [188, 623] on div "[CHECKOUT] Discount for checkout.js" at bounding box center [200, 624] width 215 height 15
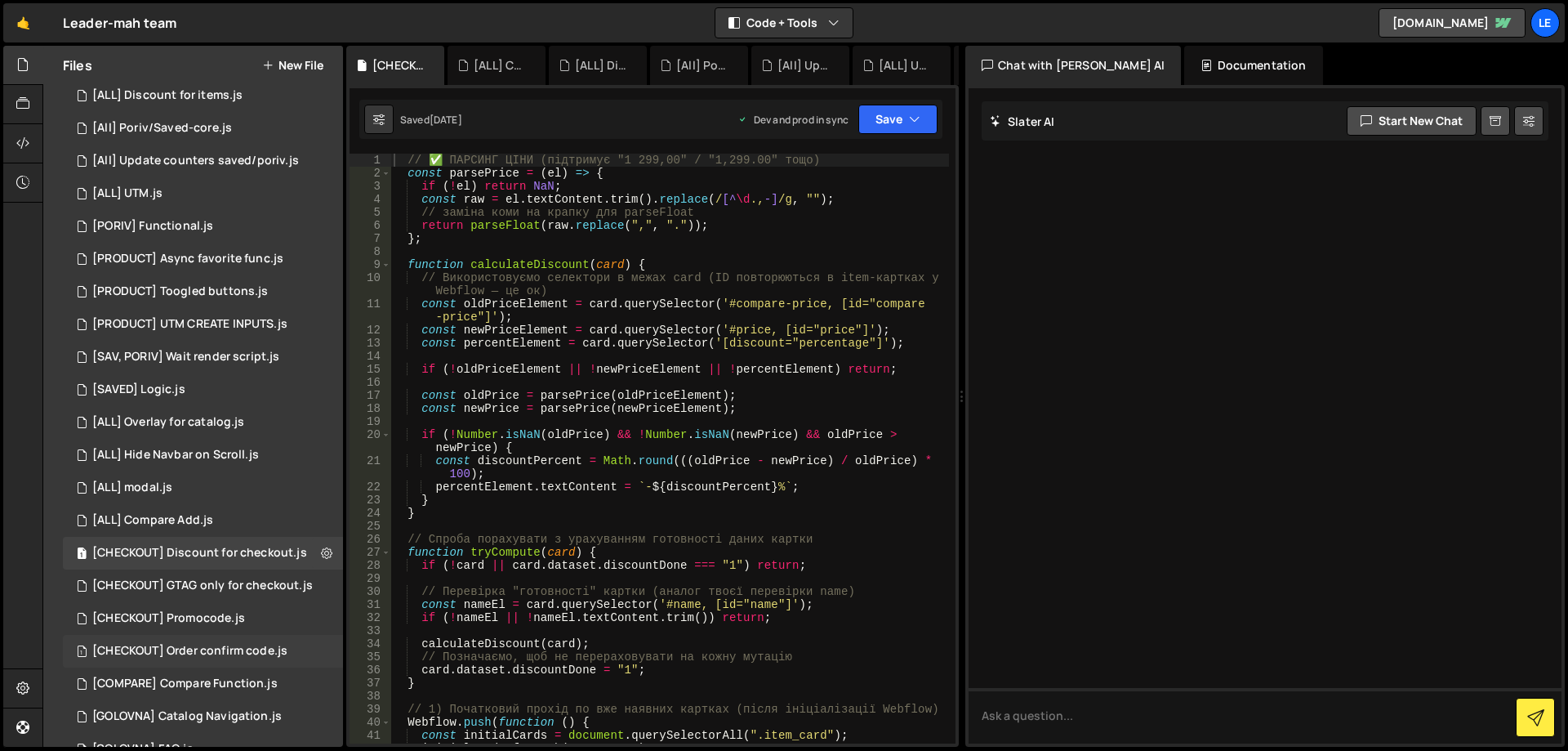
scroll to position [82, 0]
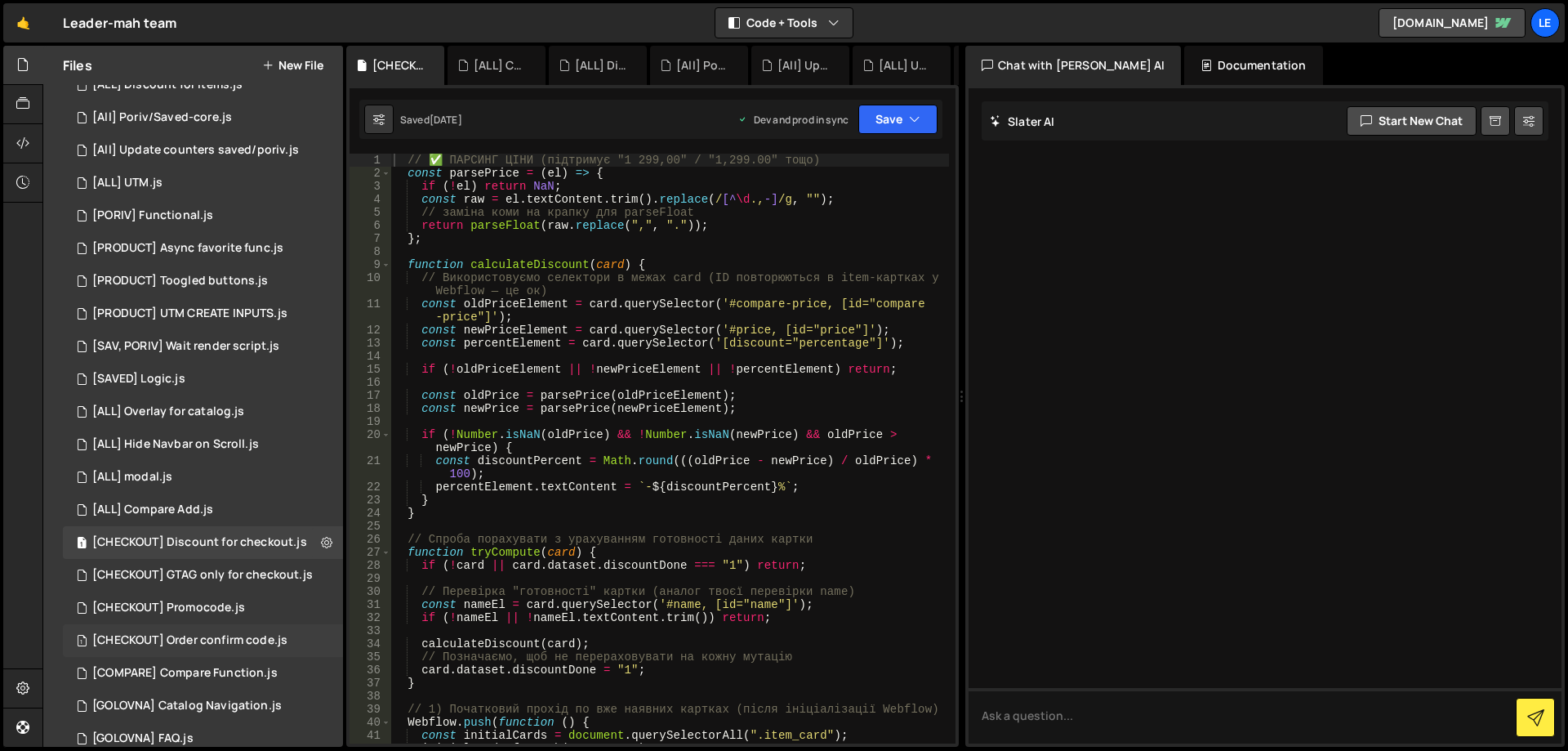
click at [238, 637] on div "[CHECKOUT] Order confirm code.js" at bounding box center [190, 640] width 195 height 15
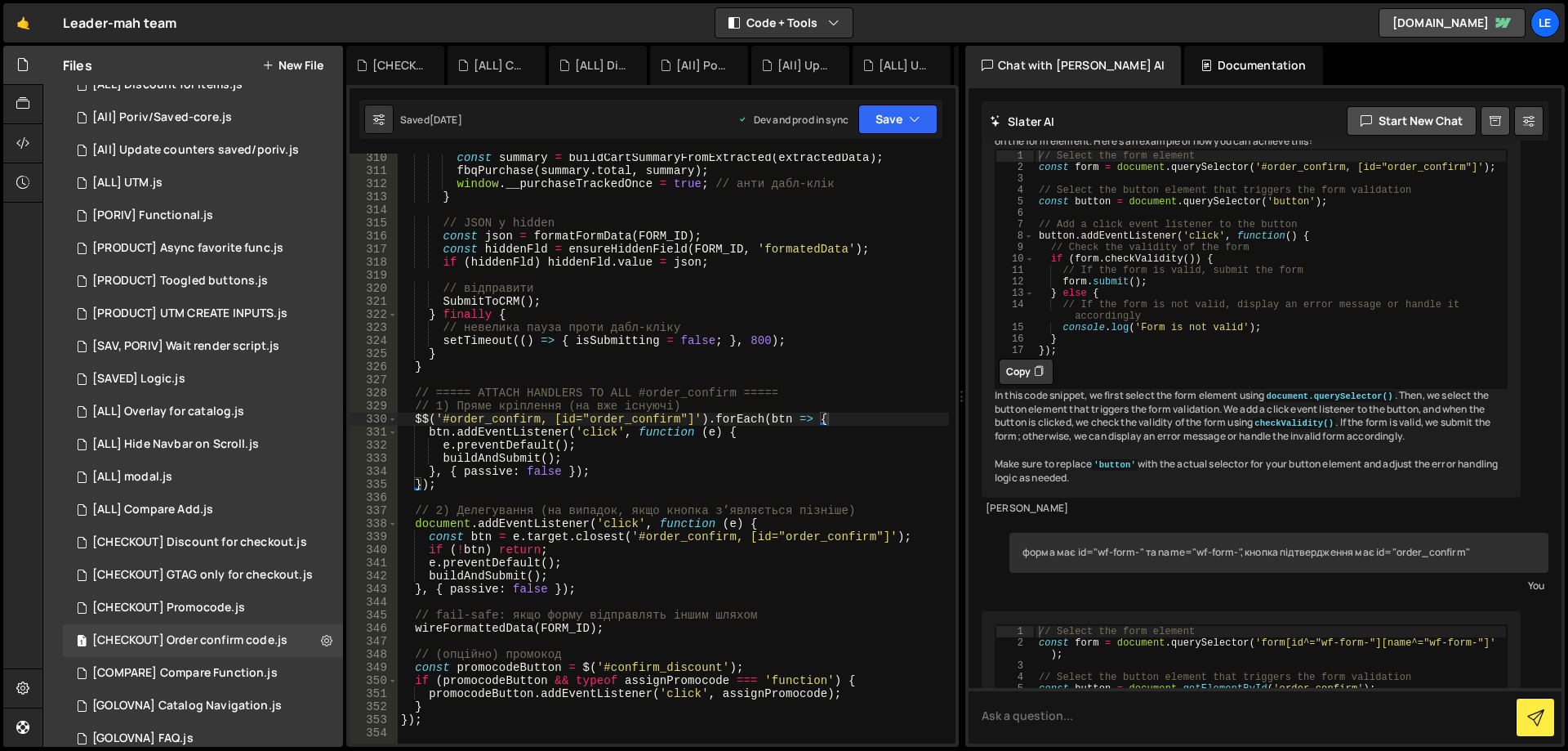
scroll to position [500, 0]
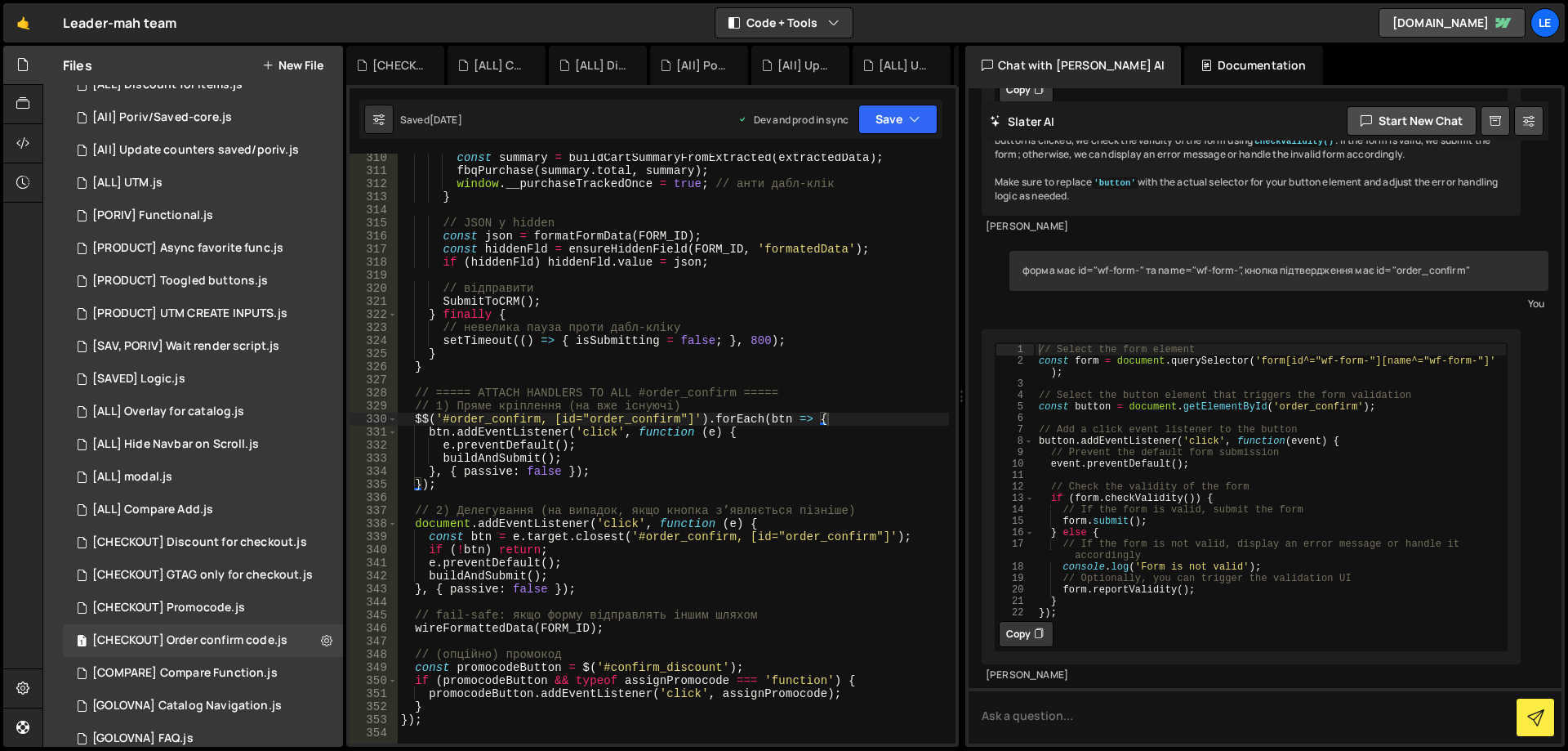
click at [723, 451] on div "const summary = buildCartSummaryFromExtracted ( extractedData ) ; fbqPurchase (…" at bounding box center [673, 459] width 552 height 616
type textarea "});"
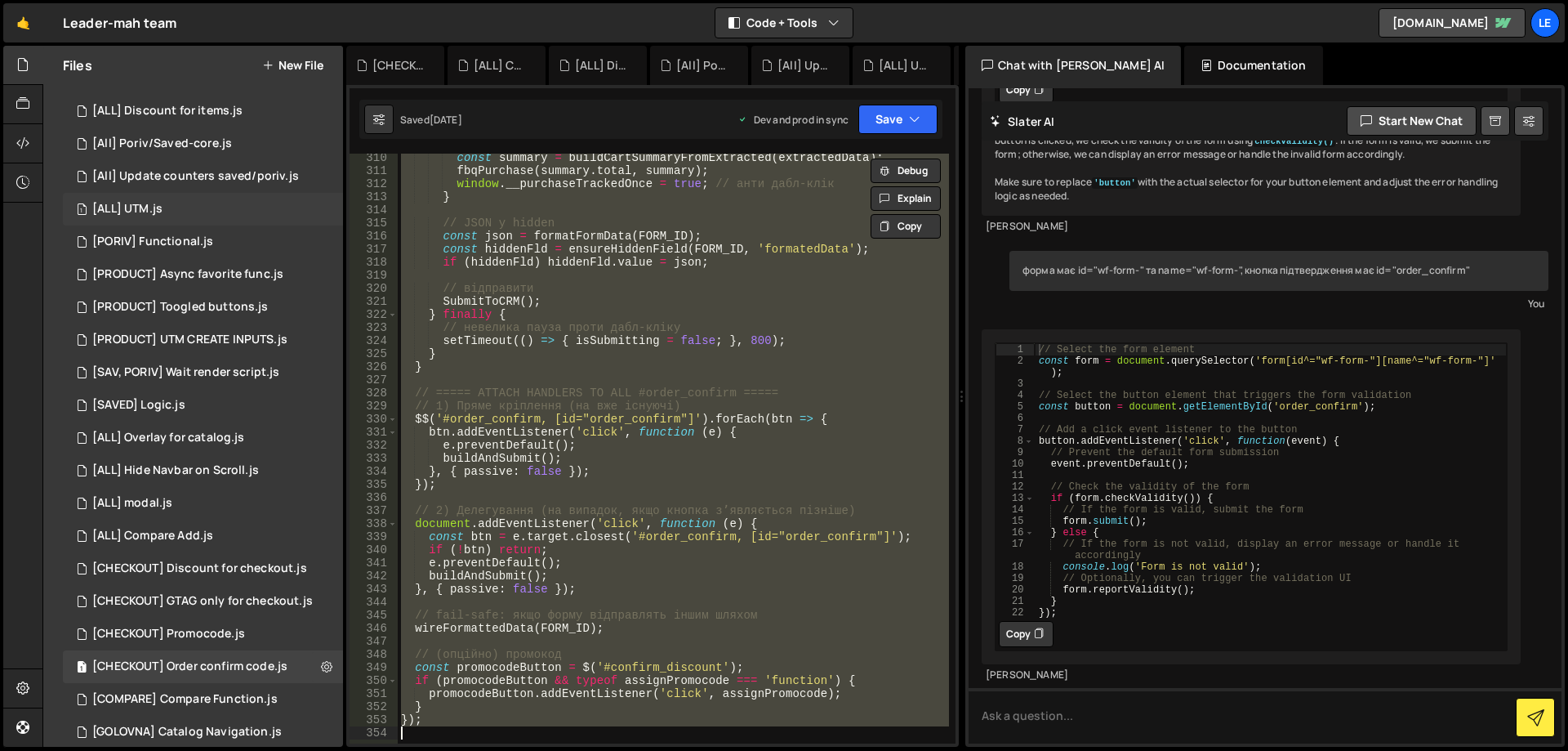
scroll to position [0, 0]
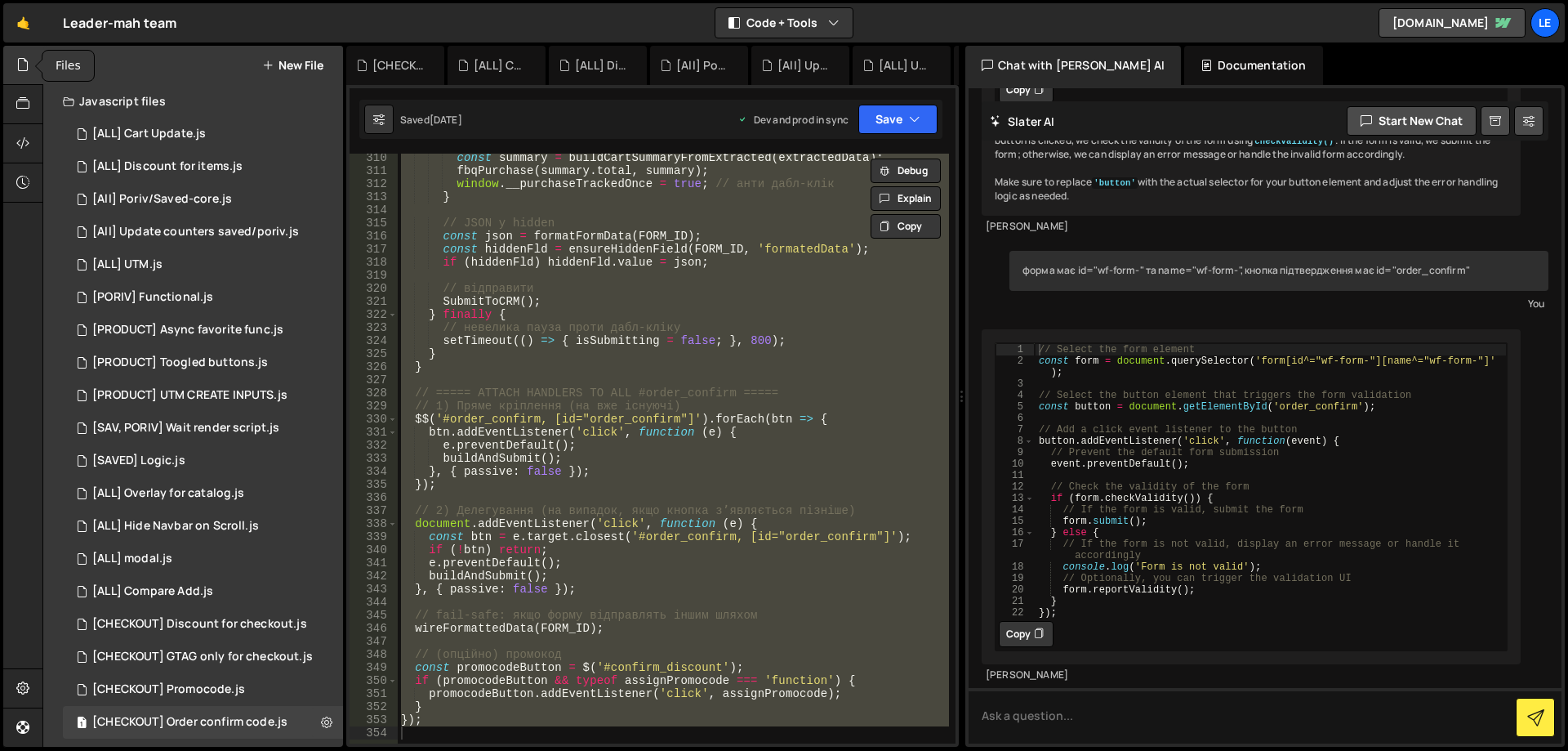
click at [15, 69] on div at bounding box center [23, 65] width 40 height 39
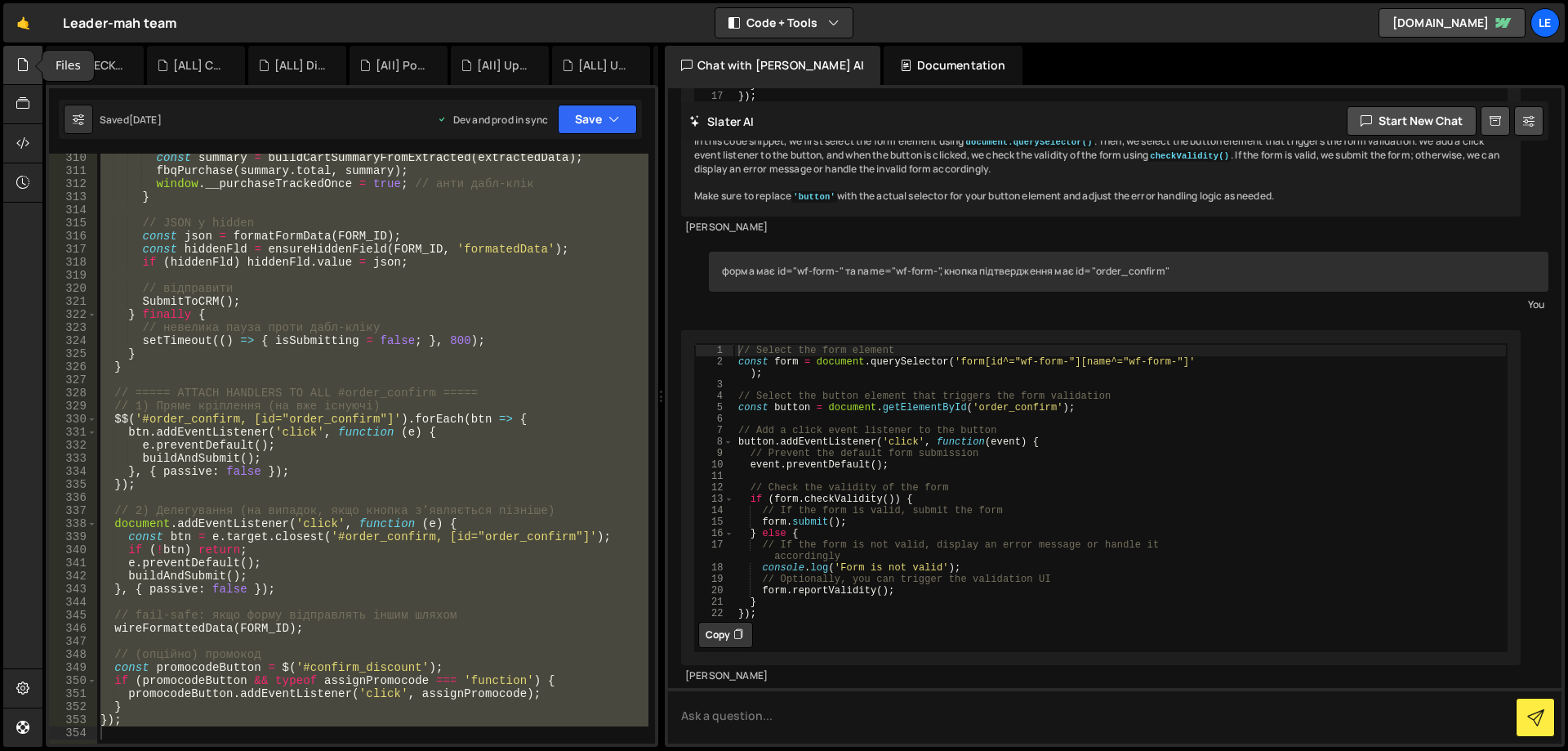
click at [26, 58] on icon at bounding box center [23, 65] width 13 height 18
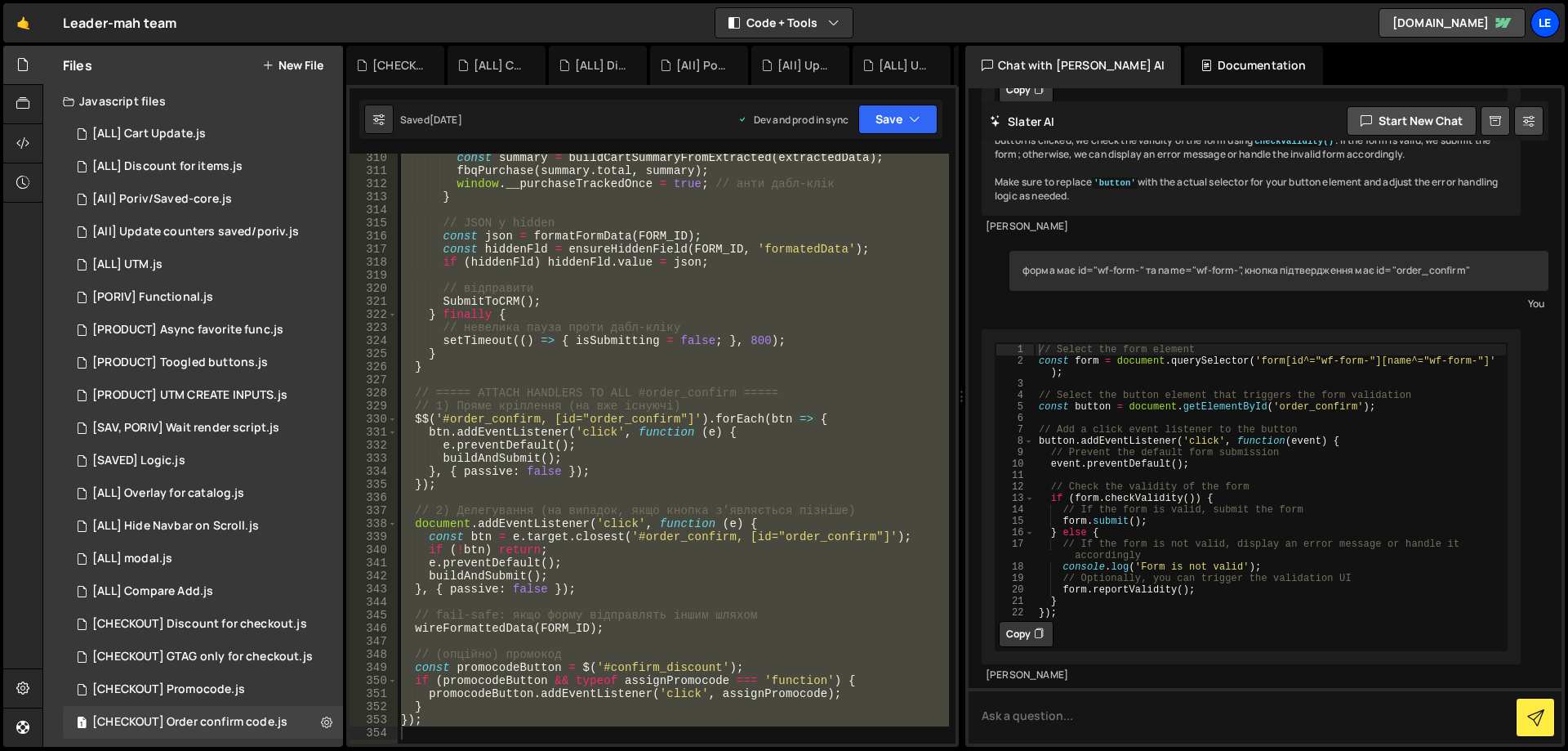
click at [1539, 26] on div "Le" at bounding box center [1546, 23] width 30 height 30
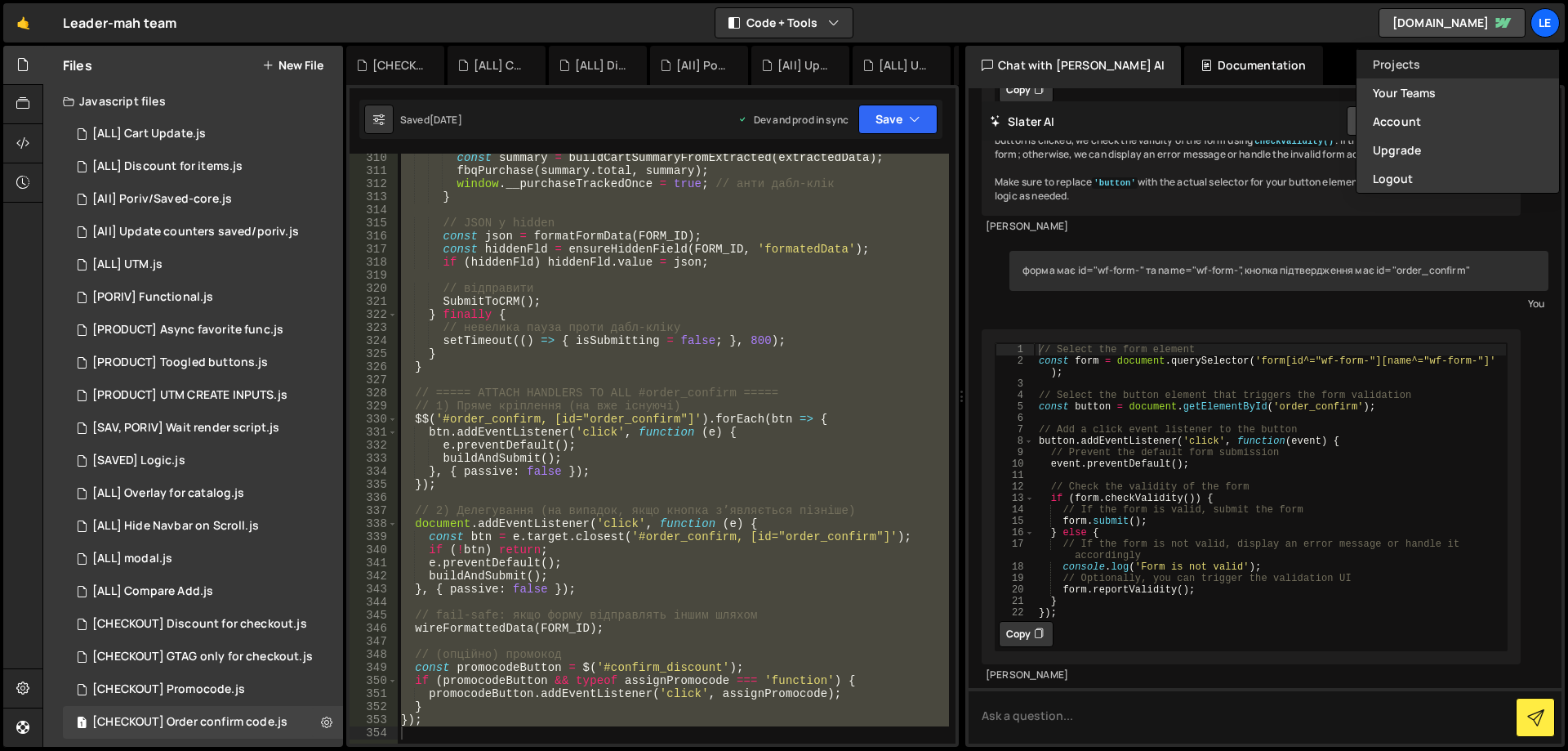
click at [1422, 64] on link "Projects" at bounding box center [1457, 64] width 203 height 29
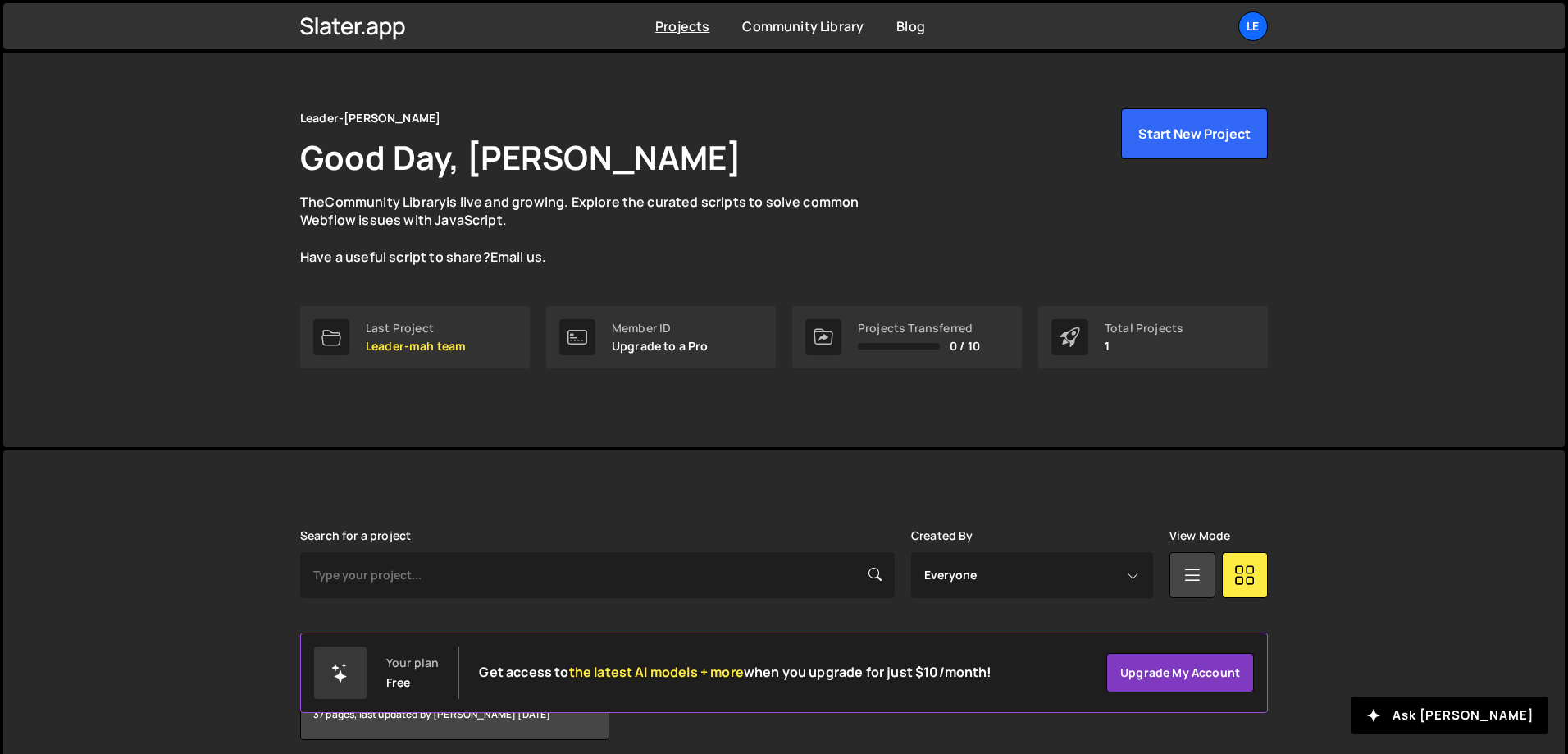
scroll to position [91, 0]
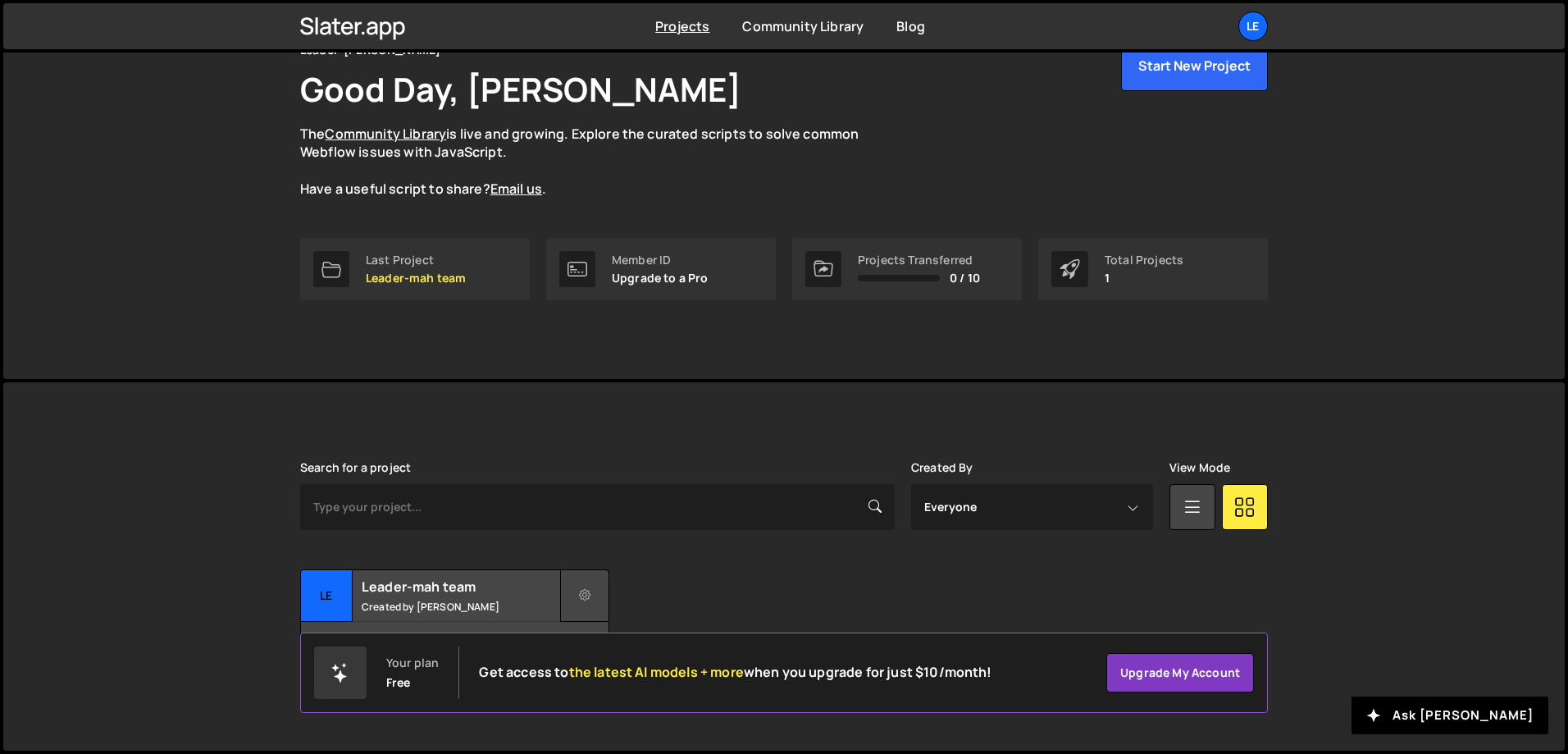
click at [590, 600] on button at bounding box center [585, 595] width 49 height 52
click at [609, 656] on link "Edit Project" at bounding box center [659, 662] width 195 height 27
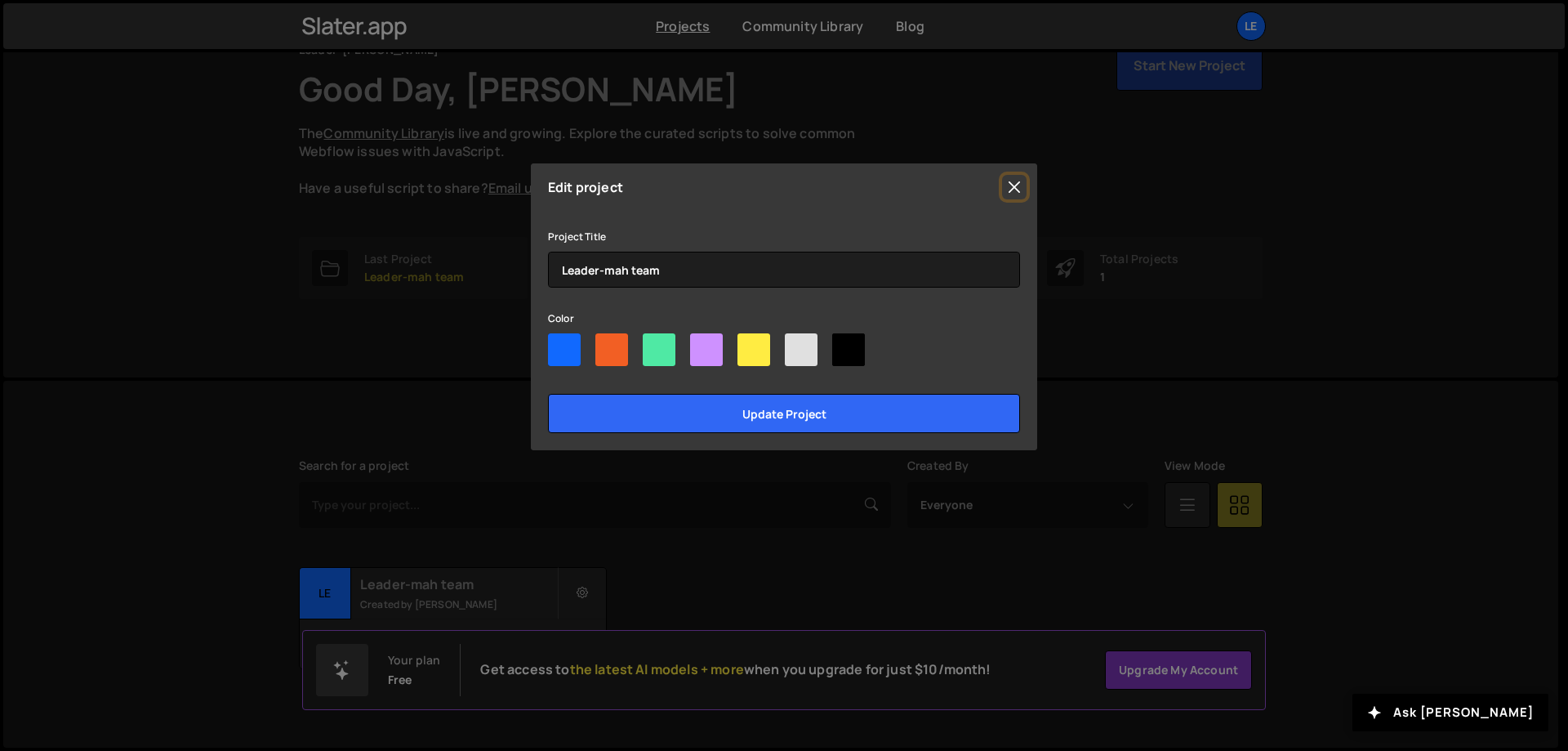
click at [1016, 185] on button "Close" at bounding box center [1015, 187] width 25 height 25
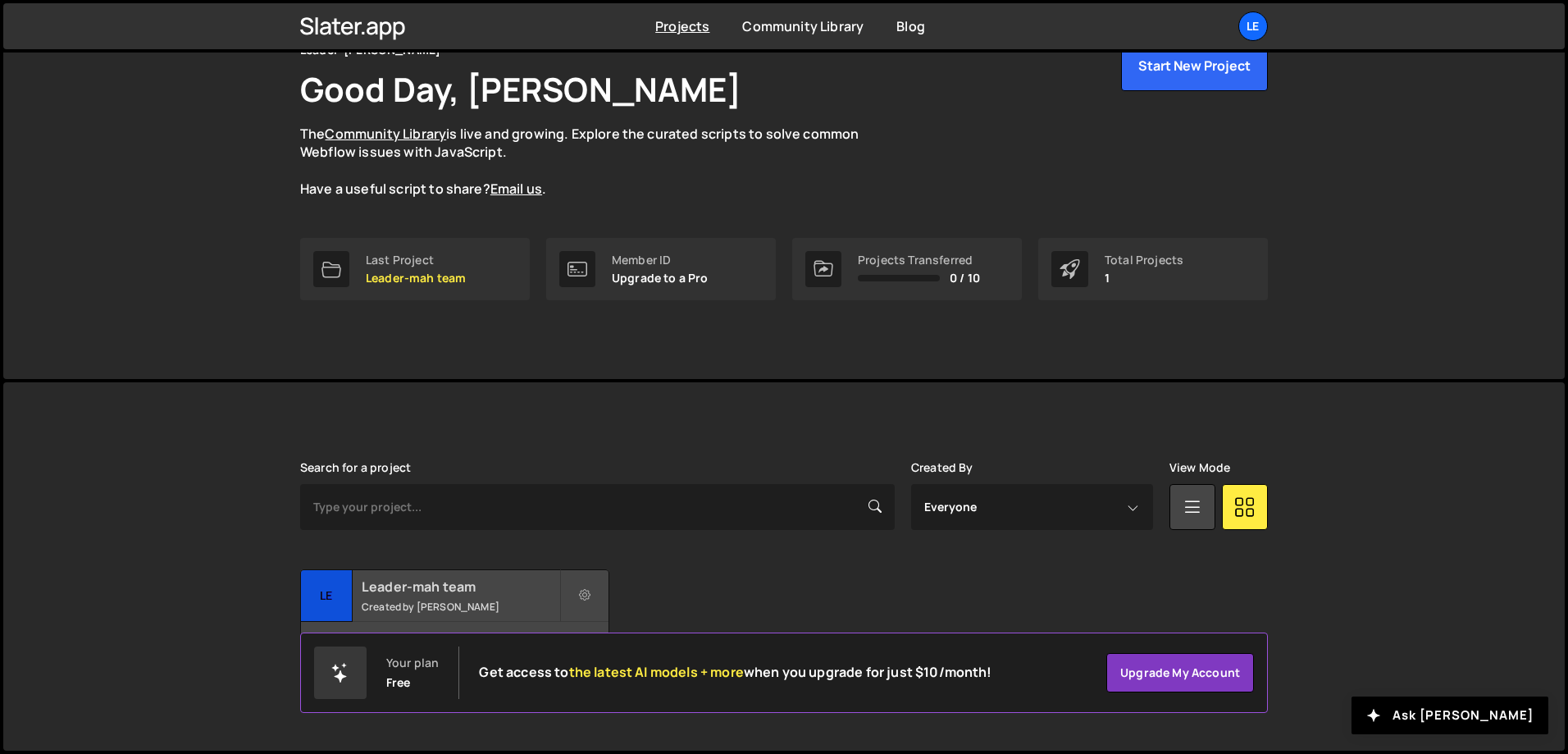
click at [459, 593] on h2 "Leader-mah team" at bounding box center [461, 586] width 198 height 18
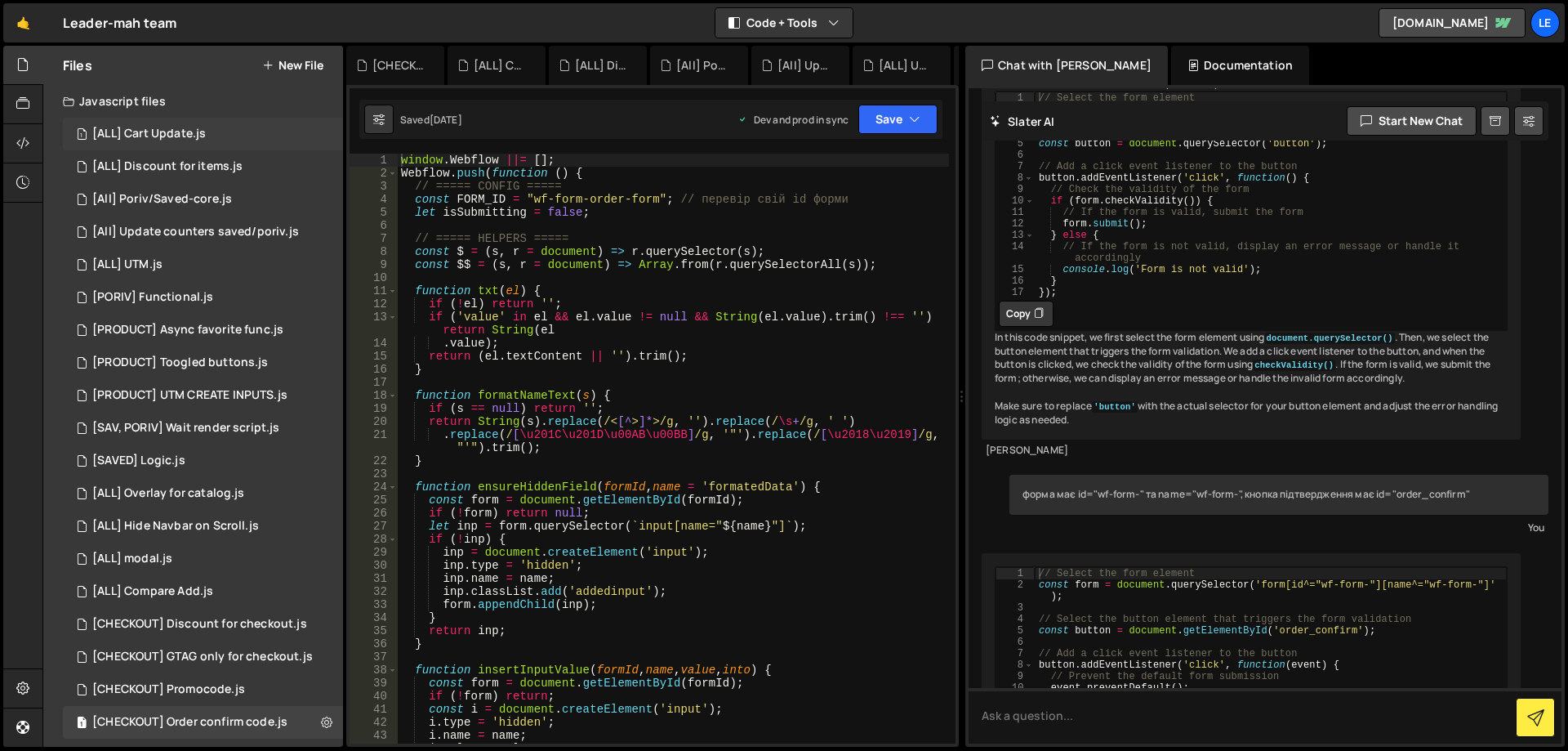
scroll to position [500, 0]
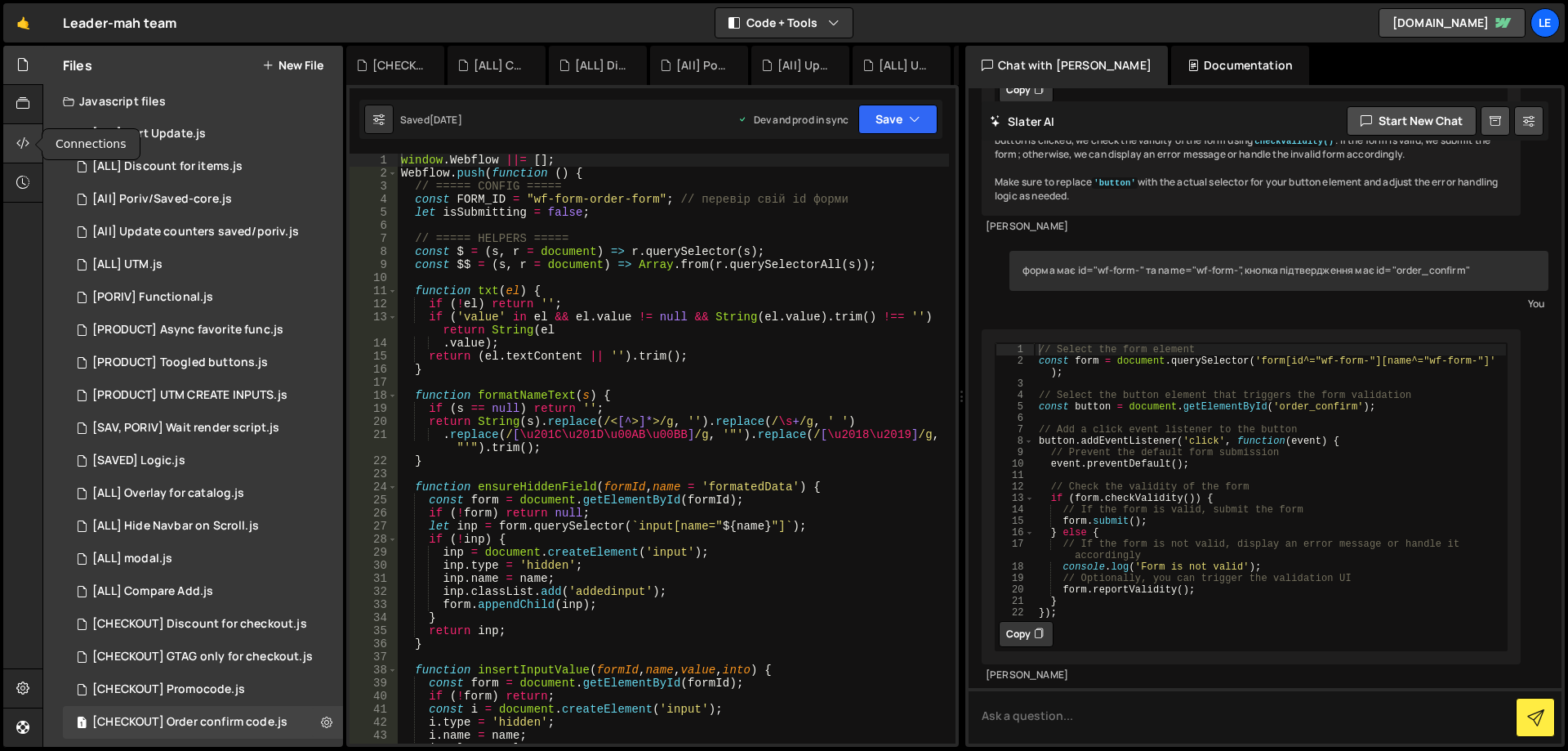
click at [22, 135] on icon at bounding box center [23, 143] width 13 height 18
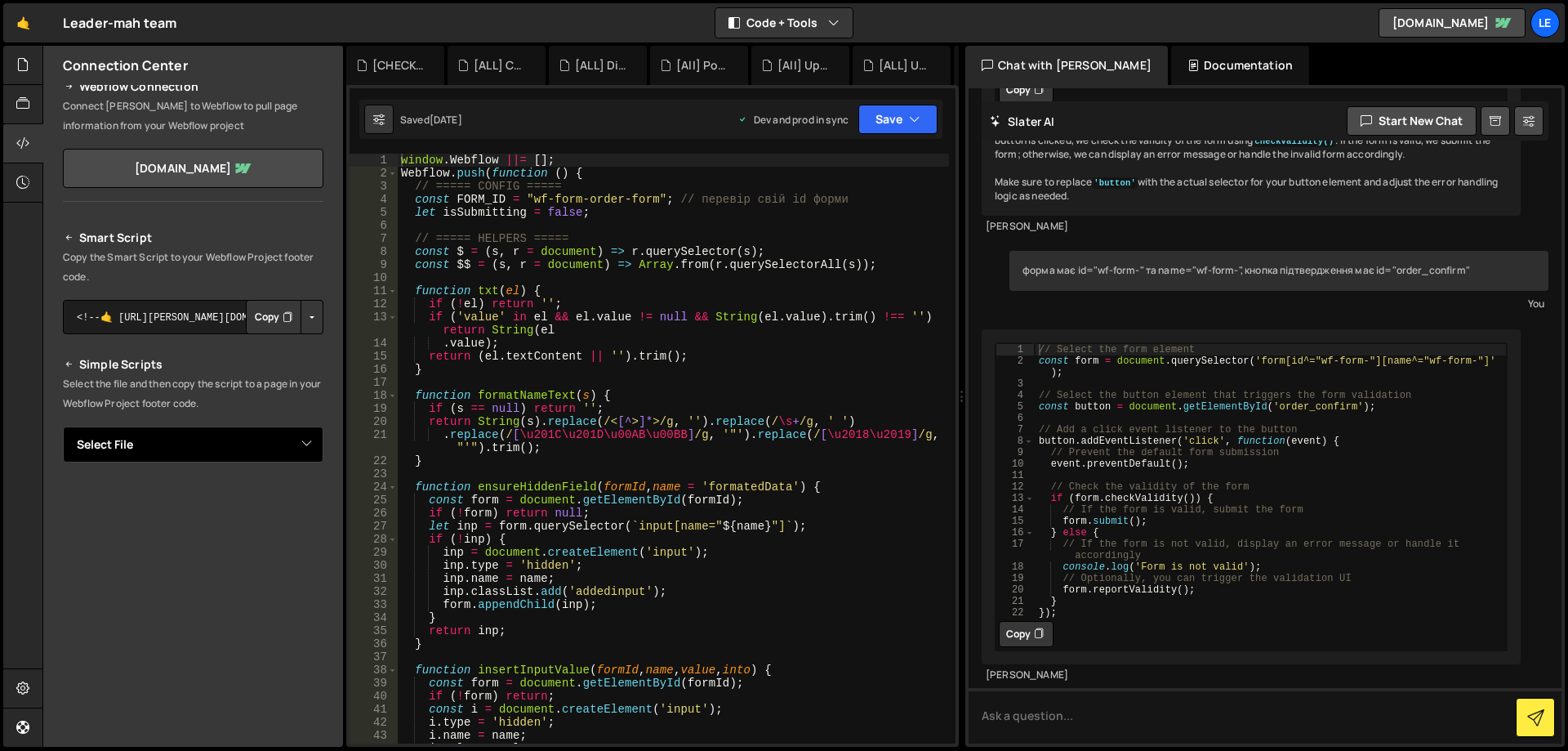
scroll to position [0, 0]
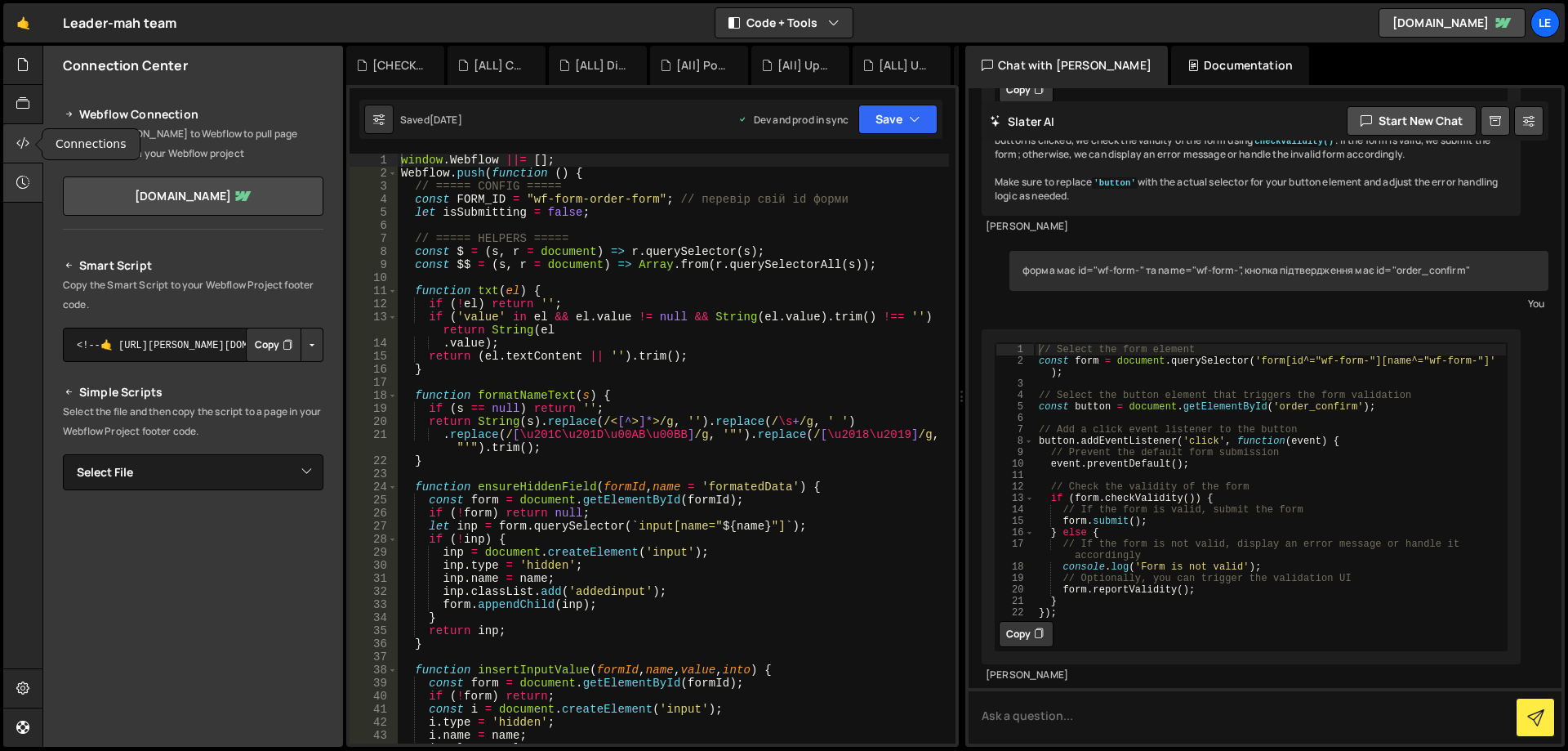
click at [13, 184] on div at bounding box center [23, 183] width 40 height 39
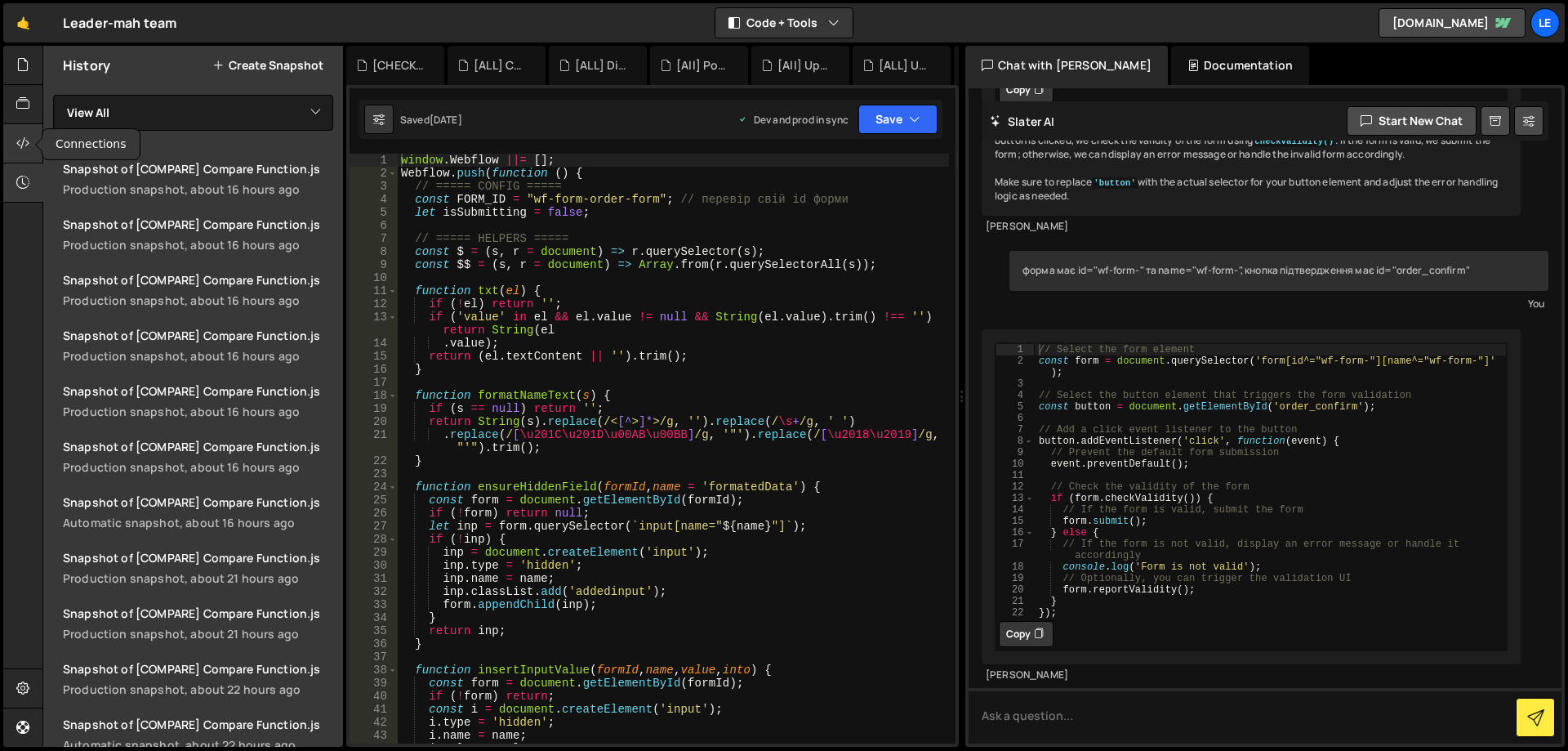
click at [25, 147] on icon at bounding box center [23, 143] width 13 height 18
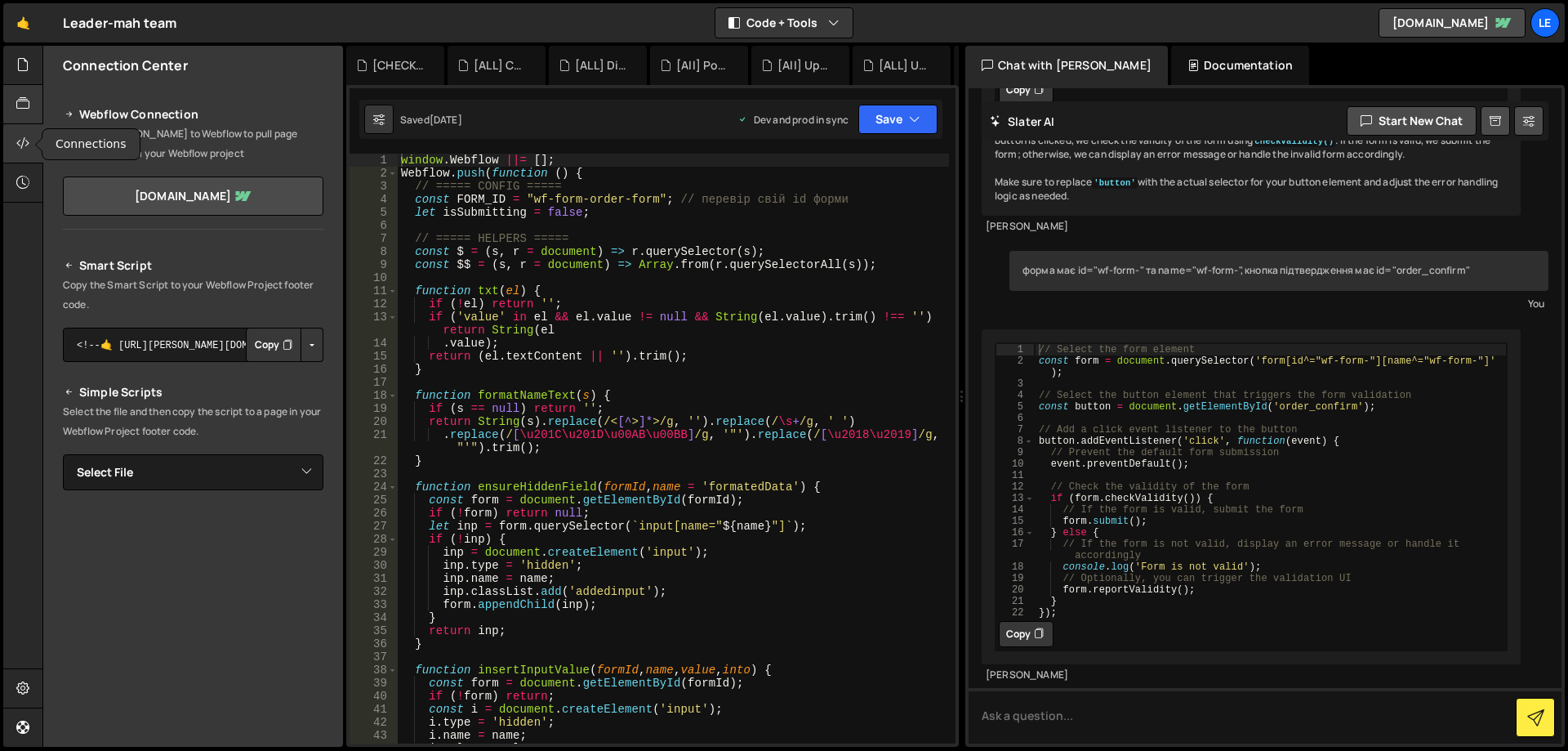
click at [29, 114] on div at bounding box center [23, 104] width 40 height 39
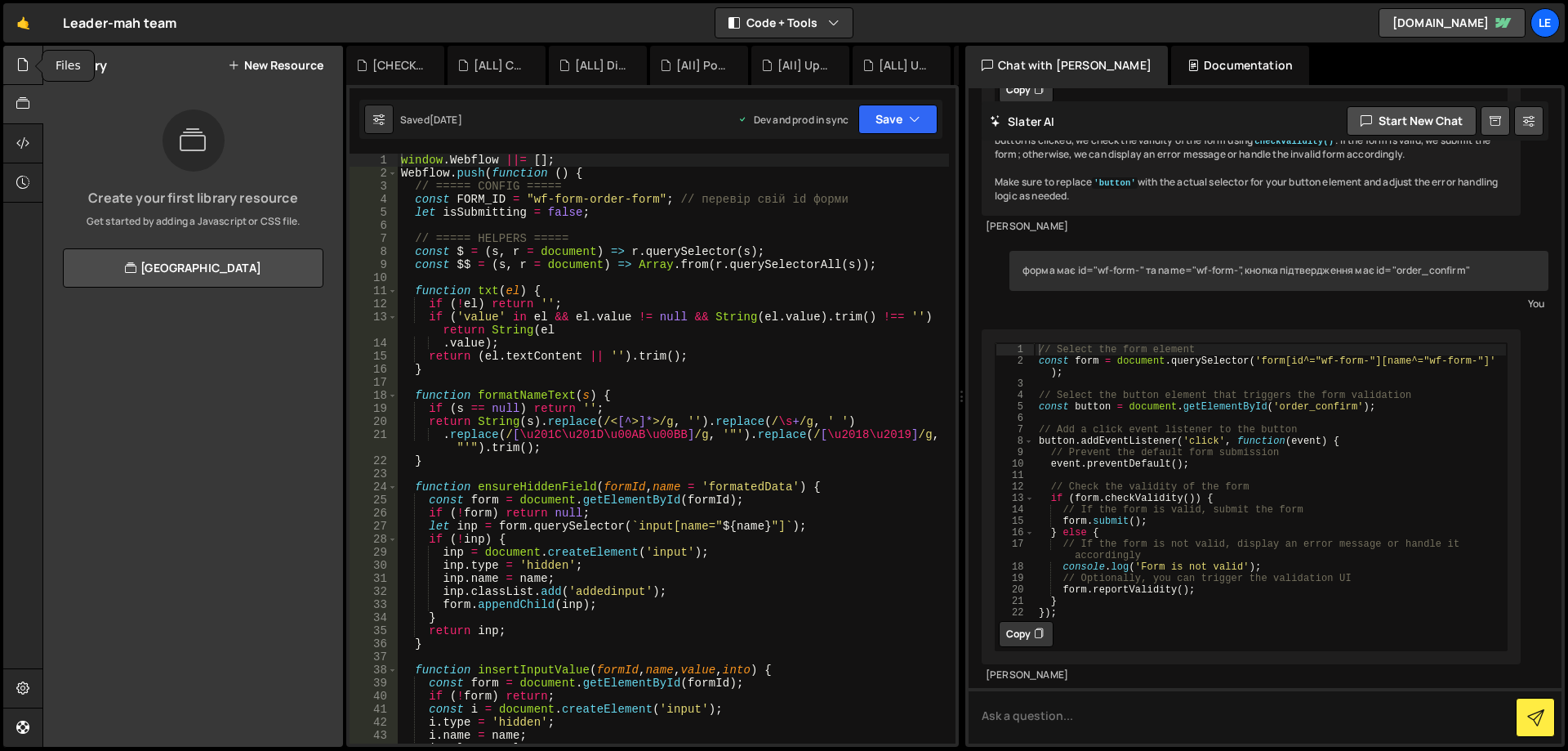
click at [32, 74] on div at bounding box center [23, 65] width 40 height 39
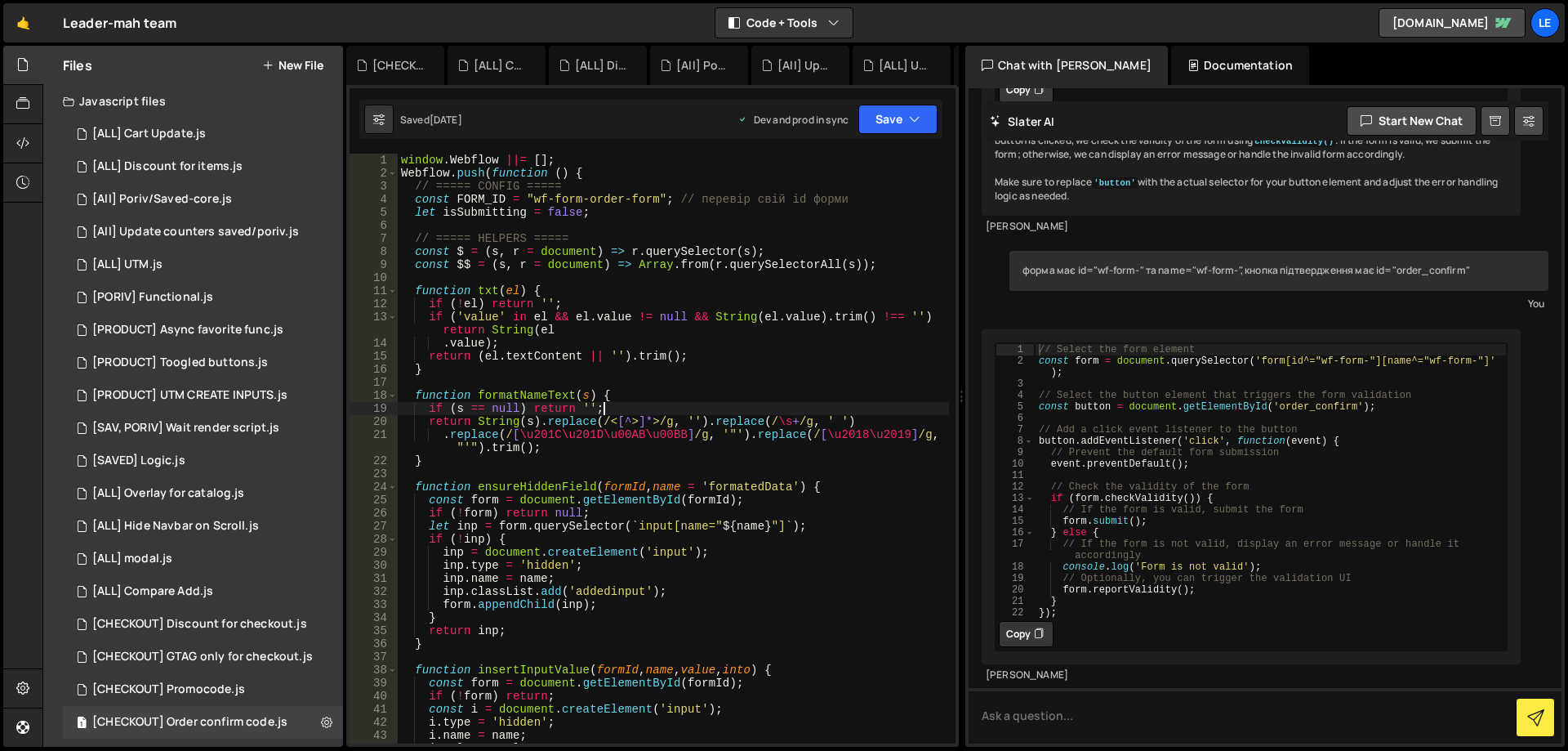
click at [653, 414] on div "window . Webflow ||= [ ] ; Webflow . push ( function ( ) { // ===== CONFIG ====…" at bounding box center [673, 462] width 552 height 616
type textarea "});"
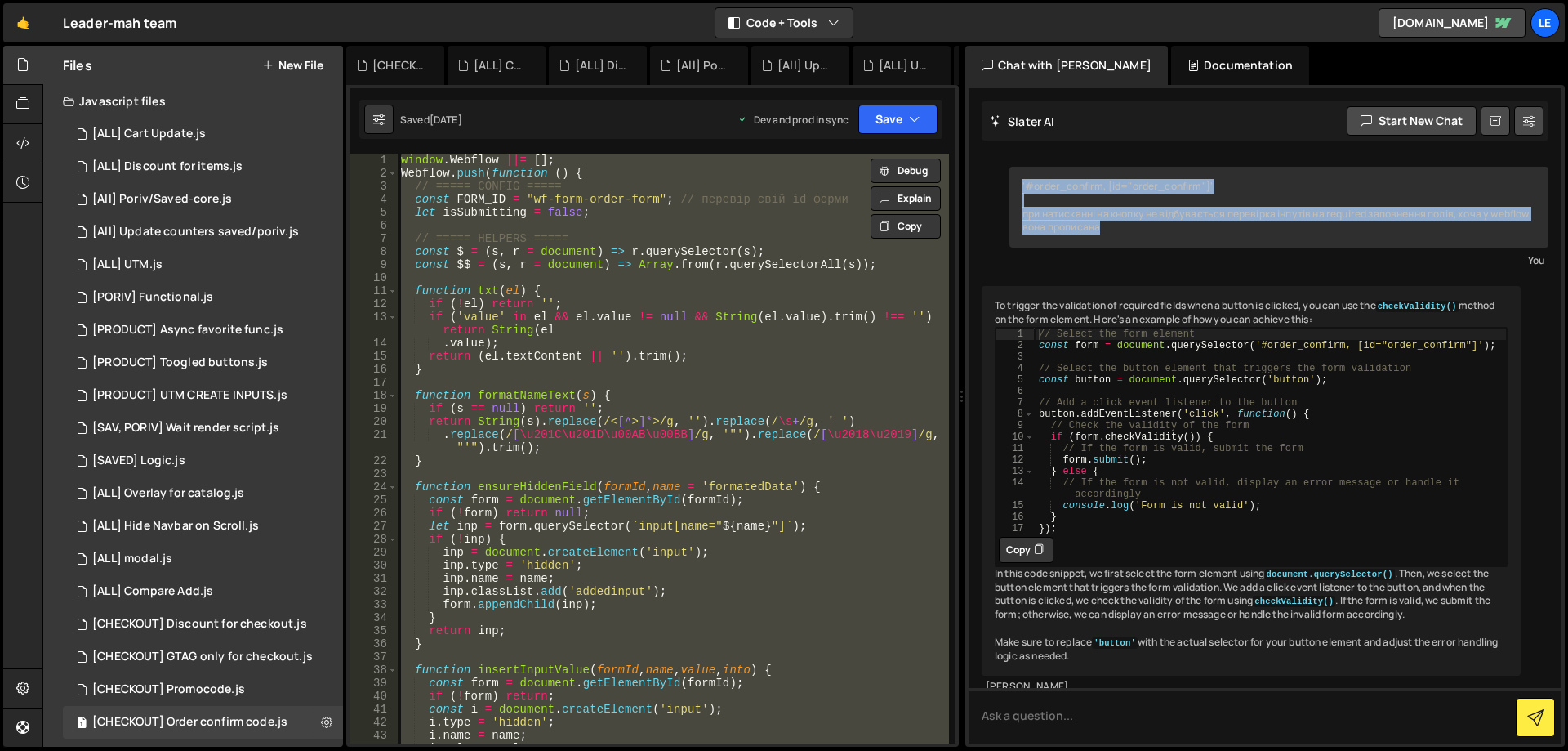
drag, startPoint x: 1016, startPoint y: 177, endPoint x: 1185, endPoint y: 231, distance: 177.4
click at [1185, 231] on div "'#order_confirm, [id="order_confirm"]' при натисканні на кнопку не відбувається…" at bounding box center [1279, 207] width 539 height 81
copy div "'#order_confirm, [id="order_confirm"]' при натисканні на кнопку не відбувається…"
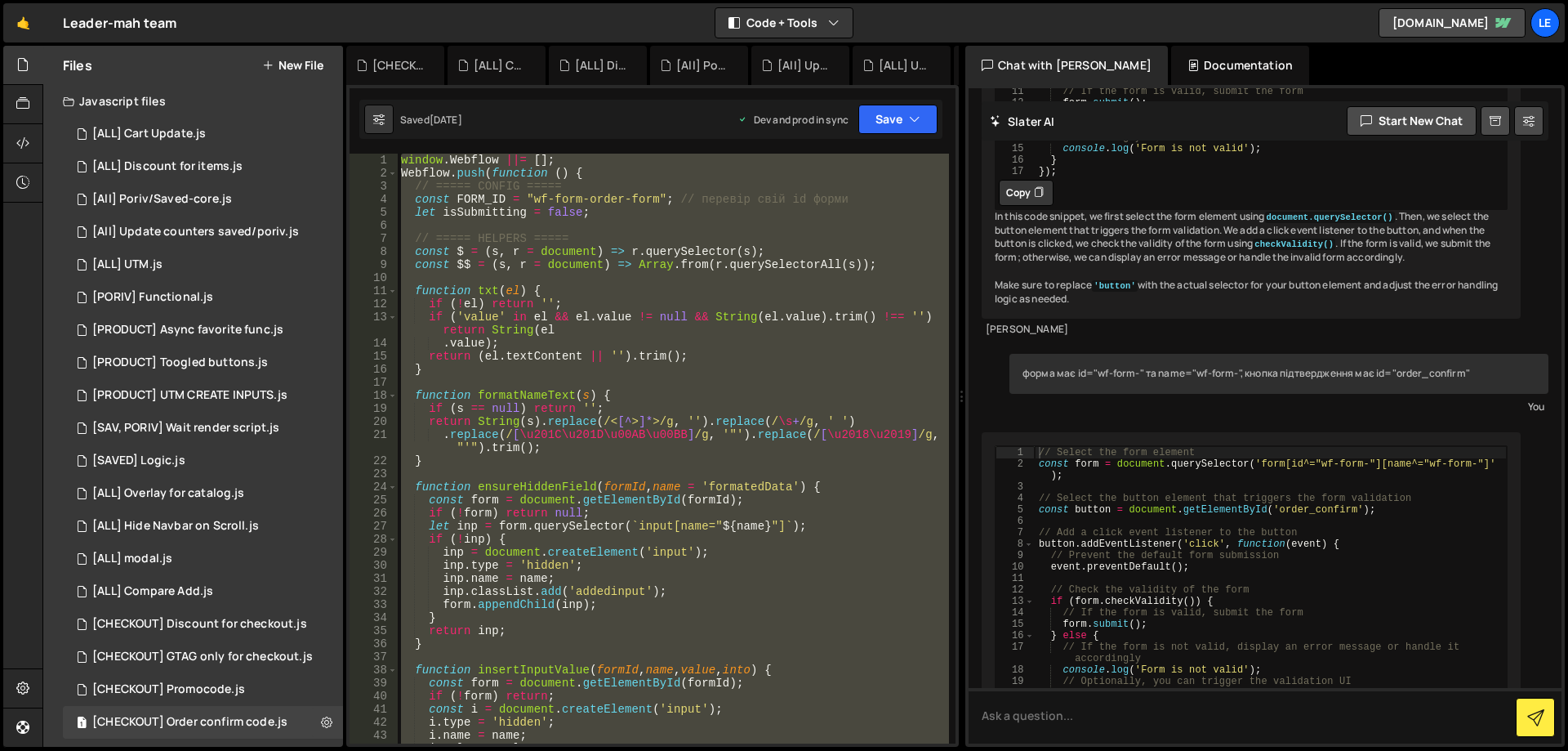
scroll to position [500, 0]
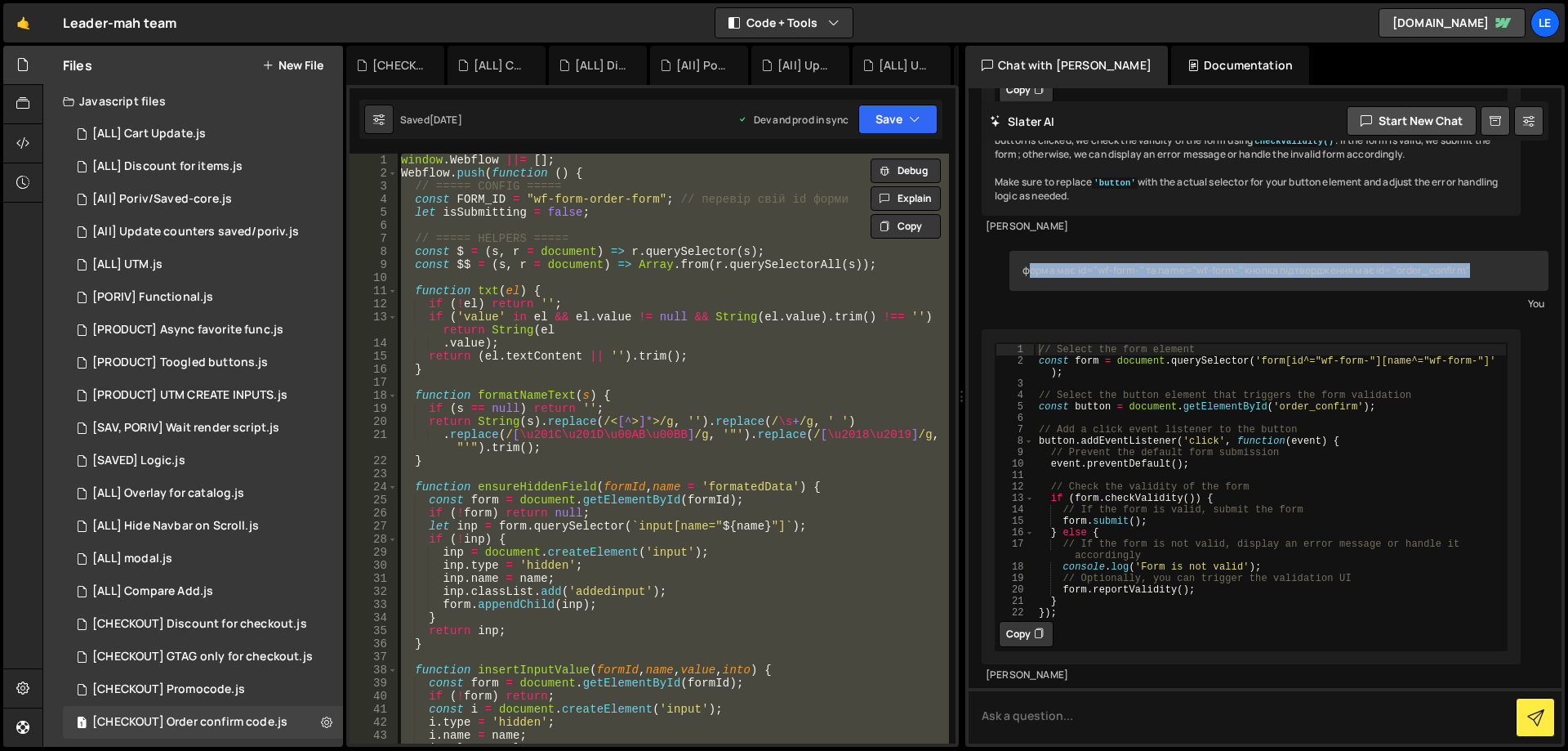
drag, startPoint x: 1065, startPoint y: 275, endPoint x: 1494, endPoint y: 269, distance: 429.0
click at [1494, 269] on div "форма має id="wf-form-" та name="wf-form-", кнопка підтвердження має id="order_…" at bounding box center [1279, 270] width 539 height 40
copy div "орма має id="wf-form-" та name="wf-form-", кнопка підтвердження має id="order_c…"
